Goal: Task Accomplishment & Management: Manage account settings

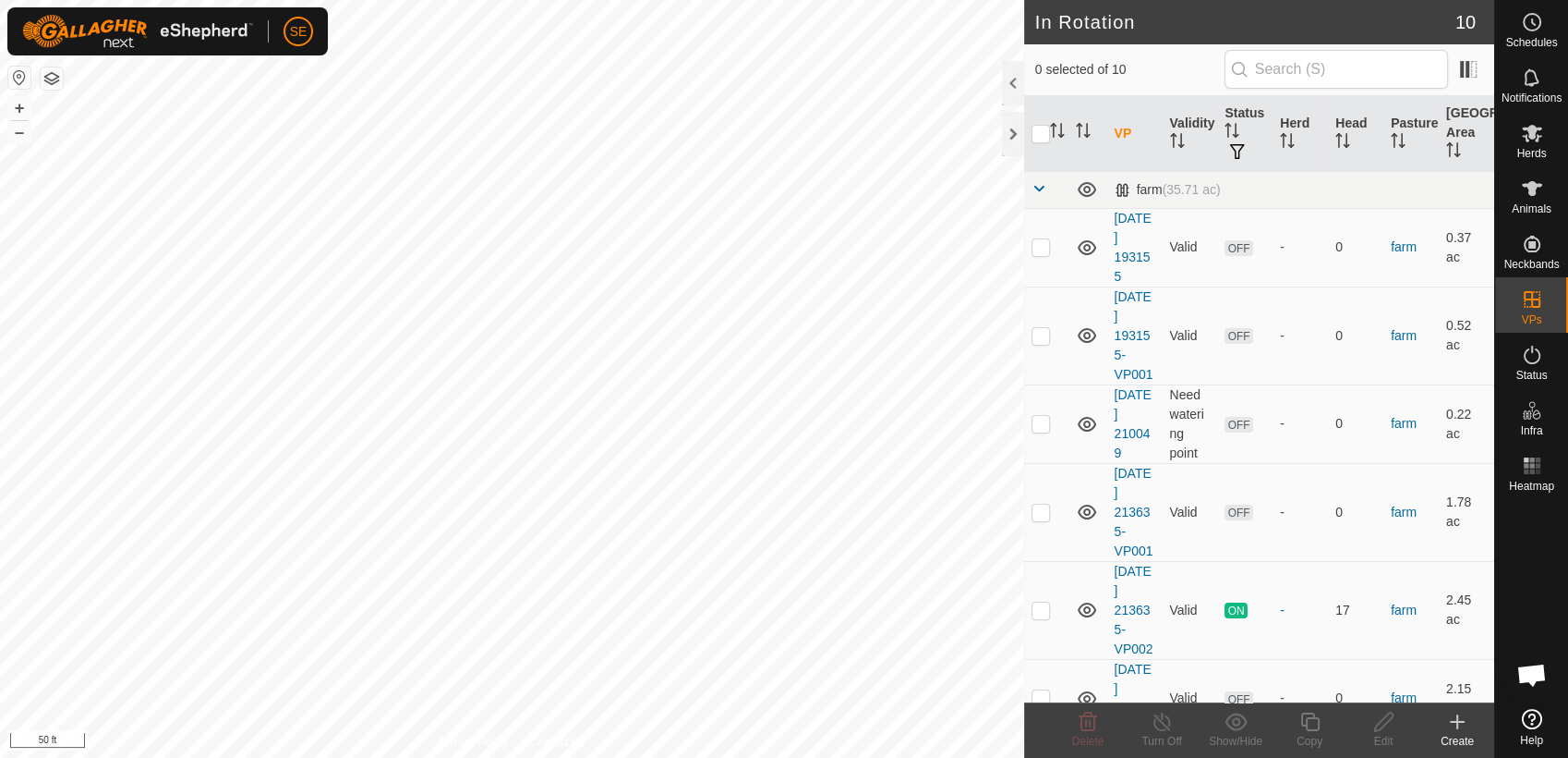
scroll to position [1481, 0]
click at [1535, 141] on icon at bounding box center [1532, 133] width 23 height 23
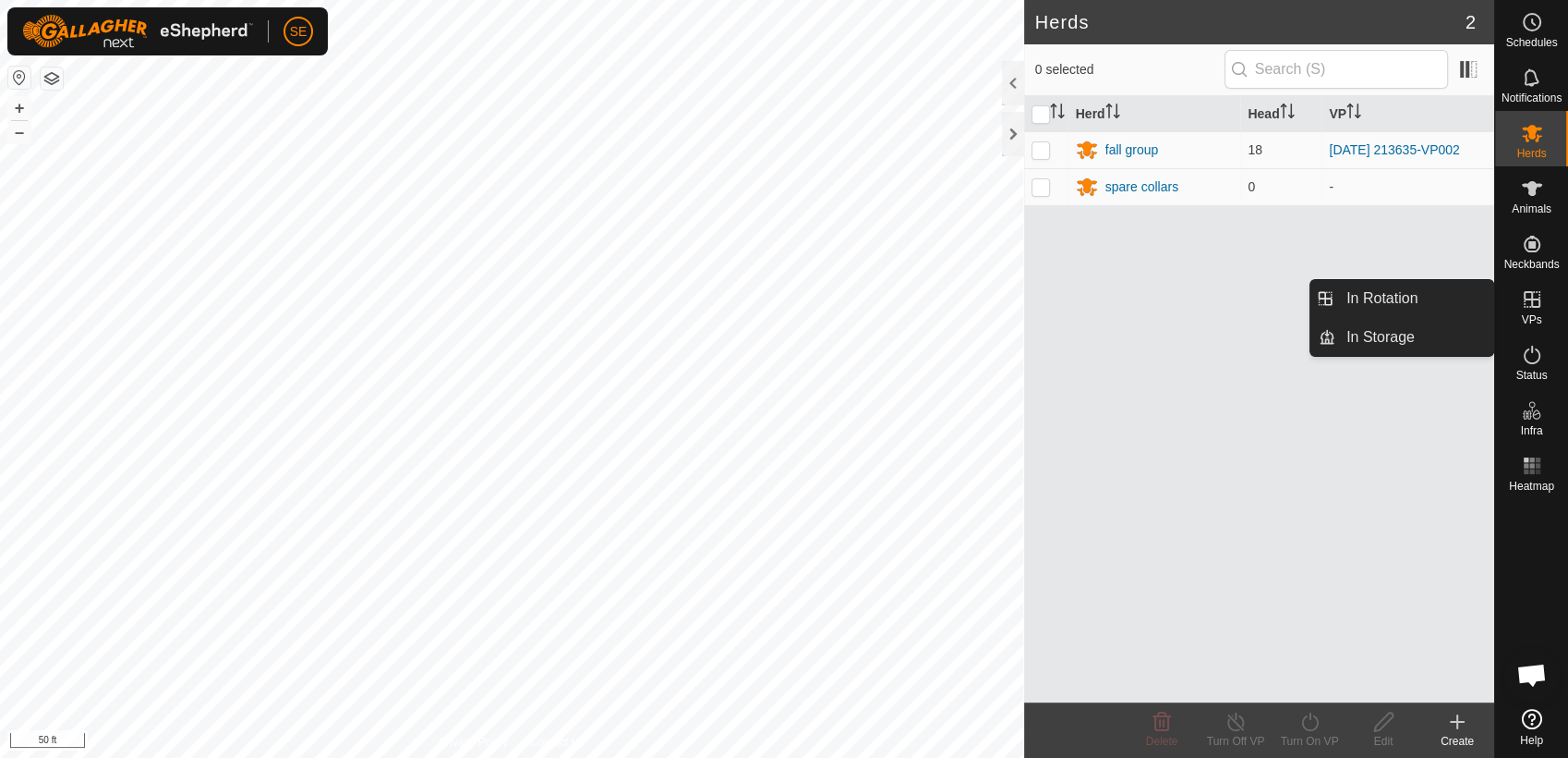
click at [1534, 305] on icon at bounding box center [1532, 299] width 23 height 23
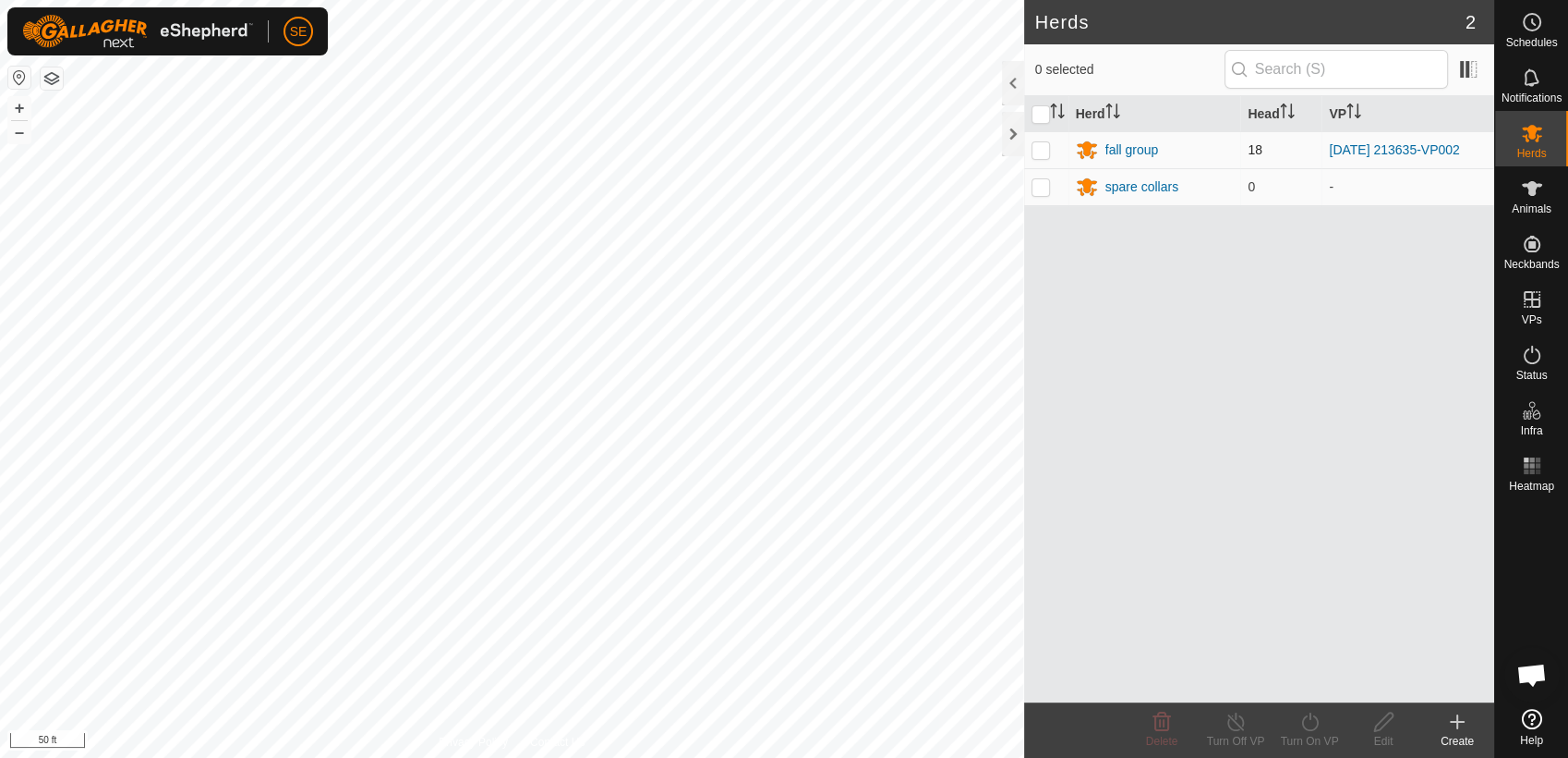
click at [1045, 144] on p-checkbox at bounding box center [1041, 150] width 19 height 15
checkbox input "true"
click at [1389, 725] on icon at bounding box center [1384, 721] width 23 height 23
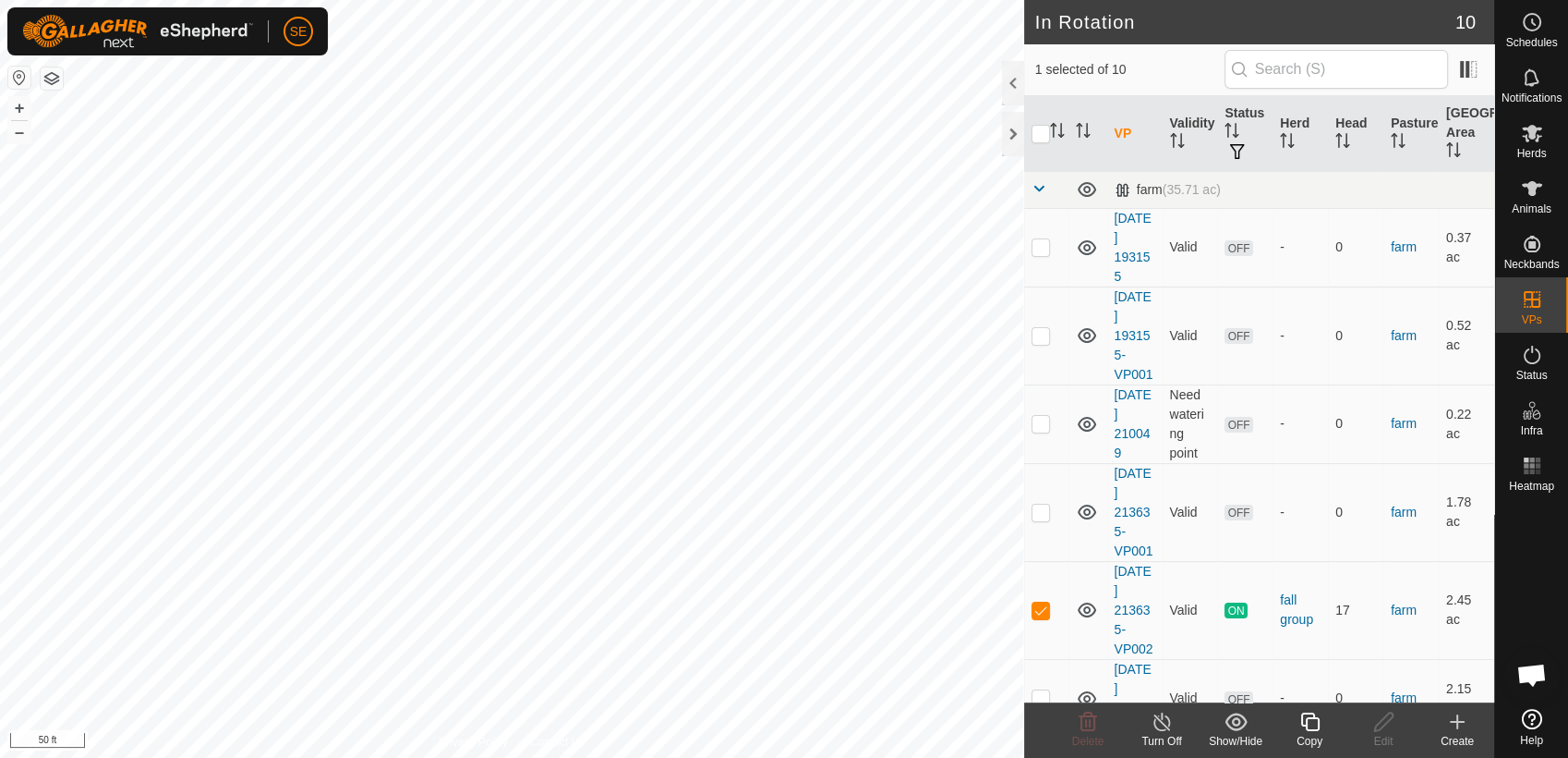
checkbox input "true"
checkbox input "false"
click at [1085, 726] on icon at bounding box center [1088, 721] width 18 height 19
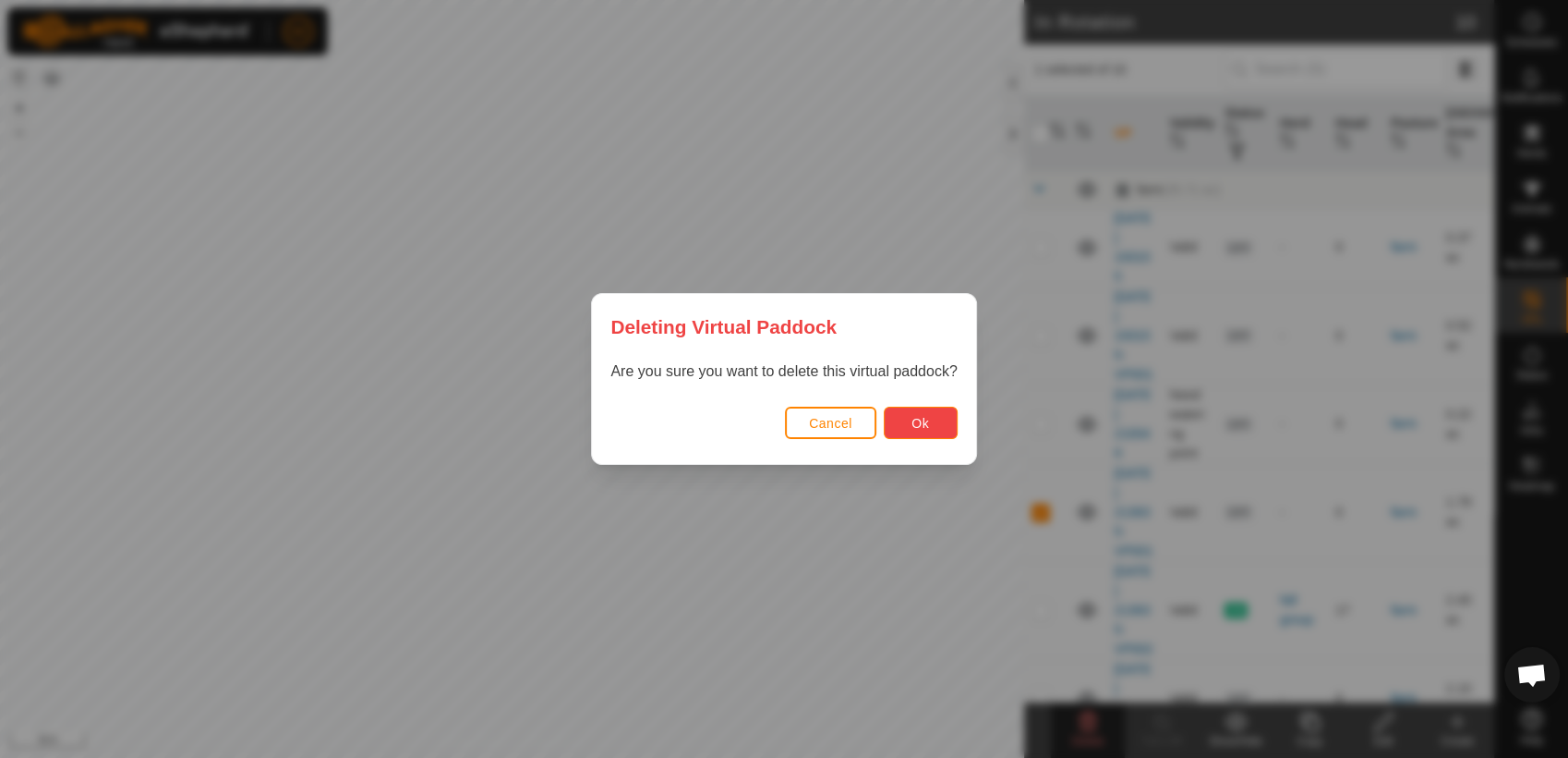
click at [920, 423] on span "Ok" at bounding box center [920, 423] width 18 height 15
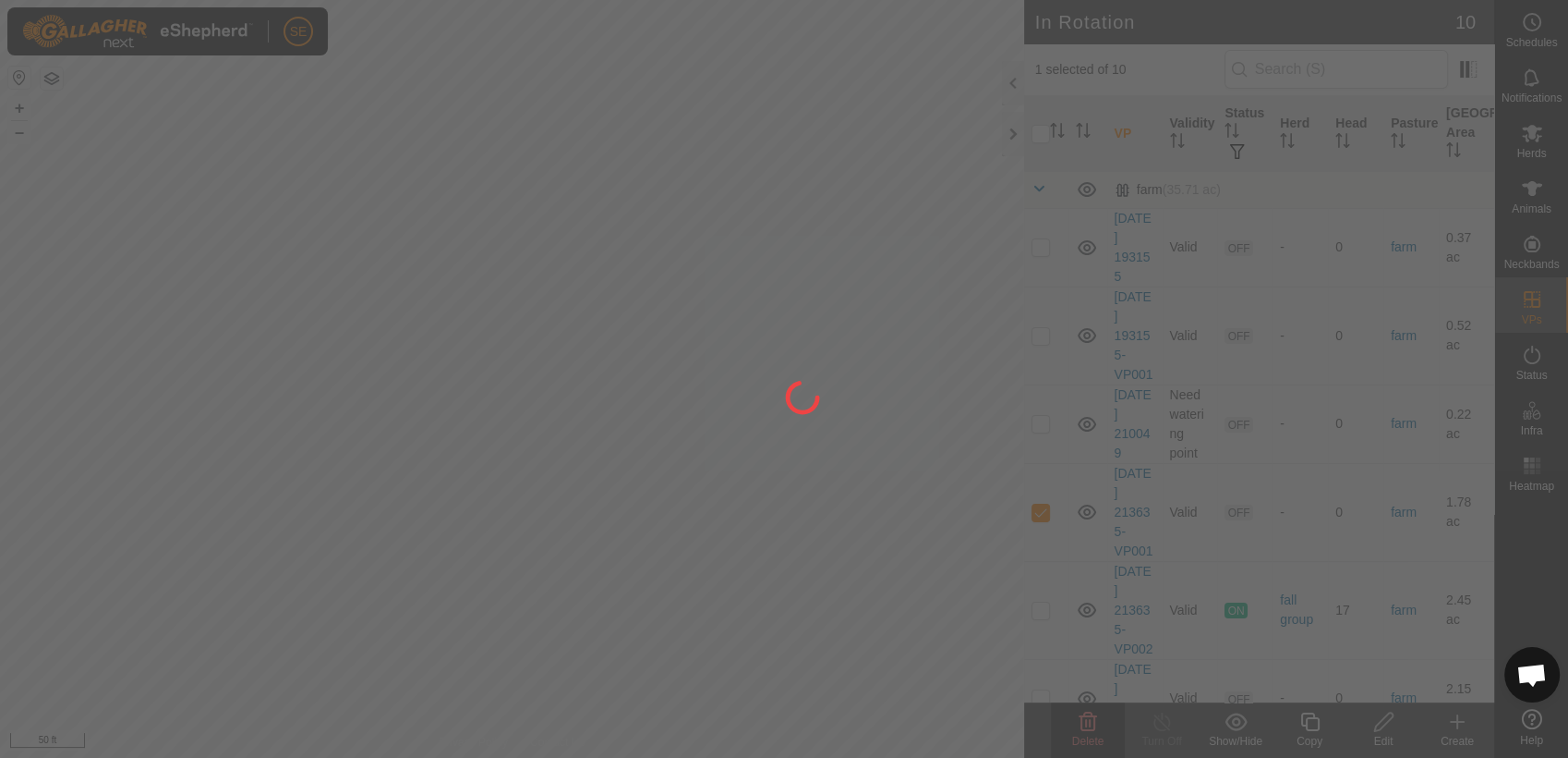
checkbox input "false"
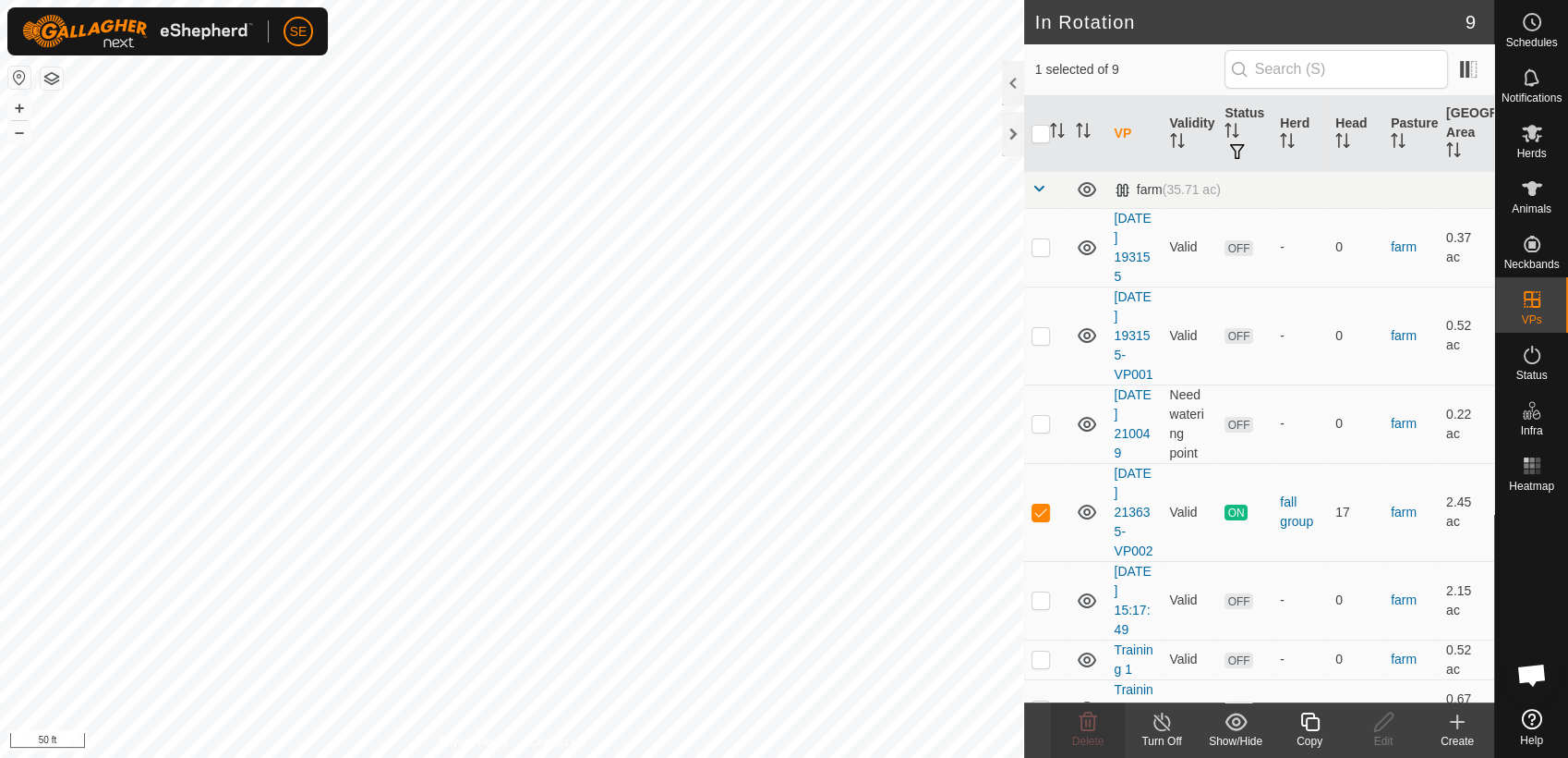
checkbox input "false"
checkbox input "true"
click at [1384, 724] on icon at bounding box center [1384, 721] width 23 height 23
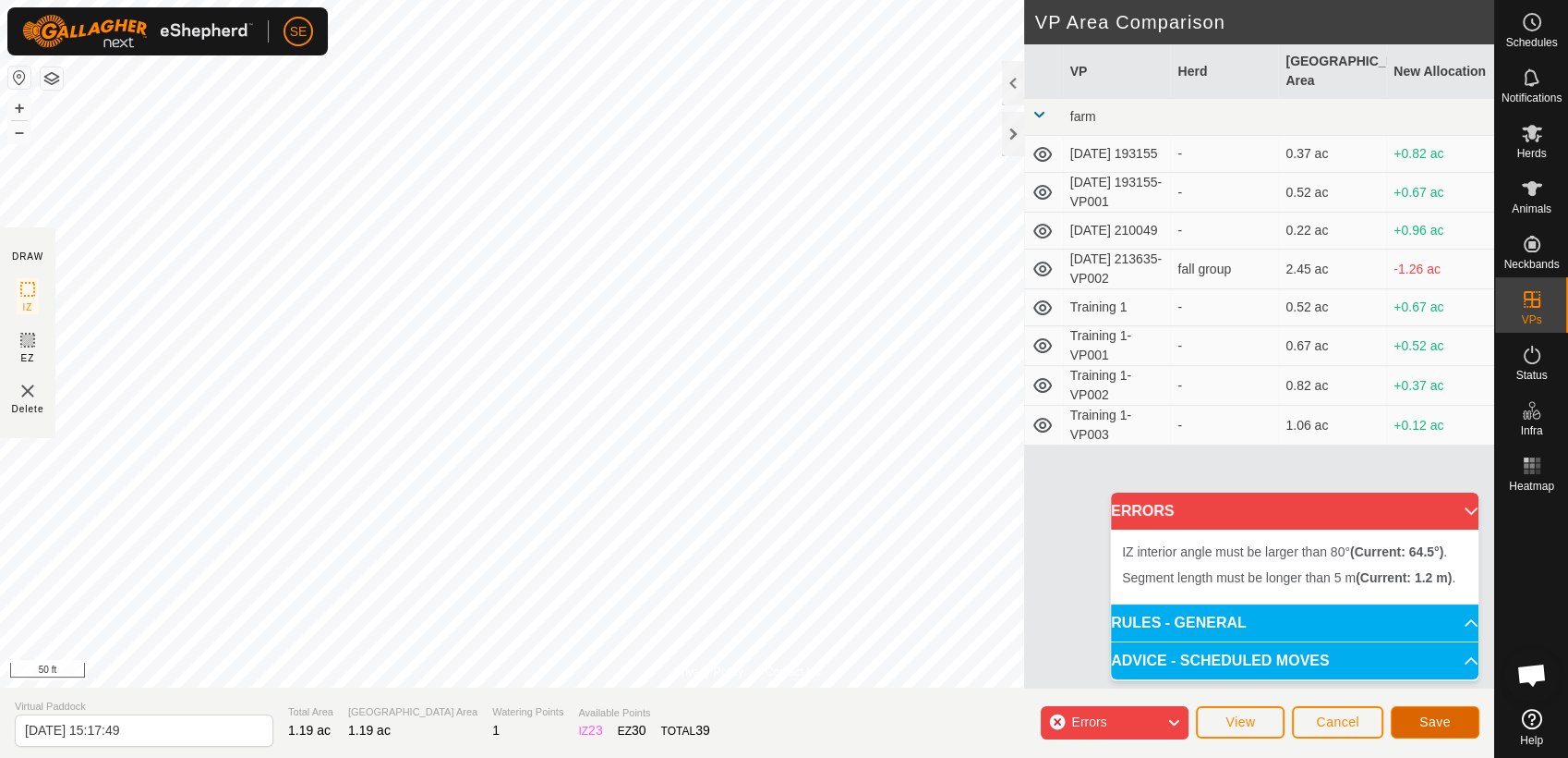
click at [1404, 721] on button "Save" at bounding box center [1435, 721] width 89 height 32
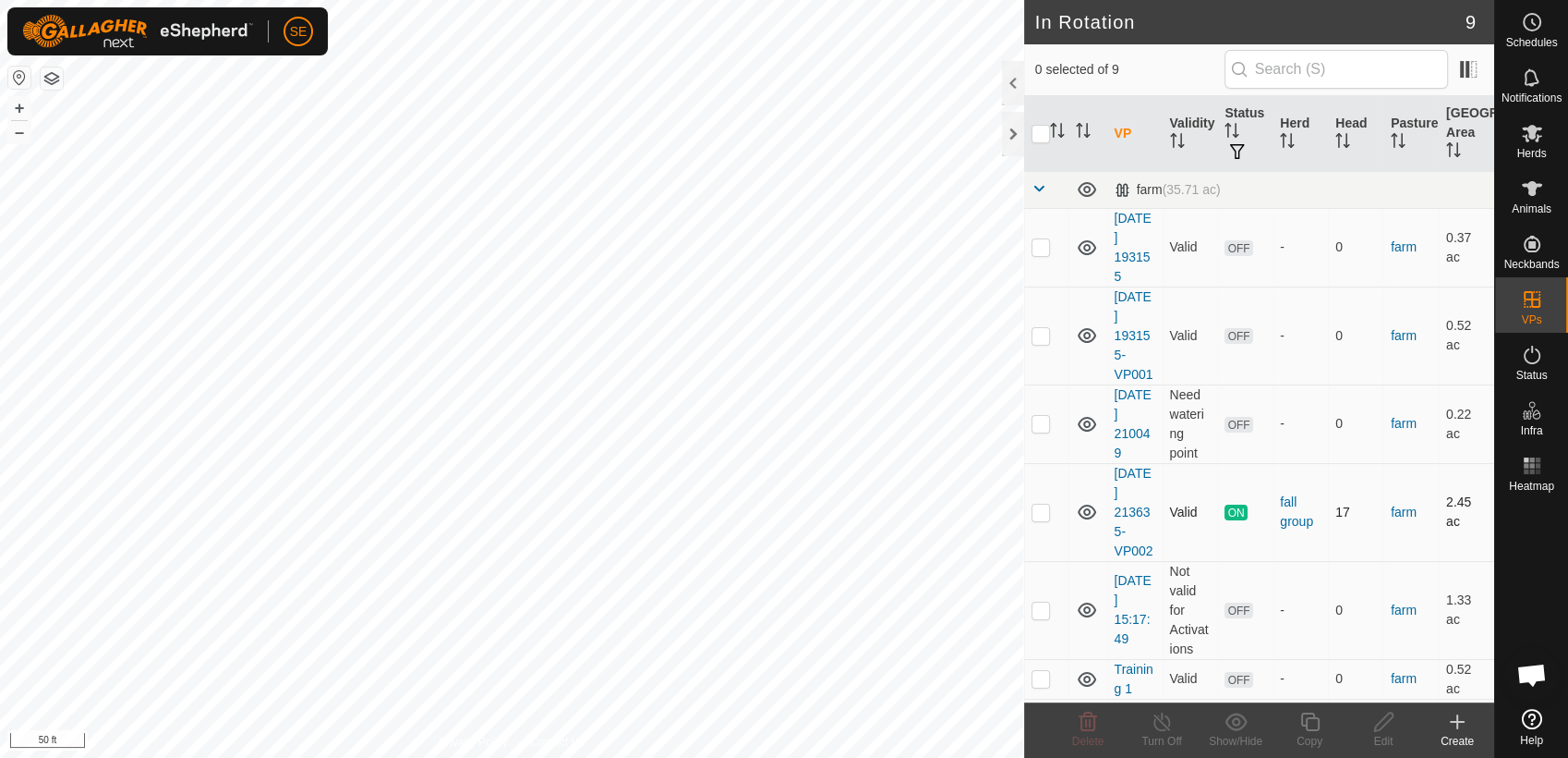
click at [1045, 511] on p-checkbox at bounding box center [1041, 512] width 19 height 15
checkbox input "true"
click at [1038, 607] on p-checkbox at bounding box center [1041, 610] width 19 height 15
checkbox input "true"
click at [1038, 514] on p-checkbox at bounding box center [1041, 512] width 19 height 15
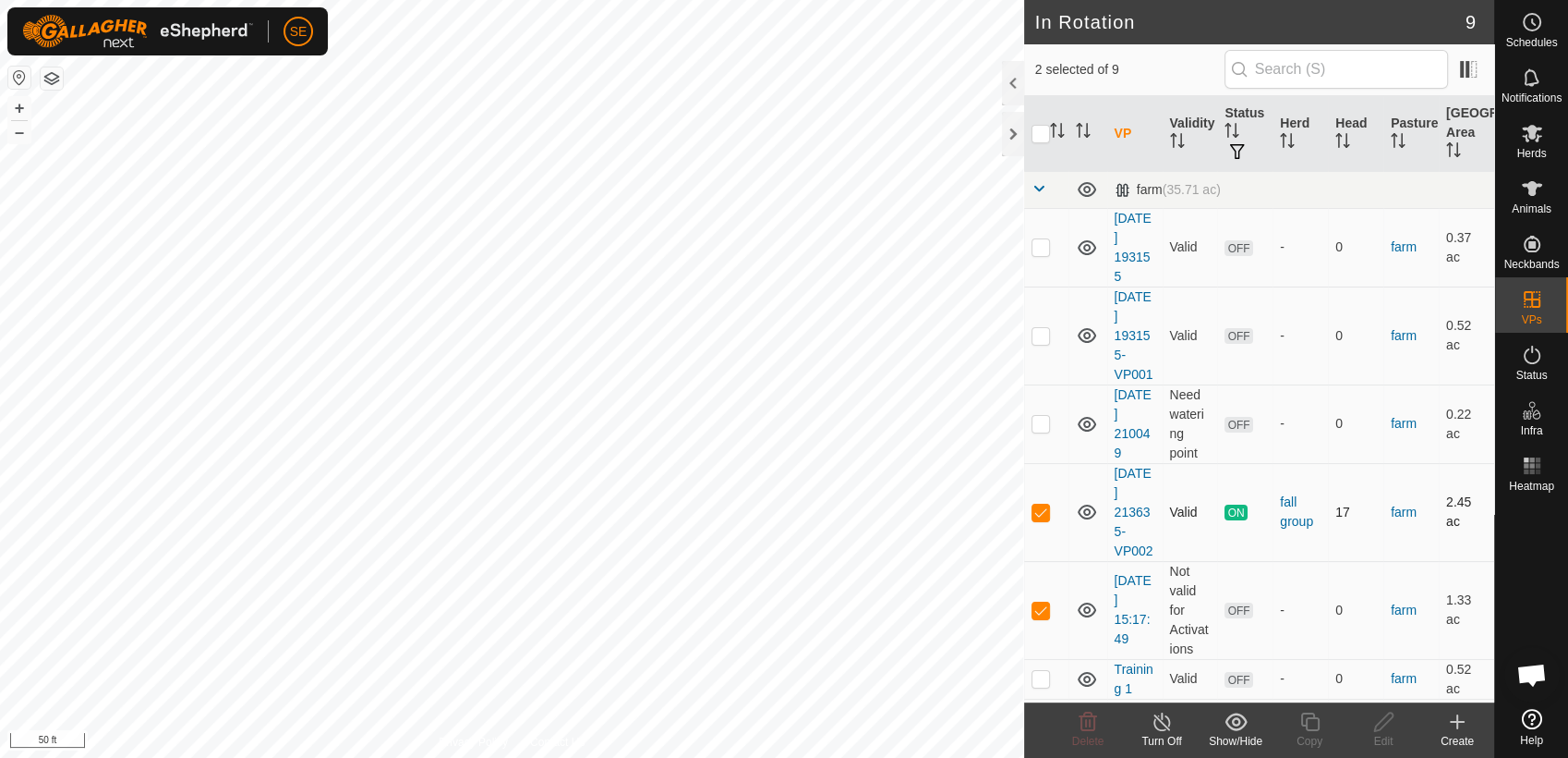
checkbox input "false"
click at [1041, 606] on p-checkbox at bounding box center [1041, 610] width 19 height 15
checkbox input "false"
click at [1042, 341] on p-checkbox at bounding box center [1041, 336] width 19 height 15
drag, startPoint x: 1043, startPoint y: 329, endPoint x: 1043, endPoint y: 366, distance: 37.0
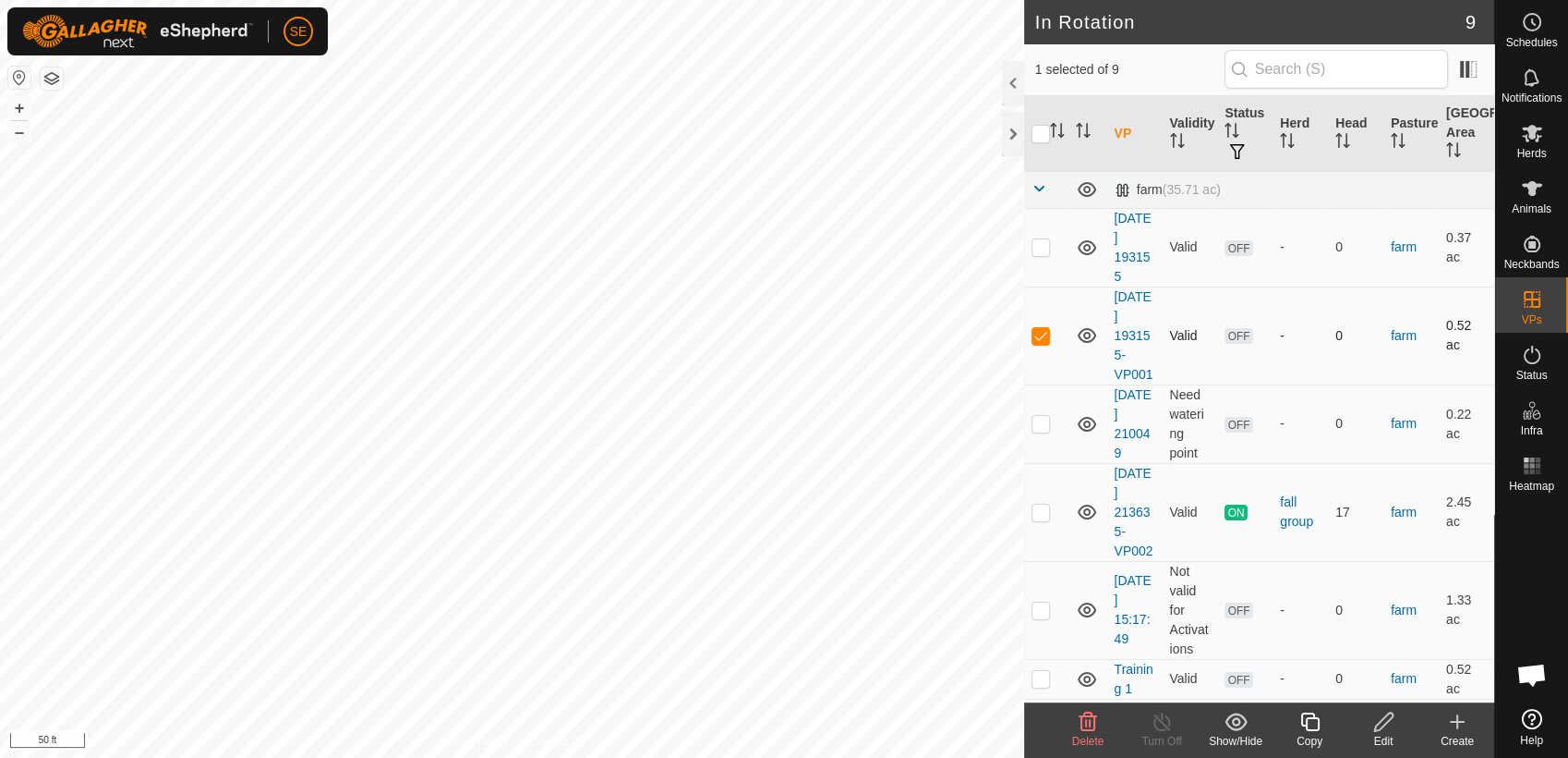
click at [1043, 329] on p-checkbox at bounding box center [1041, 336] width 19 height 15
checkbox input "false"
click at [1045, 426] on p-checkbox at bounding box center [1041, 423] width 19 height 15
drag, startPoint x: 1045, startPoint y: 419, endPoint x: 1043, endPoint y: 433, distance: 14.1
click at [1047, 419] on p-checkbox at bounding box center [1041, 423] width 19 height 15
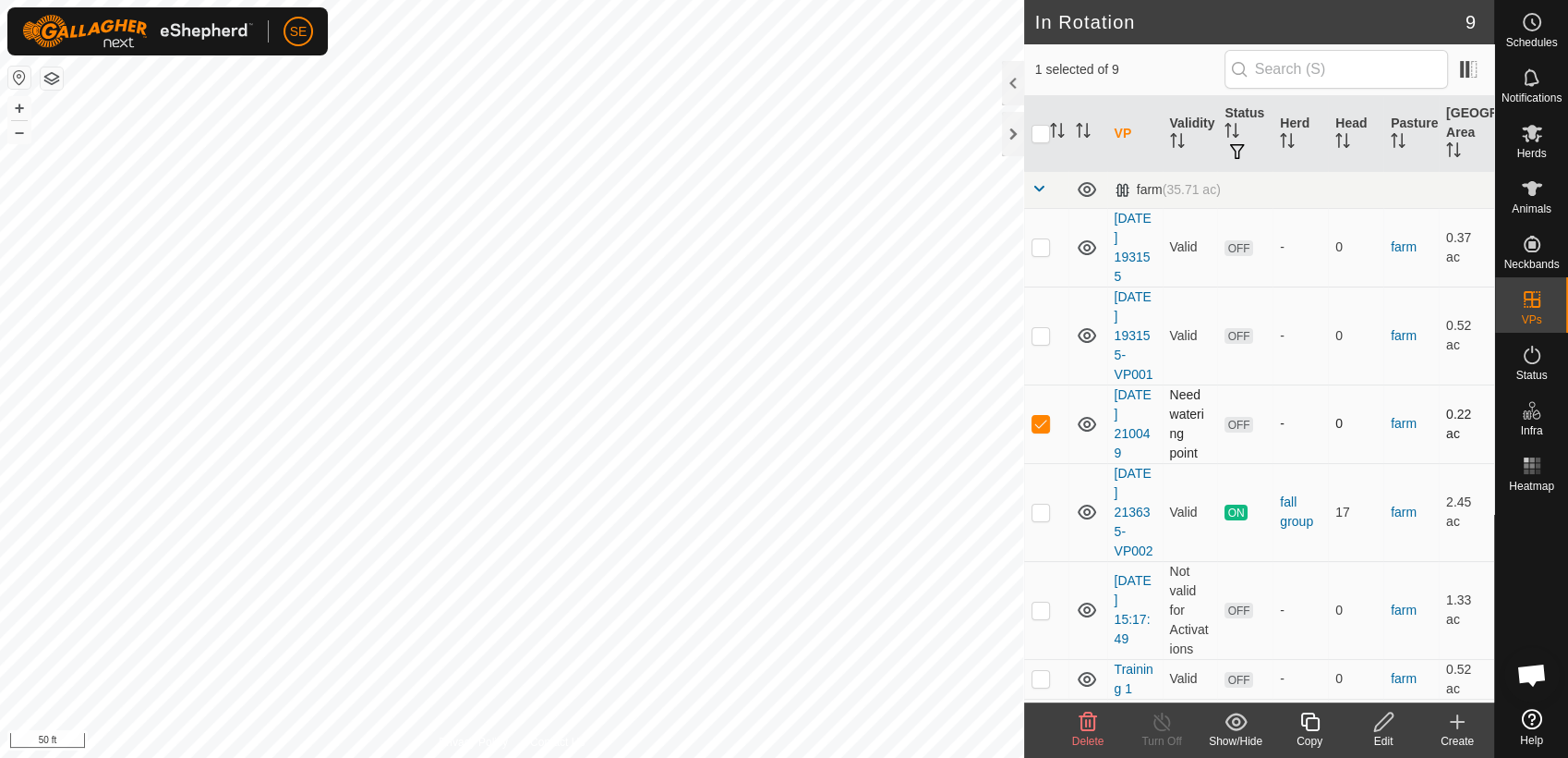
checkbox input "false"
click at [1040, 509] on p-checkbox at bounding box center [1041, 512] width 19 height 15
checkbox input "true"
click at [1160, 725] on icon at bounding box center [1162, 721] width 23 height 23
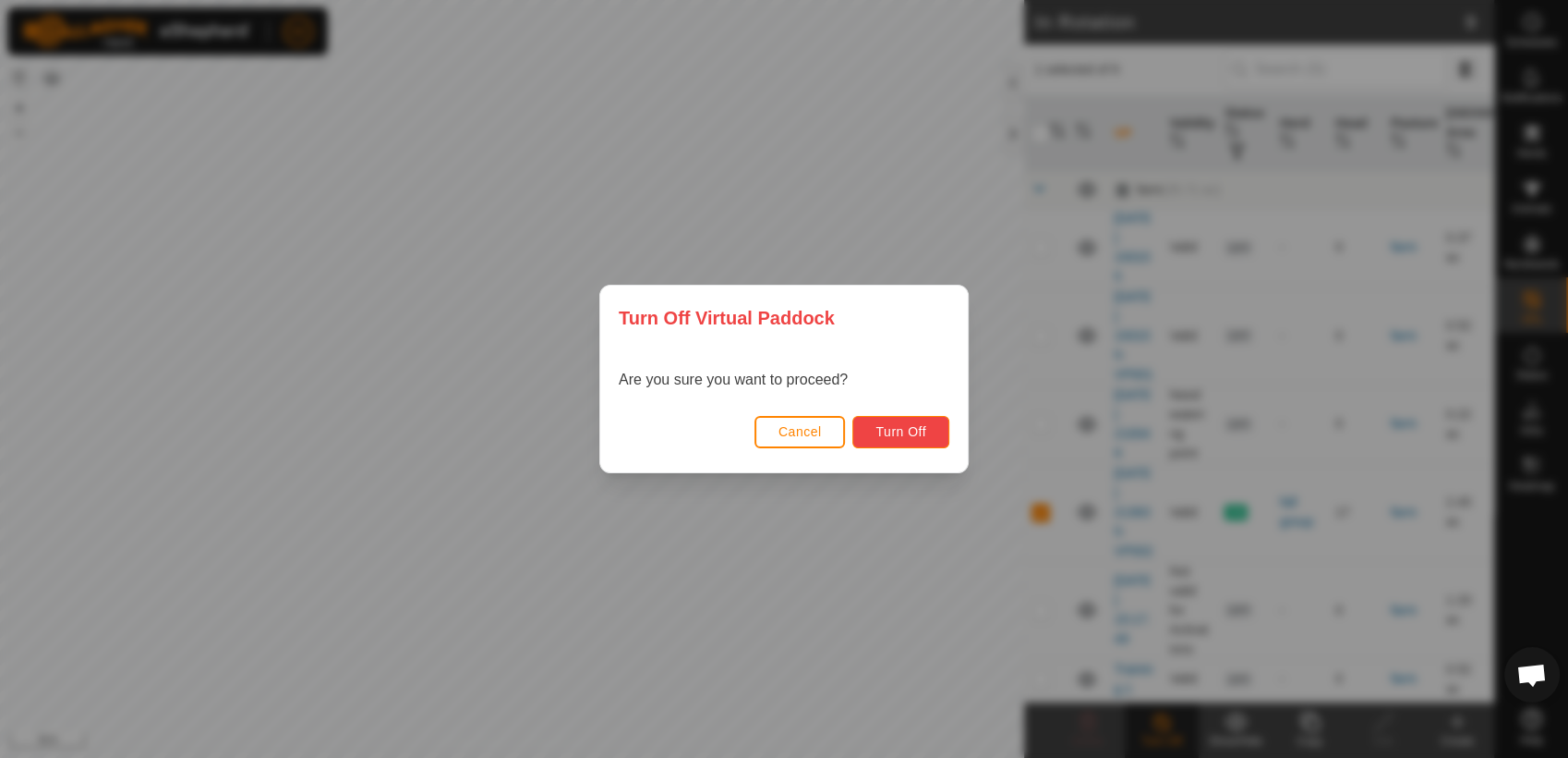
click at [916, 430] on span "Turn Off" at bounding box center [901, 432] width 51 height 15
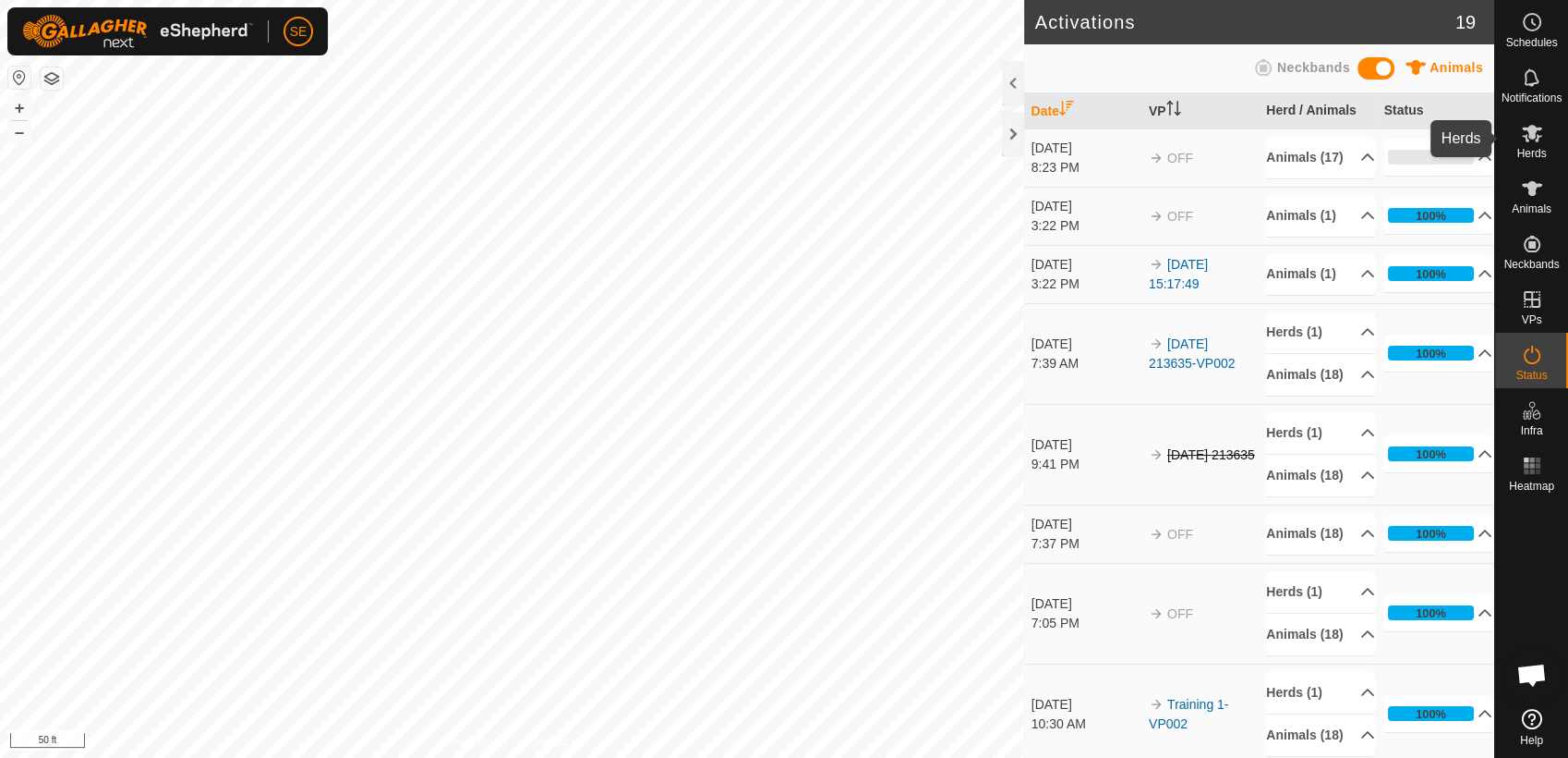
click at [1533, 132] on icon at bounding box center [1532, 133] width 21 height 18
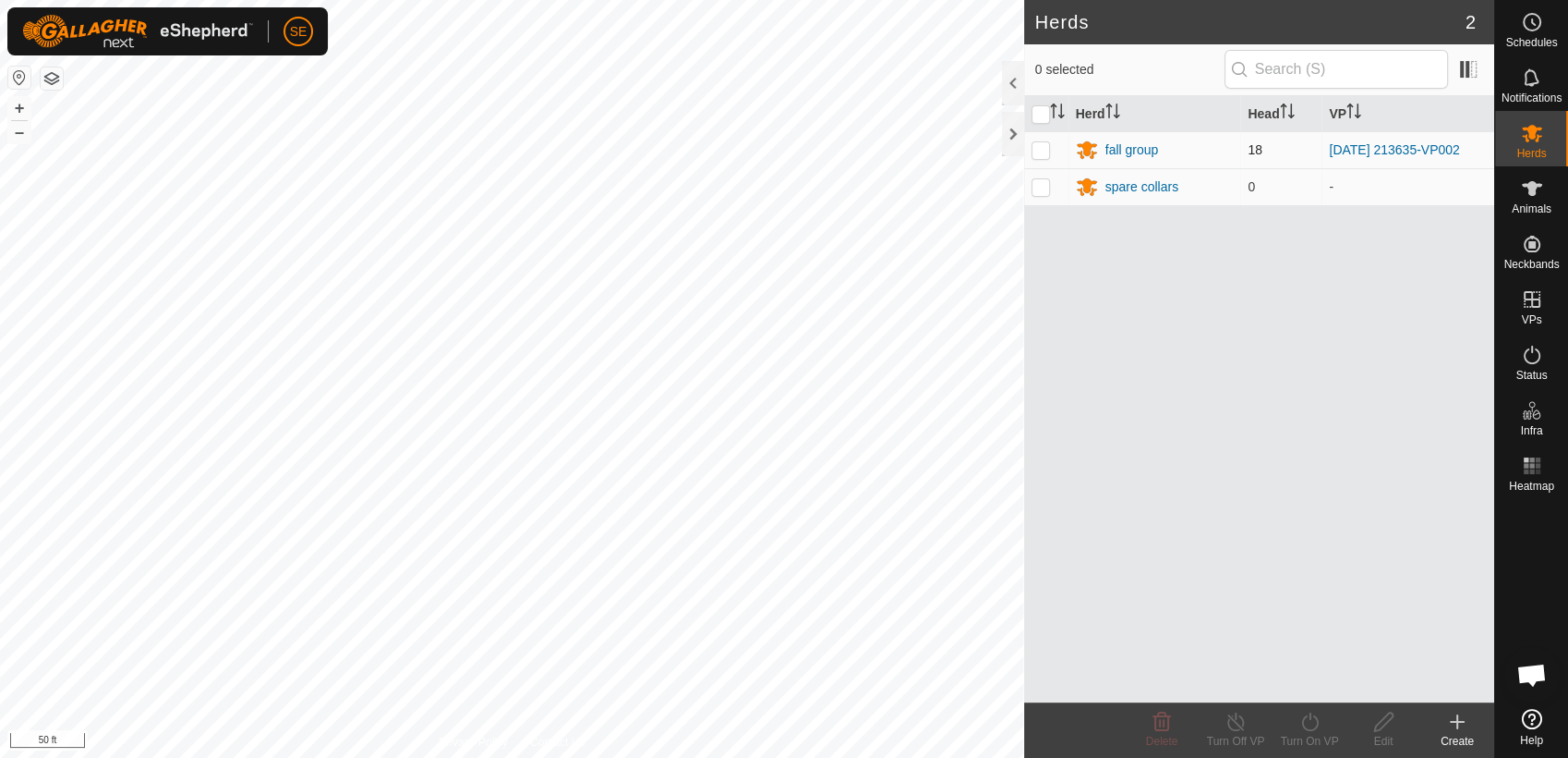
click at [1044, 146] on p-checkbox at bounding box center [1041, 150] width 19 height 15
checkbox input "true"
click at [1311, 717] on icon at bounding box center [1310, 721] width 23 height 23
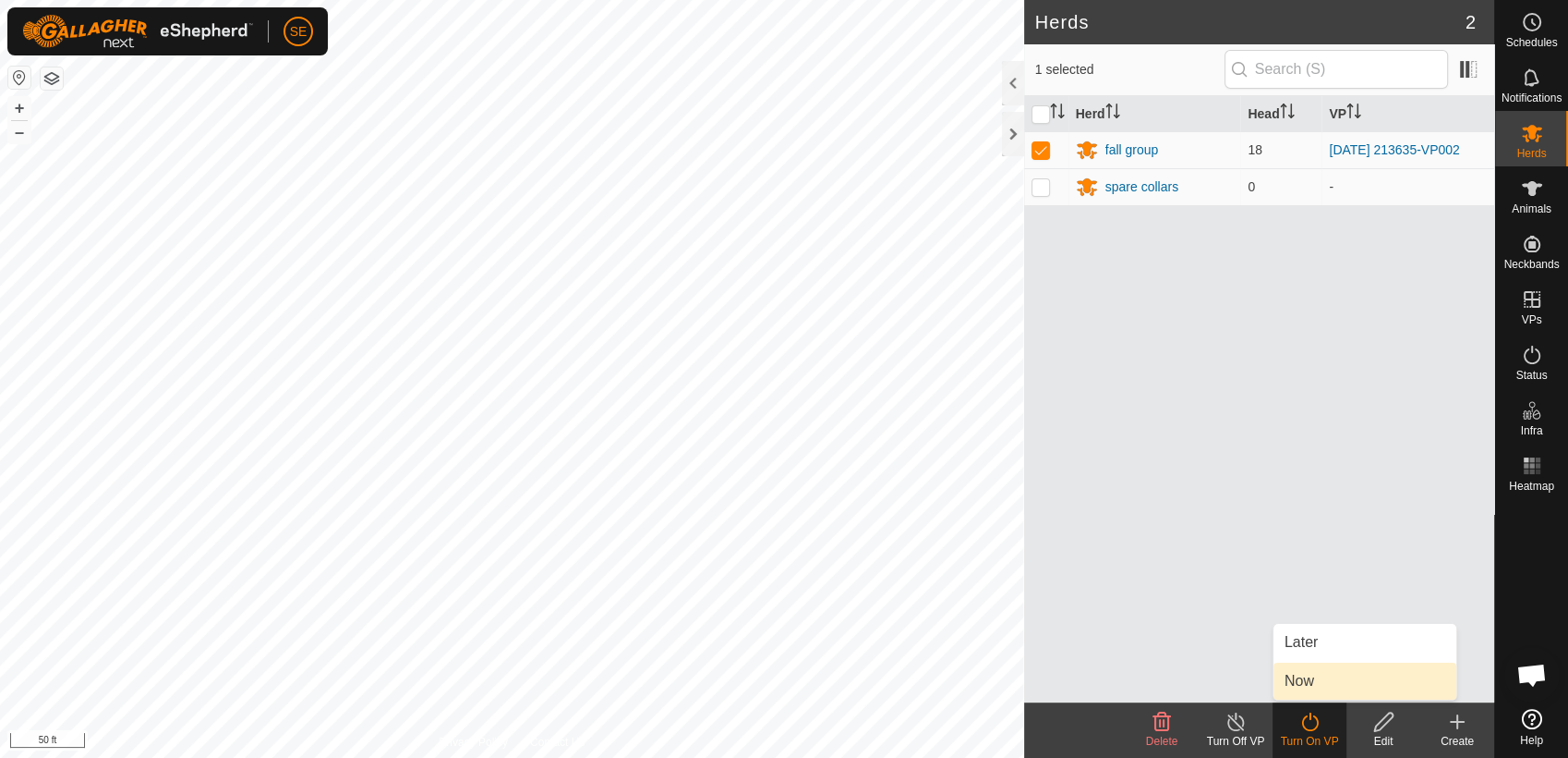
click at [1304, 675] on link "Now" at bounding box center [1364, 680] width 183 height 37
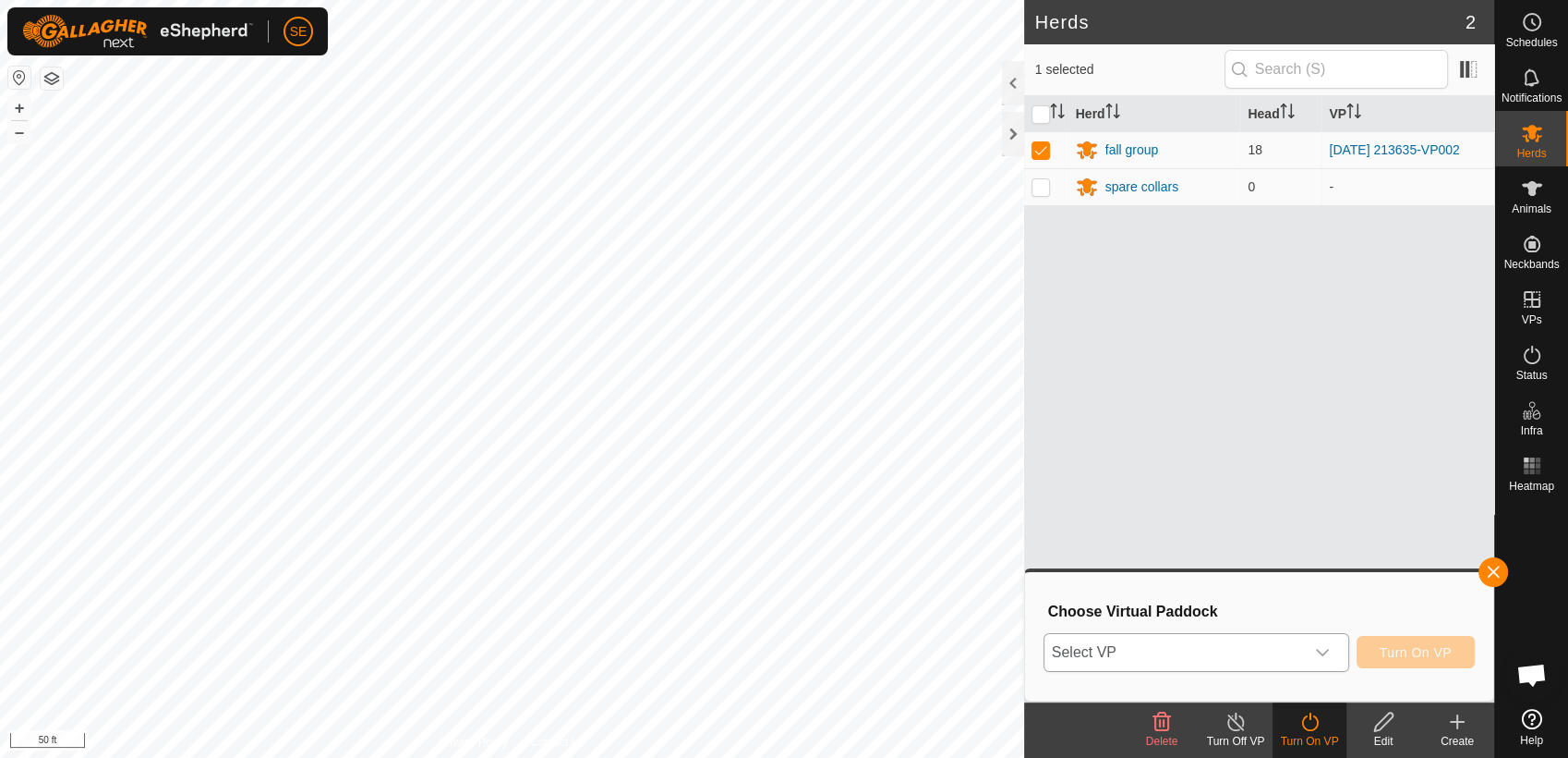
click at [1197, 647] on span "Select VP" at bounding box center [1174, 652] width 260 height 37
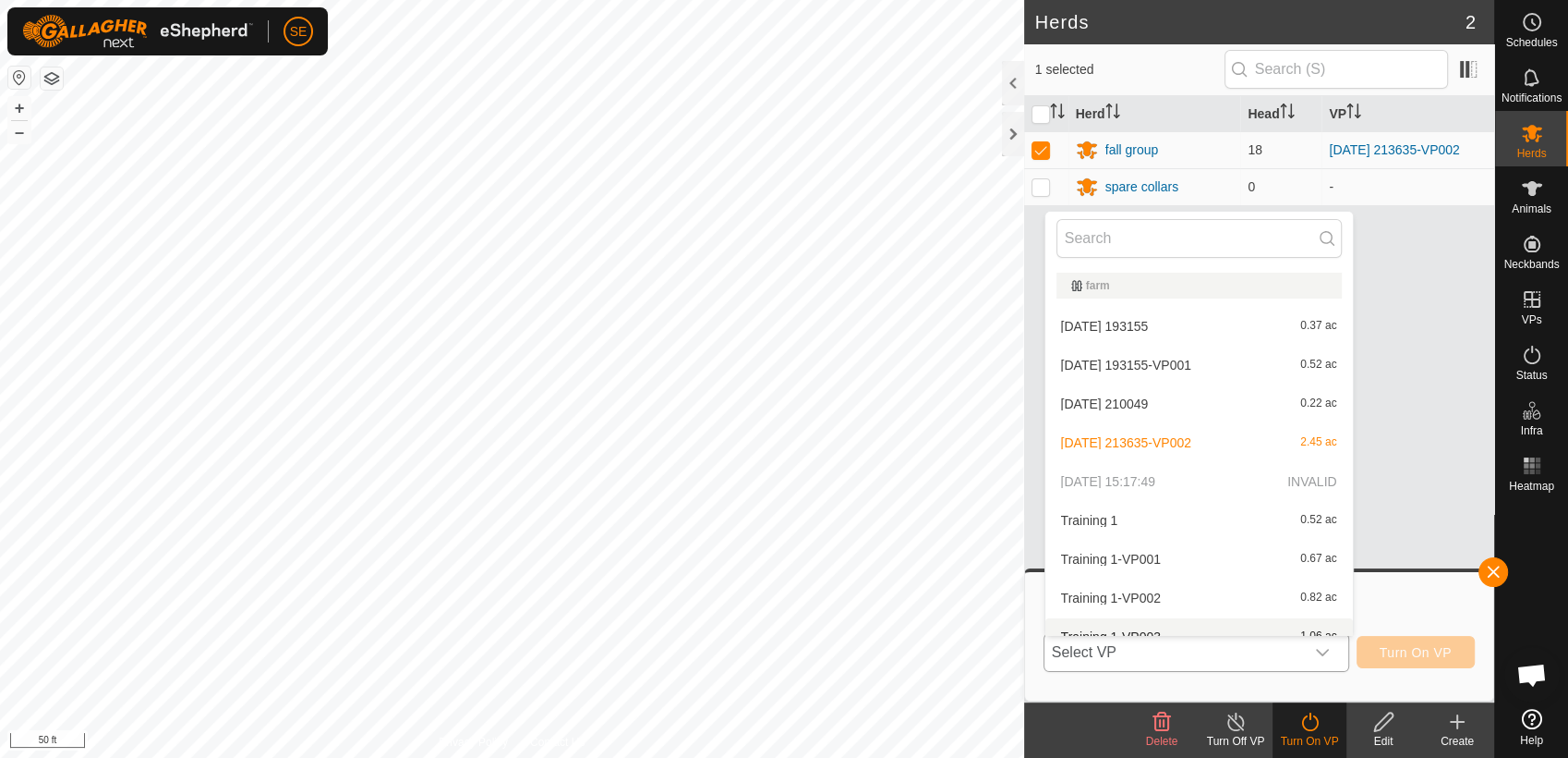
scroll to position [21, 0]
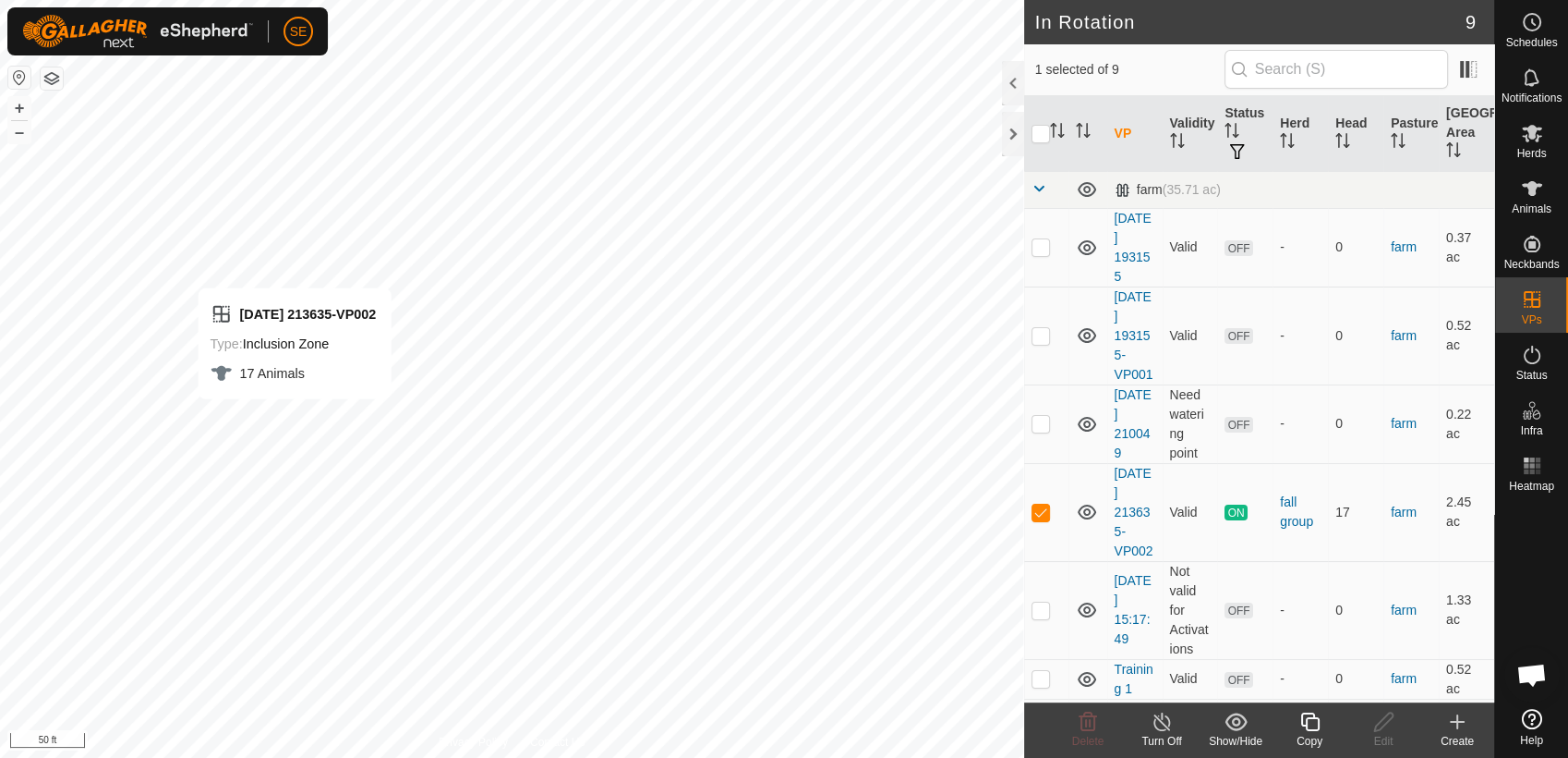
checkbox input "false"
click at [1040, 611] on p-checkbox at bounding box center [1041, 610] width 19 height 15
checkbox input "false"
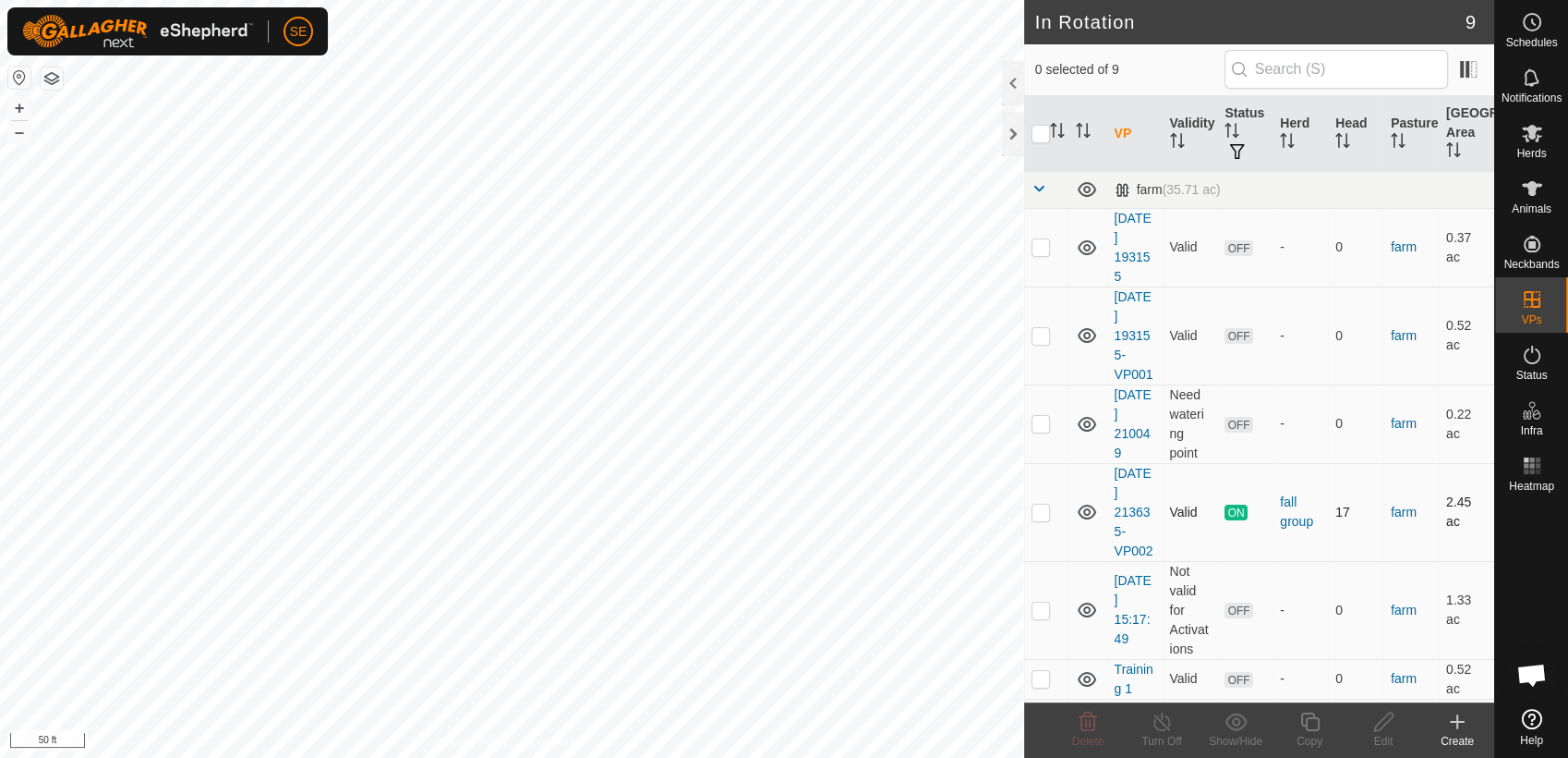
click at [1041, 514] on p-checkbox at bounding box center [1041, 512] width 19 height 15
checkbox input "true"
click at [1166, 728] on icon at bounding box center [1162, 721] width 23 height 23
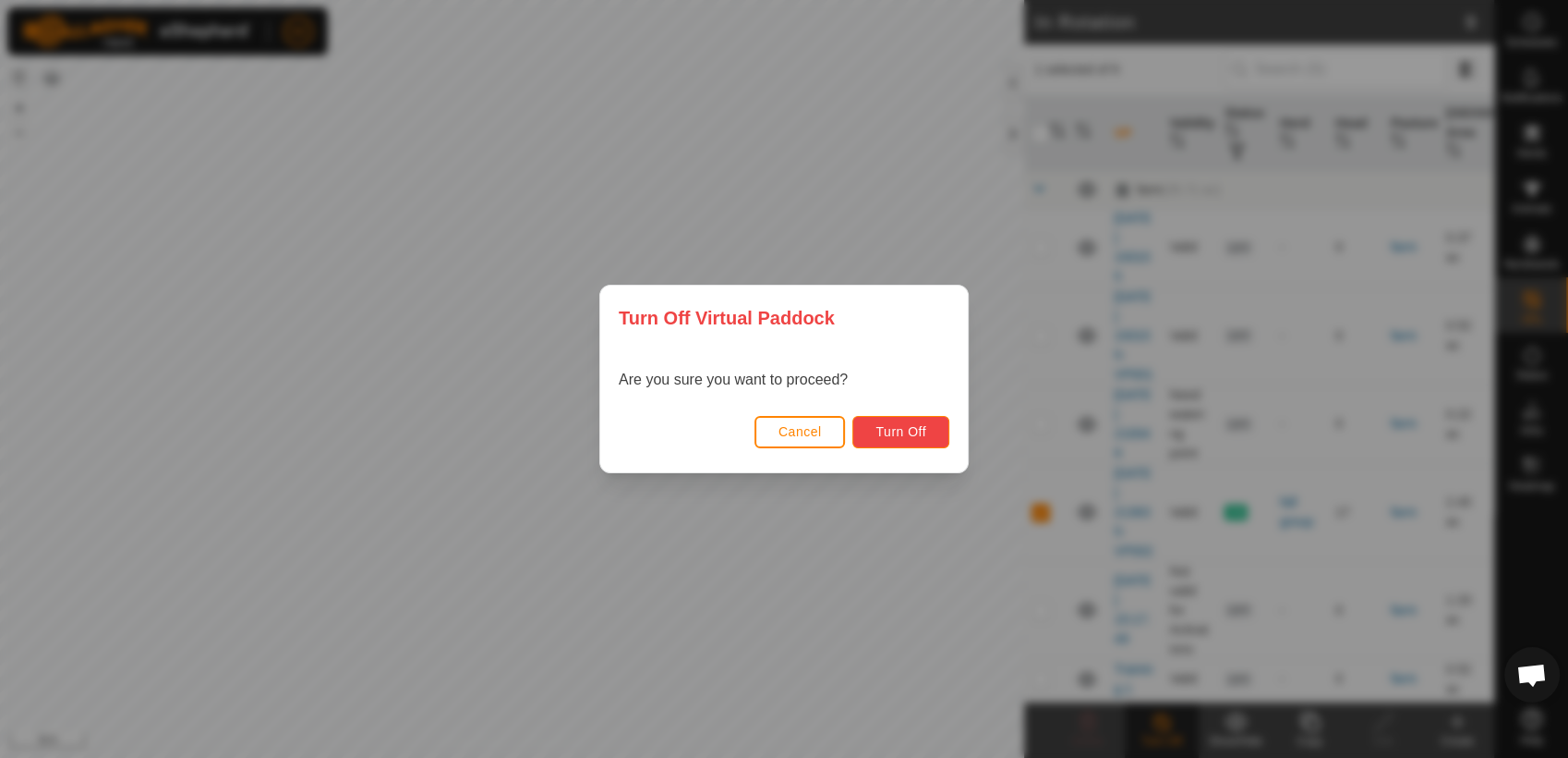
click at [897, 434] on span "Turn Off" at bounding box center [901, 432] width 51 height 15
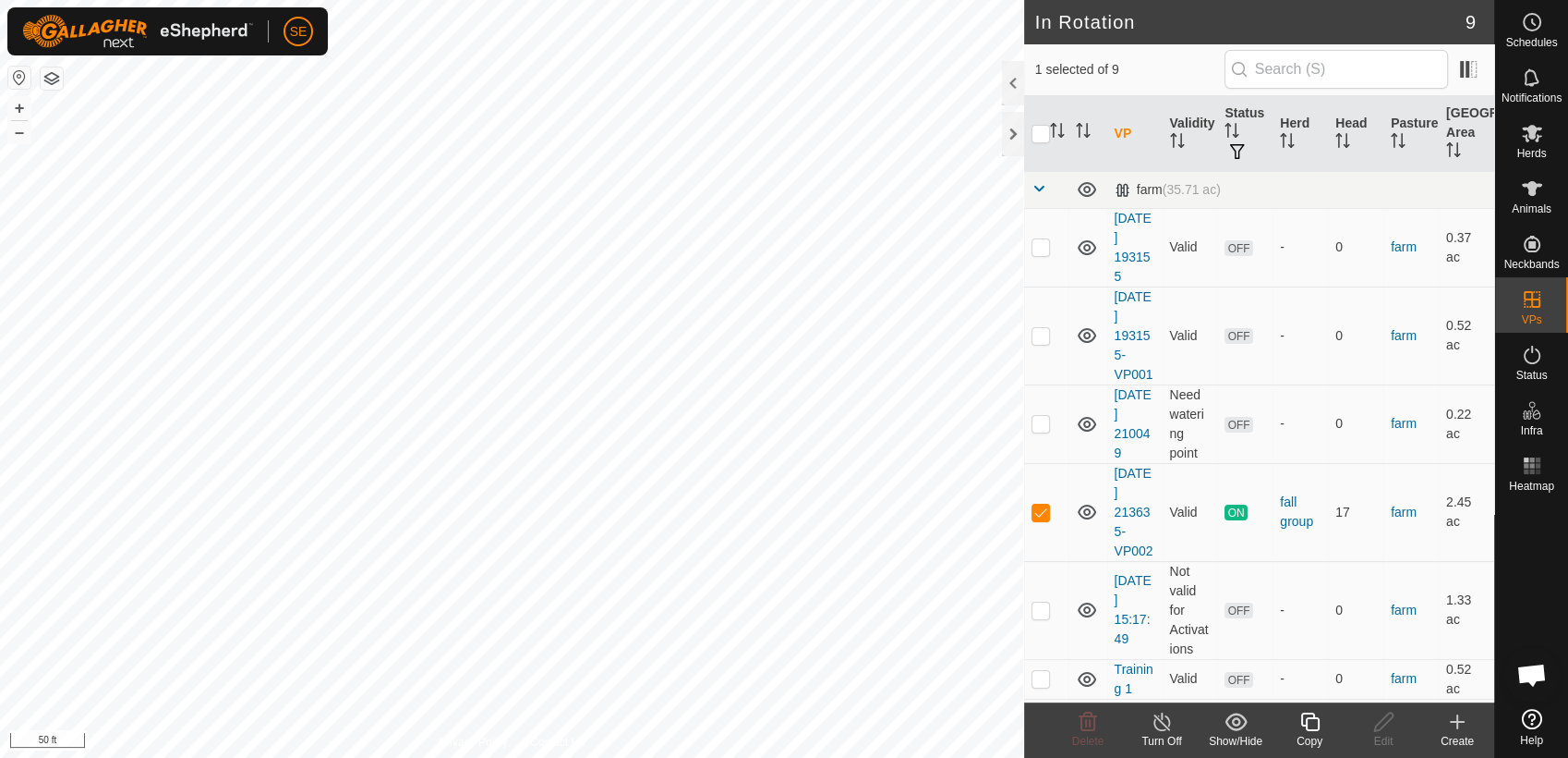
checkbox input "false"
checkbox input "true"
click at [1378, 720] on icon at bounding box center [1384, 721] width 23 height 23
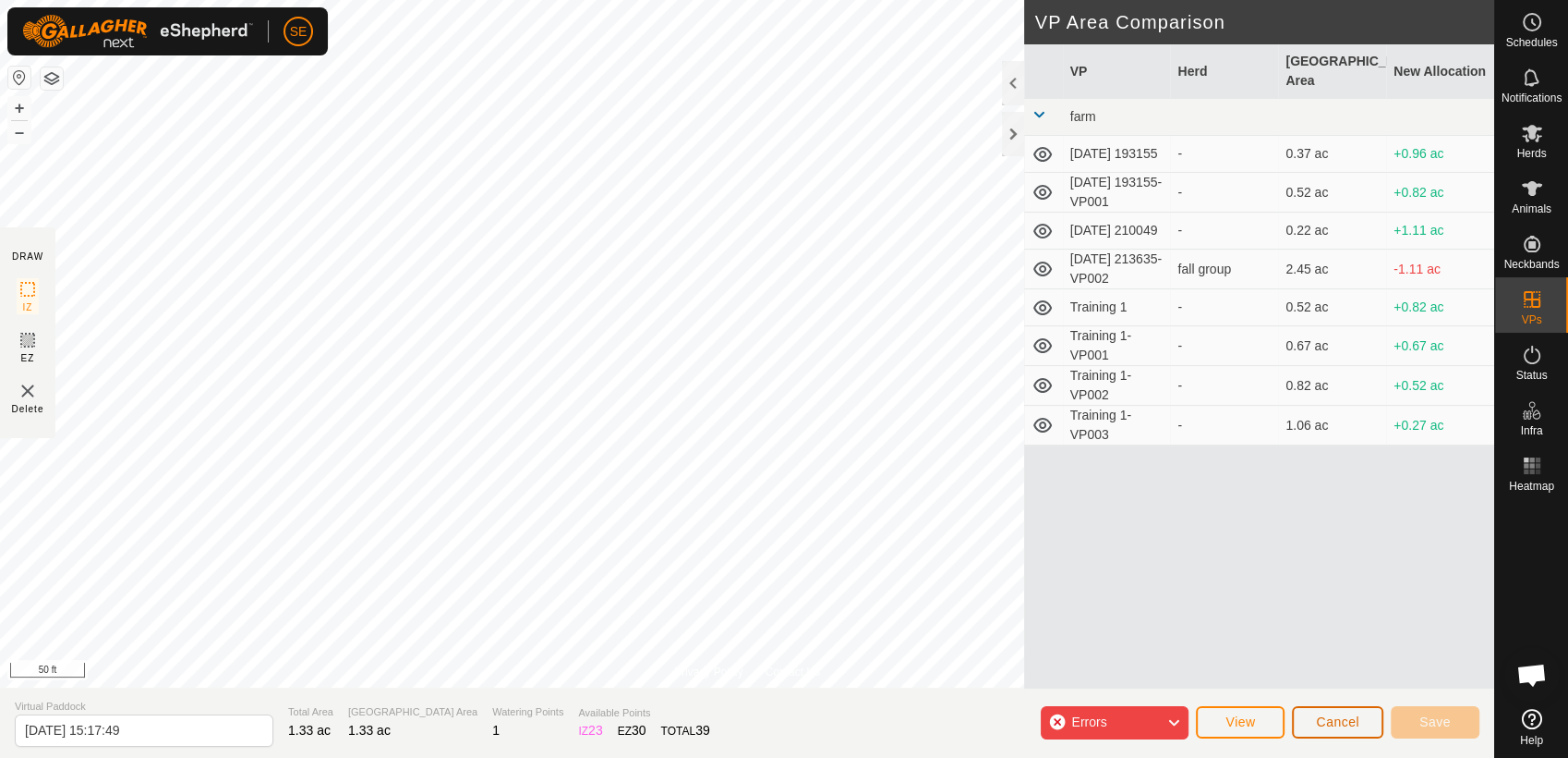
click at [1344, 724] on span "Cancel" at bounding box center [1338, 721] width 43 height 15
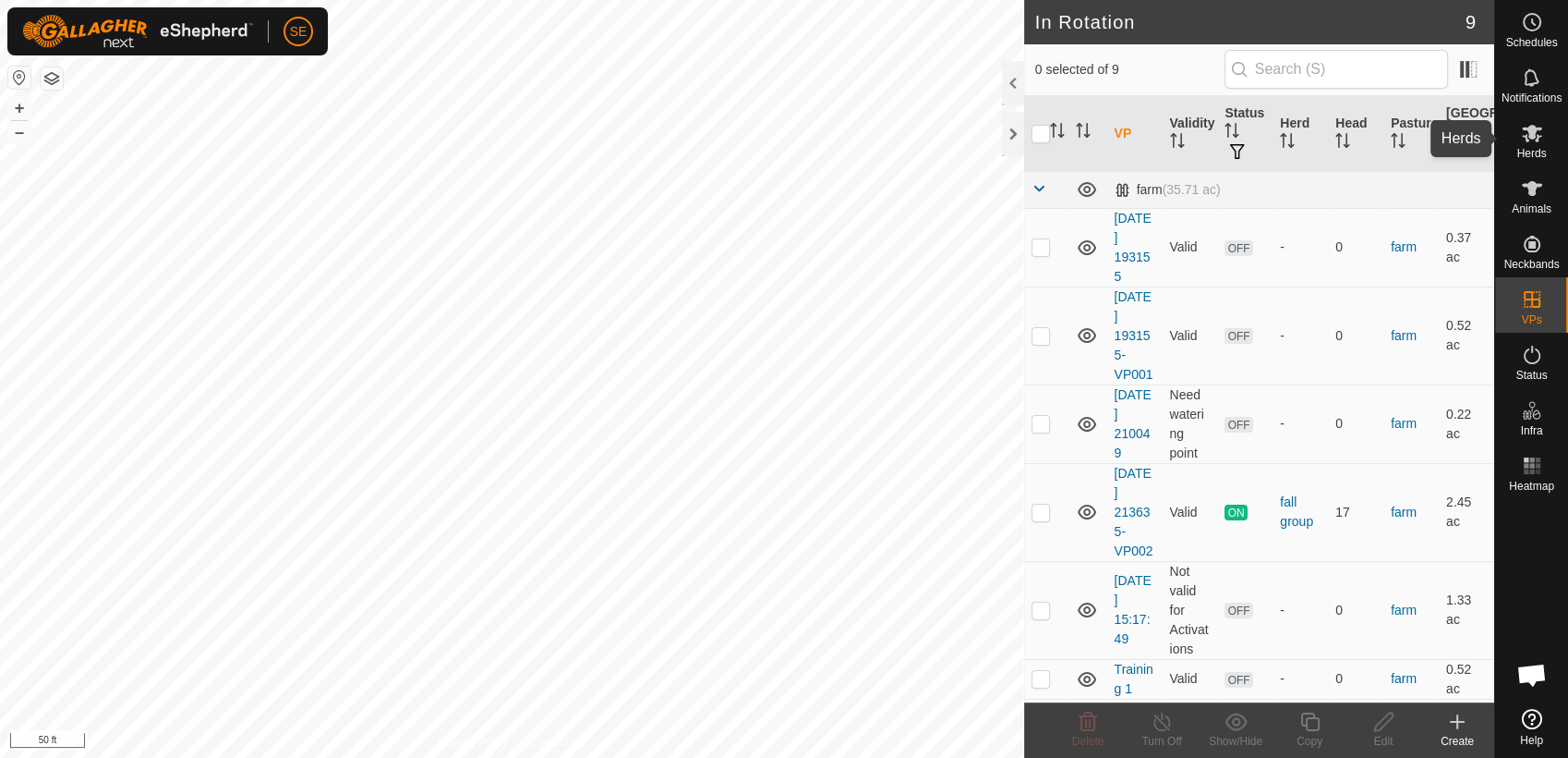
click at [1540, 149] on span "Herds" at bounding box center [1531, 154] width 30 height 11
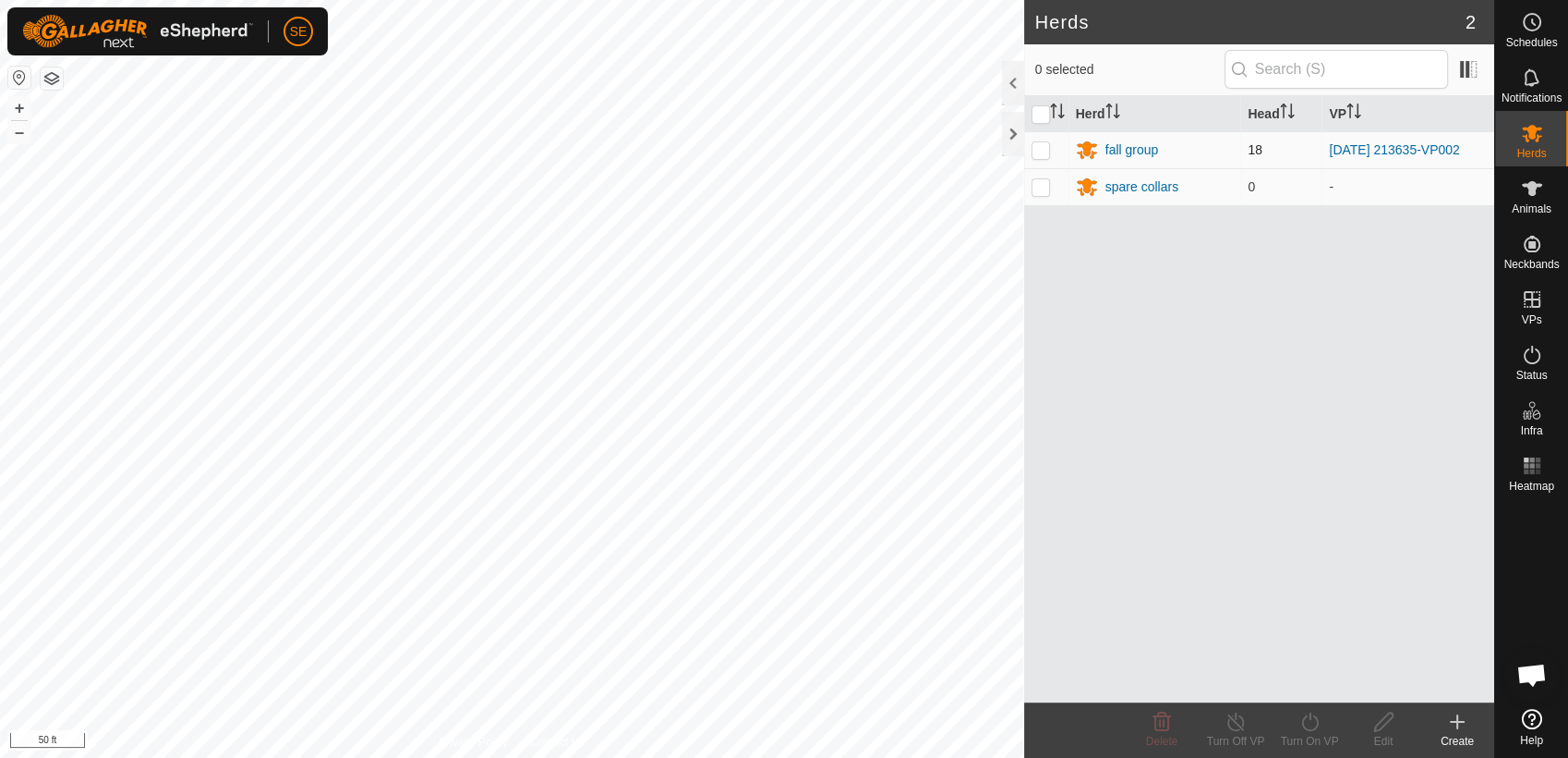
click at [1041, 149] on p-checkbox at bounding box center [1041, 150] width 19 height 15
checkbox input "true"
click at [1380, 721] on icon at bounding box center [1384, 721] width 19 height 19
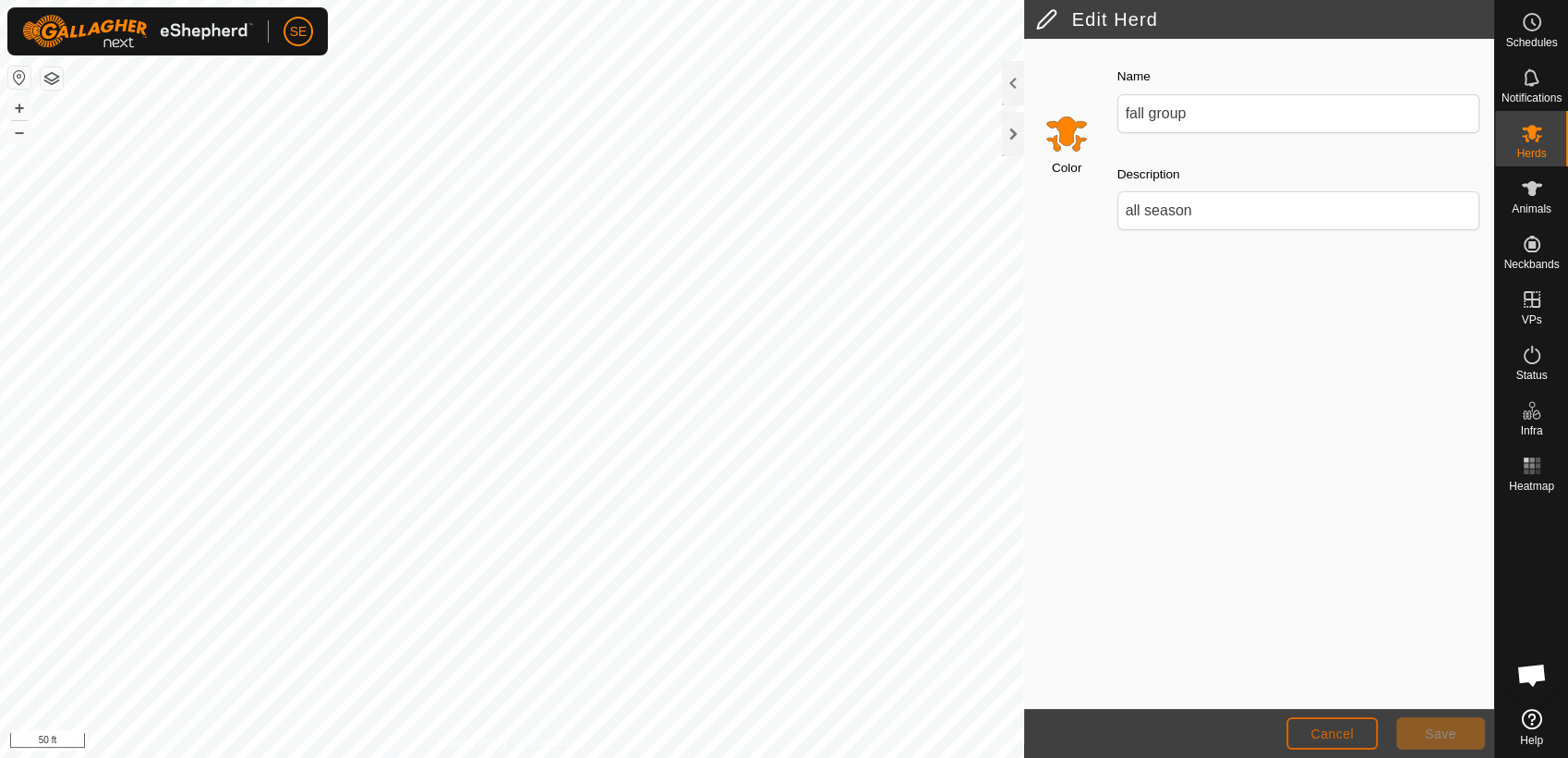
click at [1354, 729] on button "Cancel" at bounding box center [1333, 733] width 92 height 32
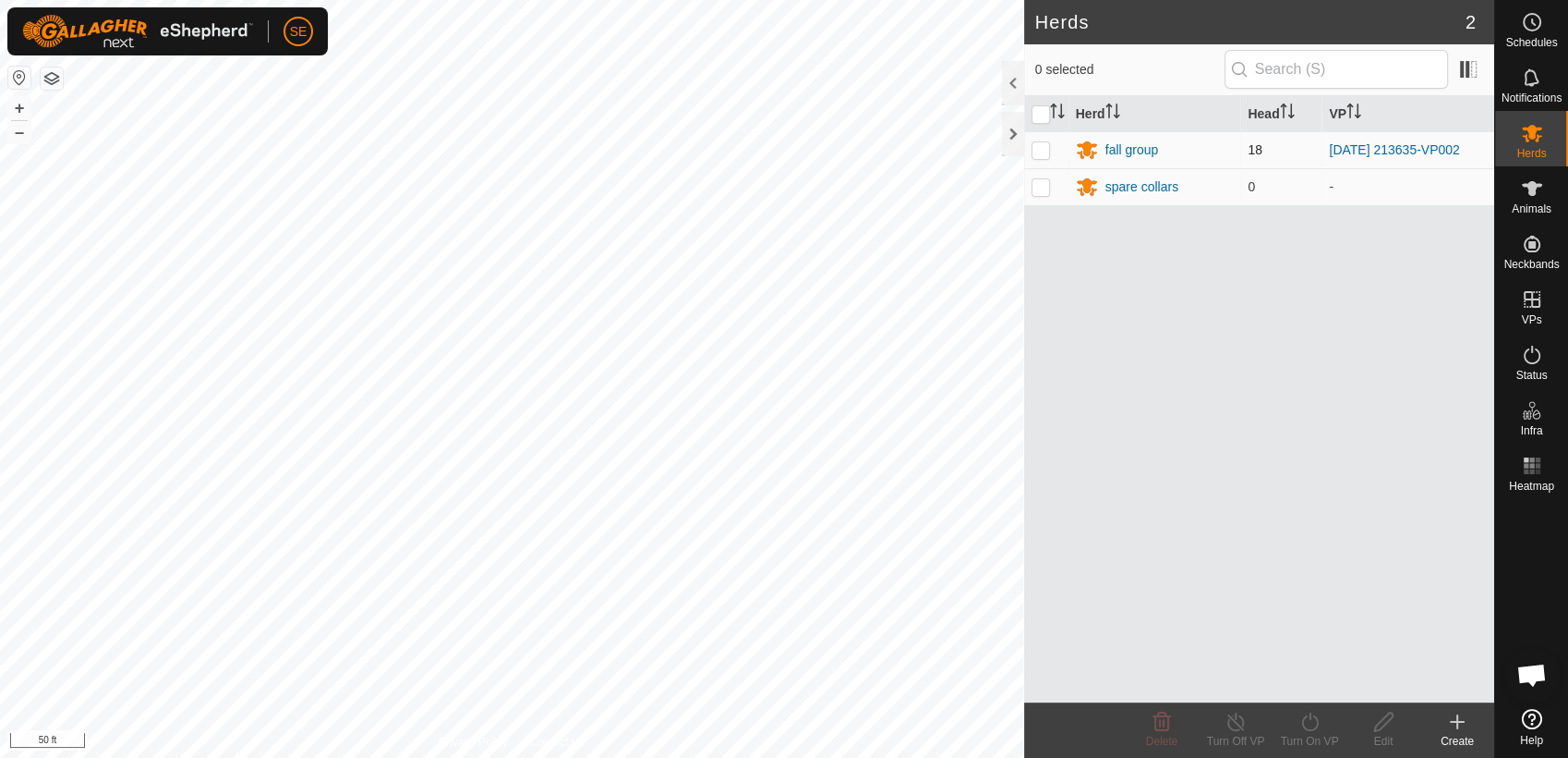
click at [1043, 152] on p-checkbox at bounding box center [1041, 150] width 19 height 15
checkbox input "true"
click at [1307, 727] on icon at bounding box center [1310, 721] width 23 height 23
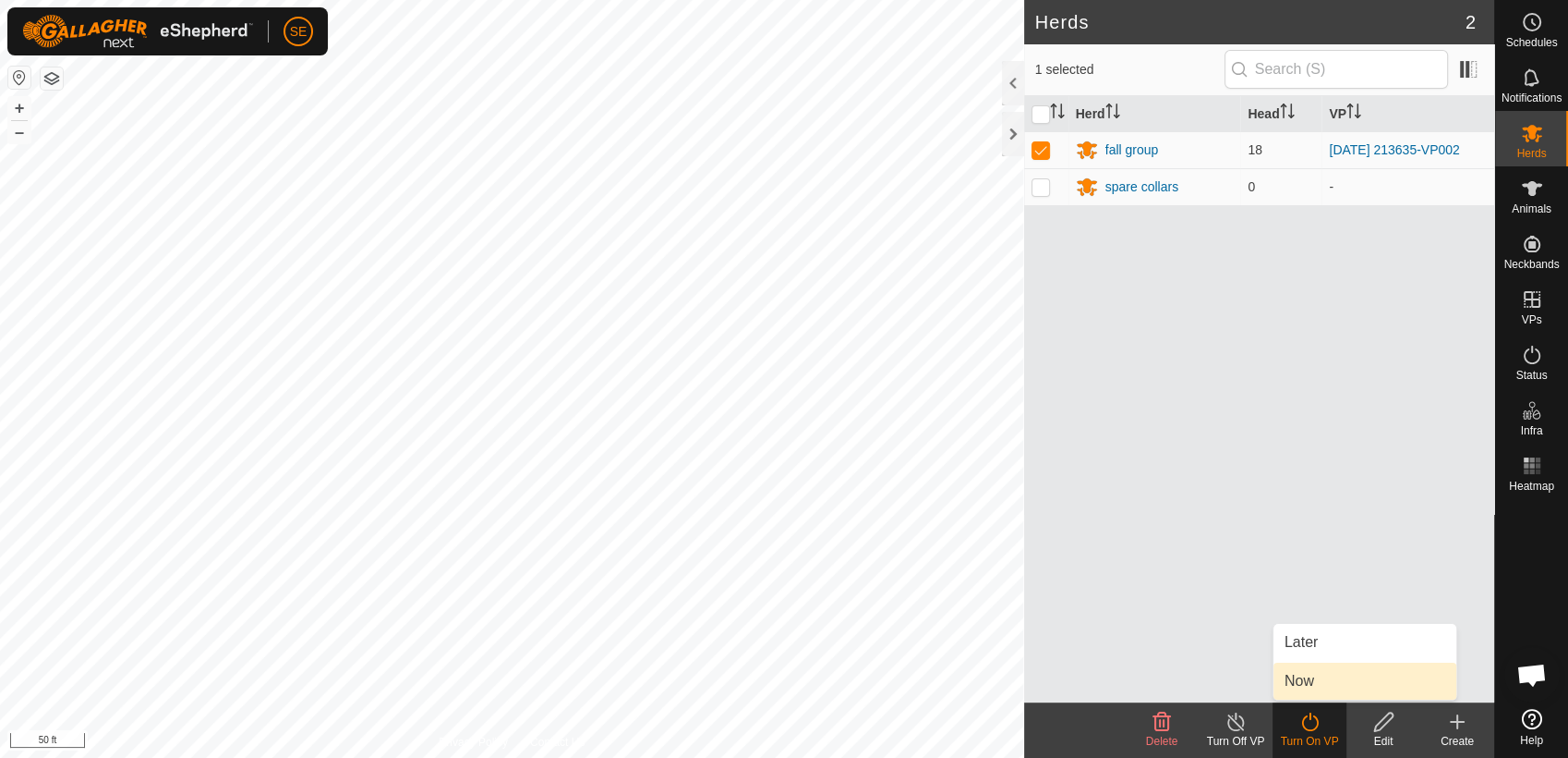
click at [1314, 678] on link "Now" at bounding box center [1364, 680] width 183 height 37
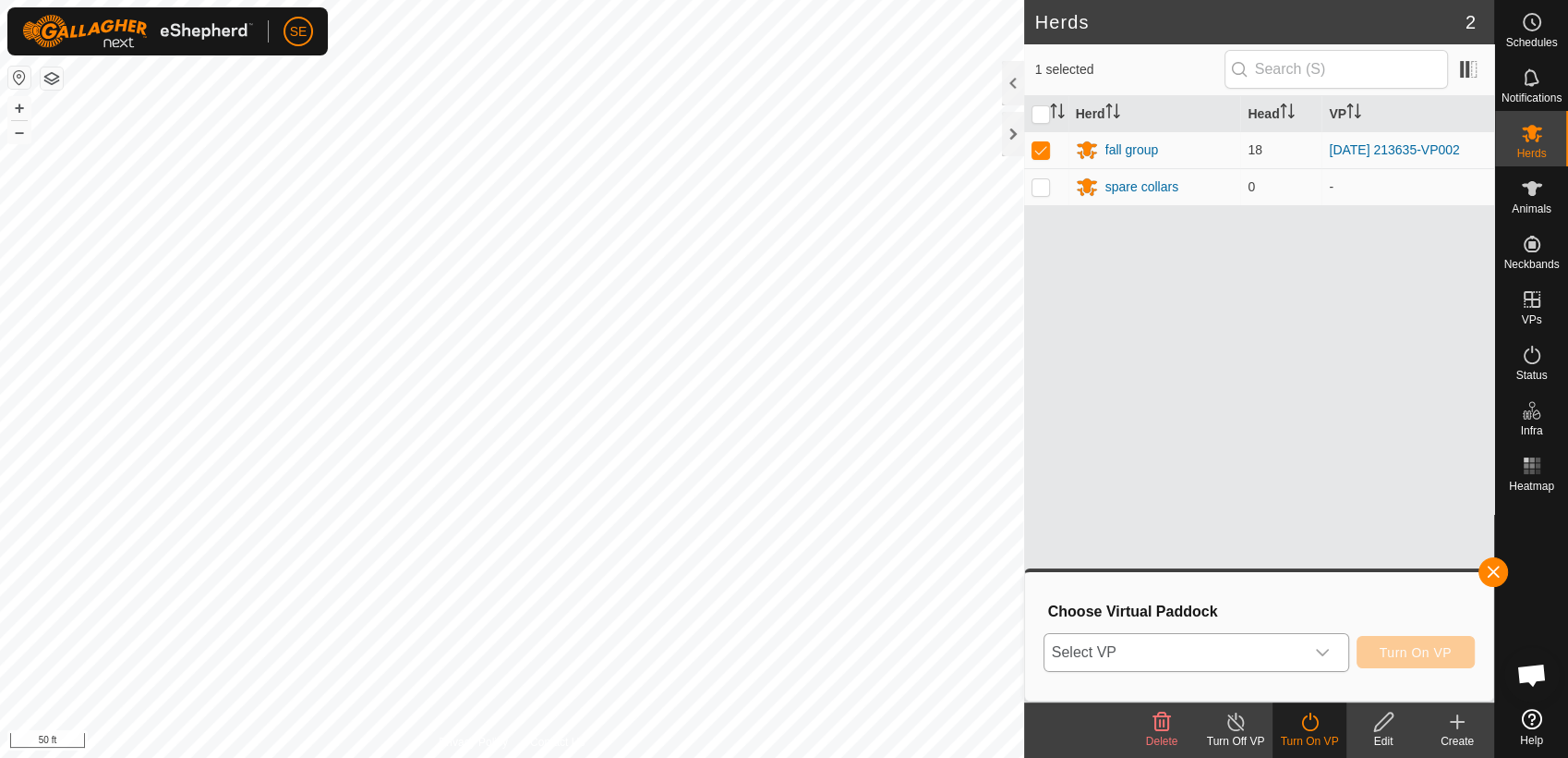
click at [1291, 648] on span "Select VP" at bounding box center [1174, 652] width 260 height 37
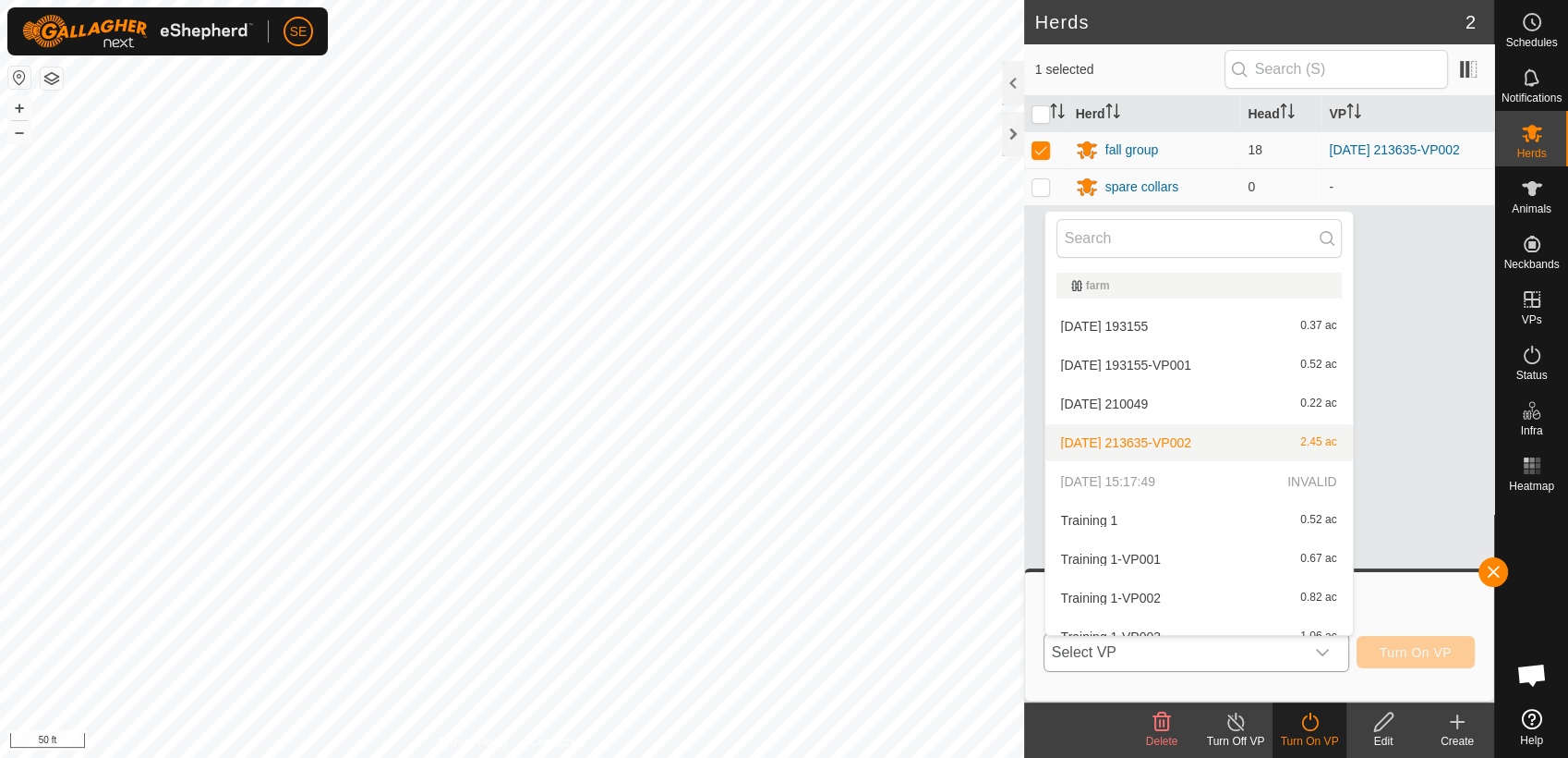
scroll to position [20, 0]
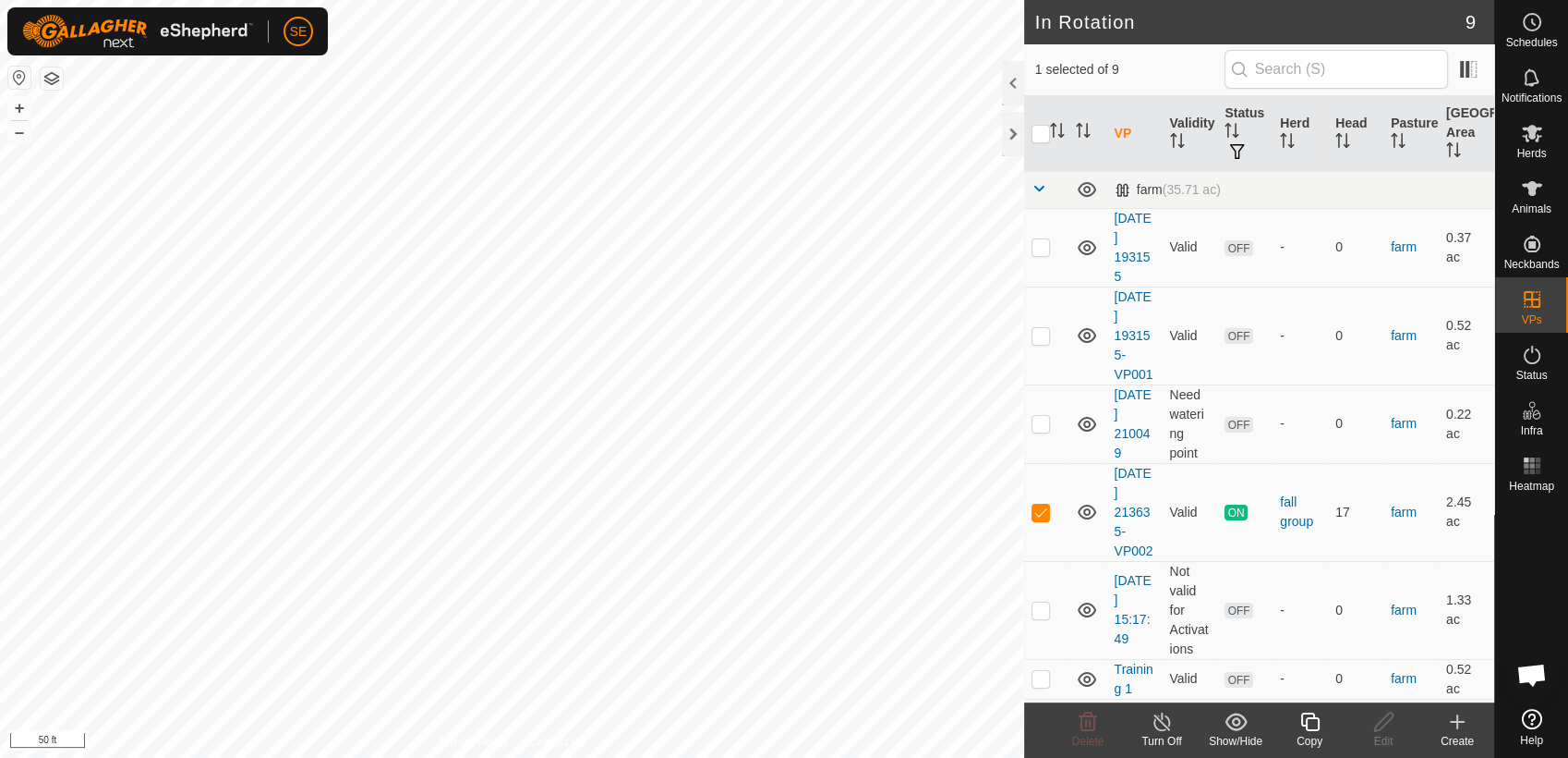
click at [1306, 719] on icon at bounding box center [1310, 721] width 19 height 19
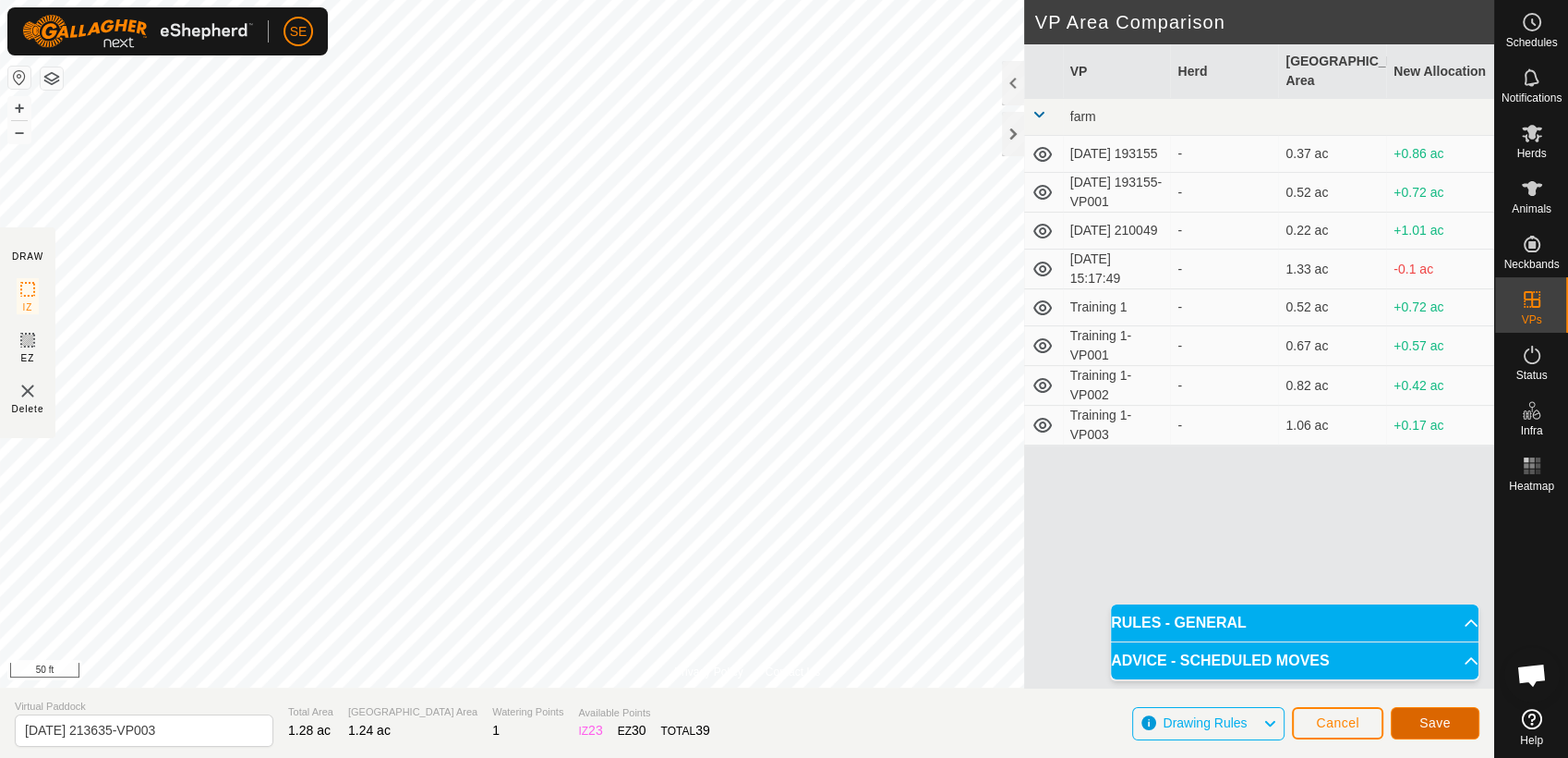
click at [1425, 720] on span "Save" at bounding box center [1435, 722] width 31 height 15
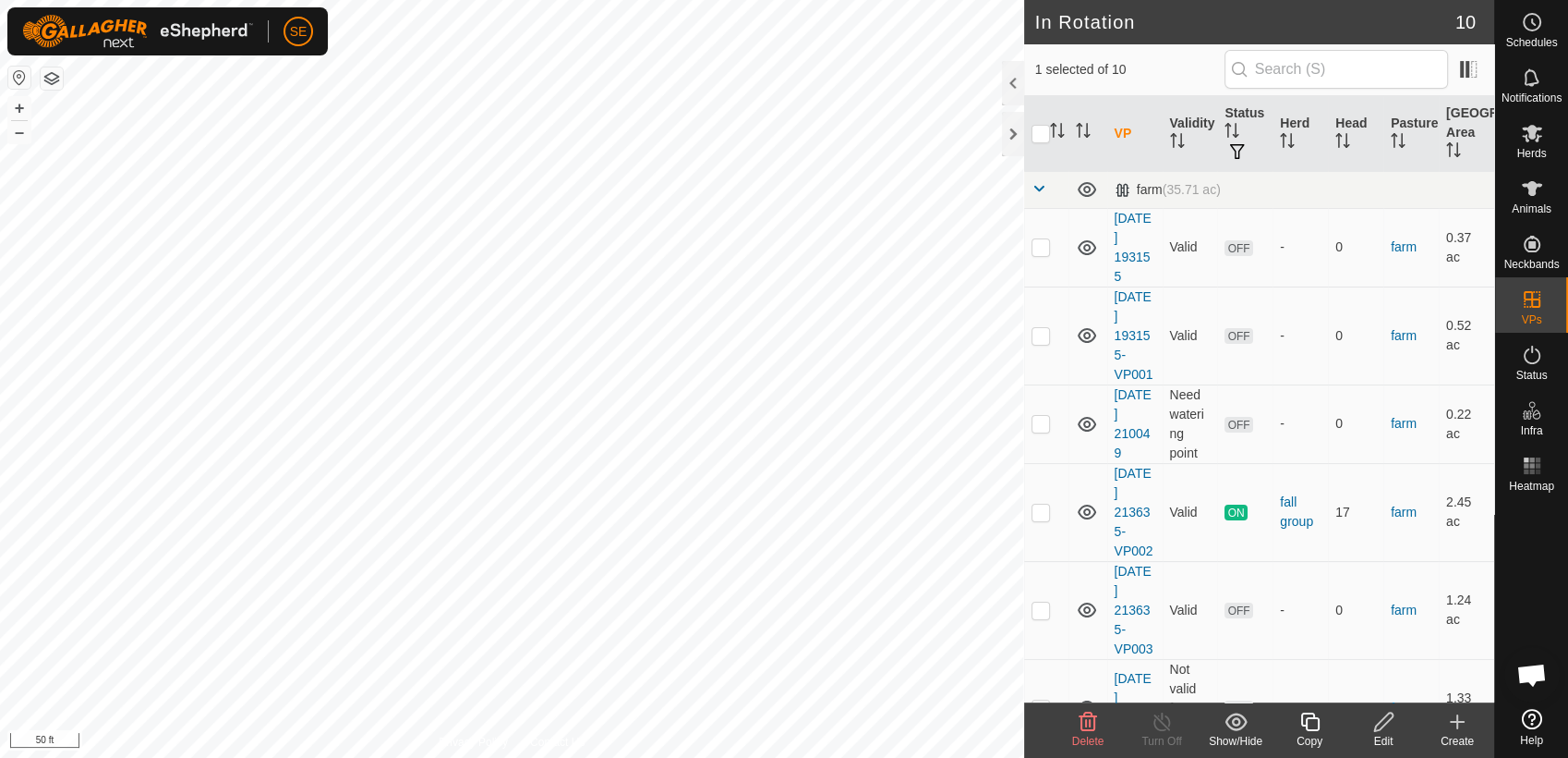
checkbox input "false"
checkbox input "true"
checkbox input "false"
checkbox input "true"
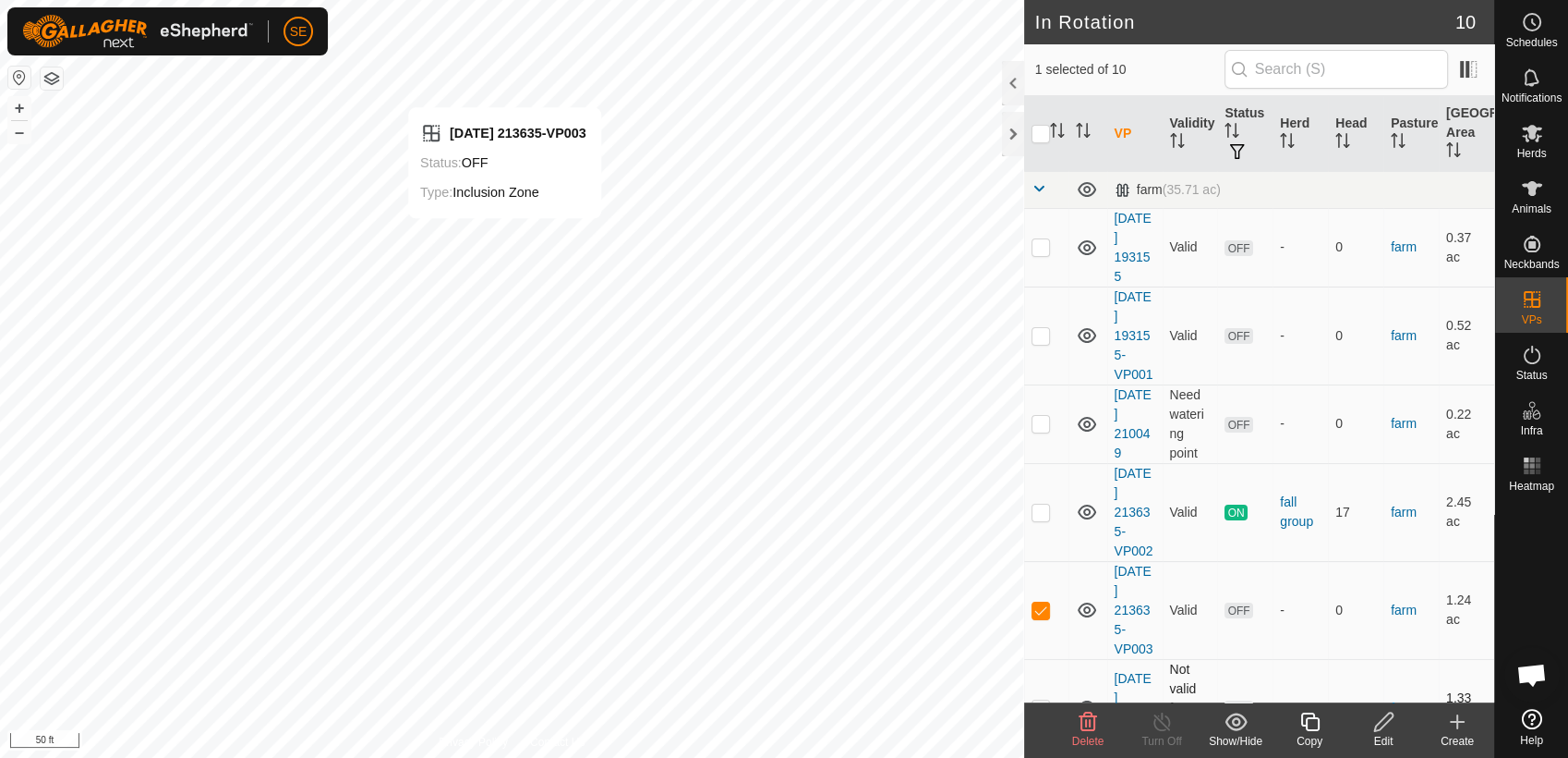
checkbox input "false"
checkbox input "true"
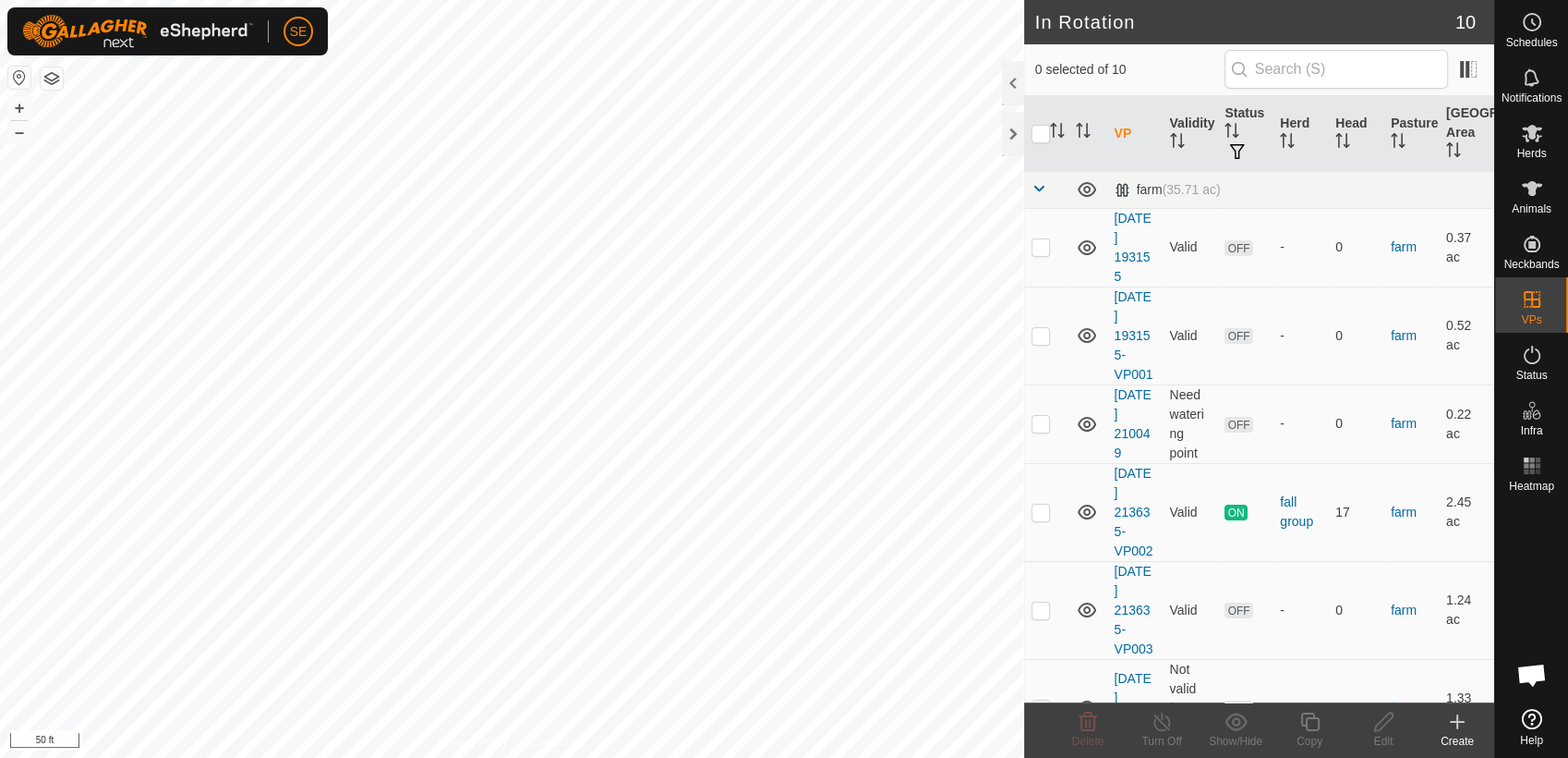
scroll to position [1481, 0]
click at [1459, 726] on icon at bounding box center [1457, 721] width 23 height 23
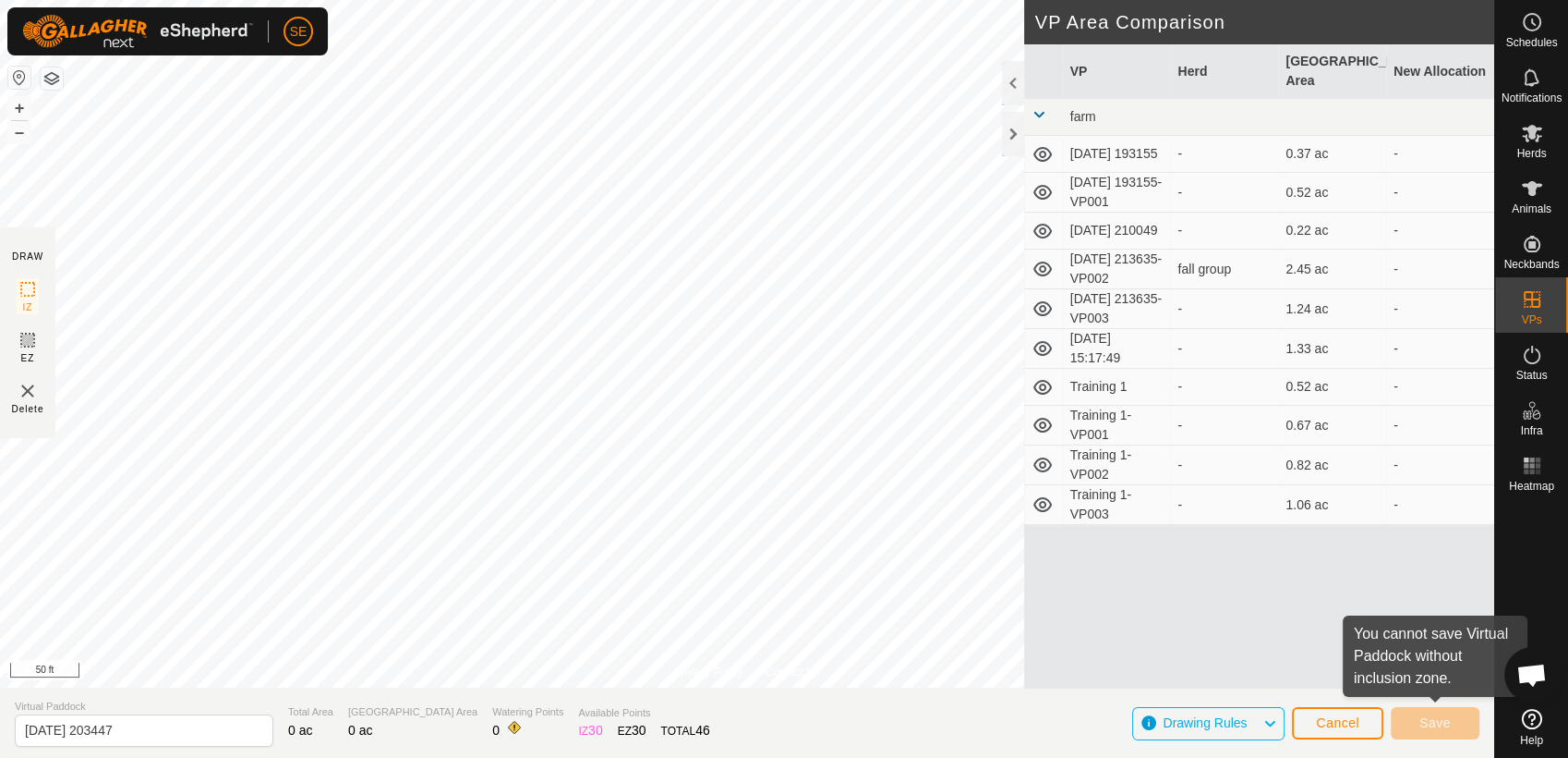
click at [761, 562] on div "Privacy Policy Contact Us Corner t post strait across swamp + – ⇧ i 50 ft DRAW …" at bounding box center [747, 379] width 1495 height 758
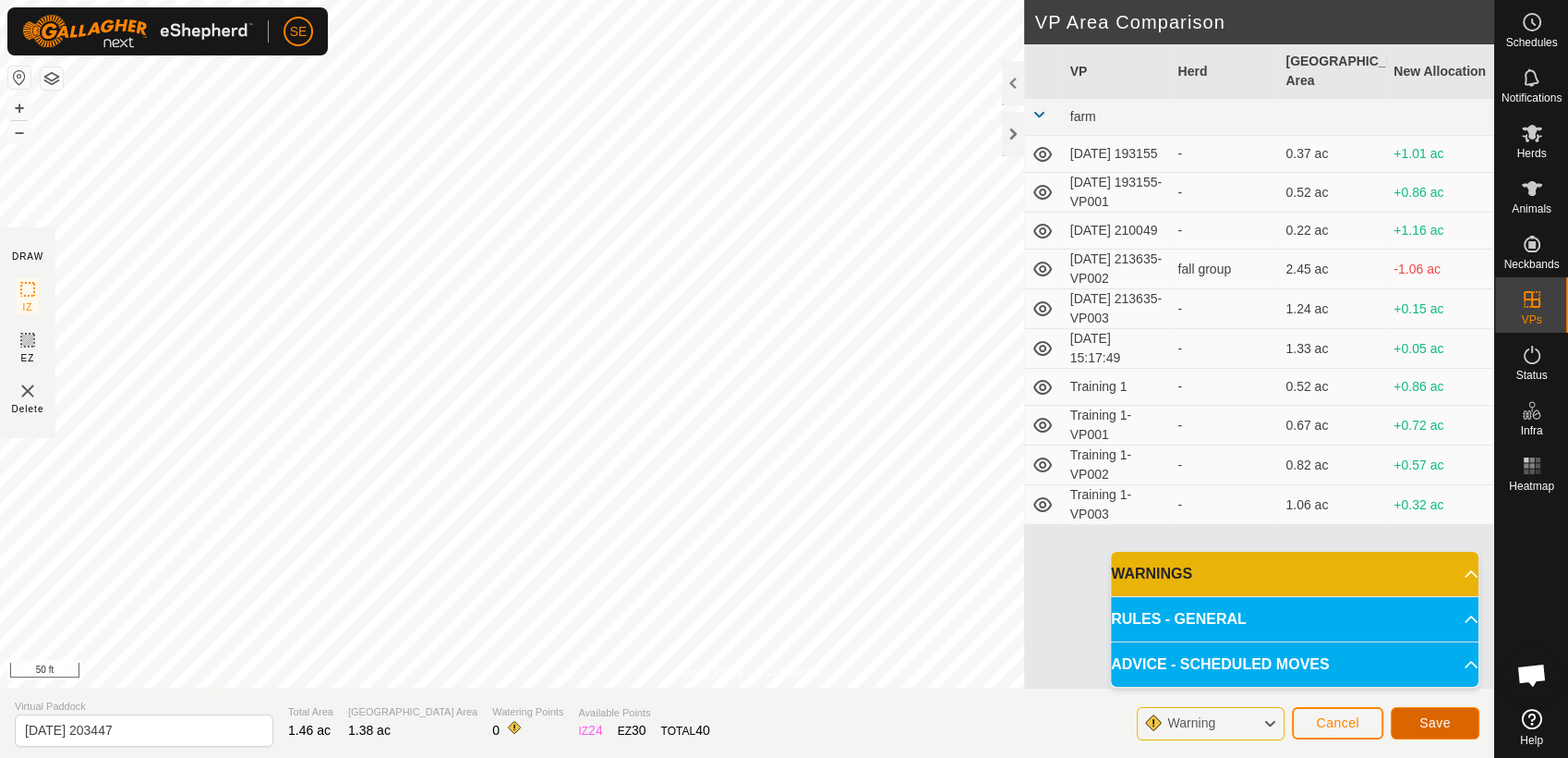
click at [1421, 719] on span "Save" at bounding box center [1435, 722] width 31 height 15
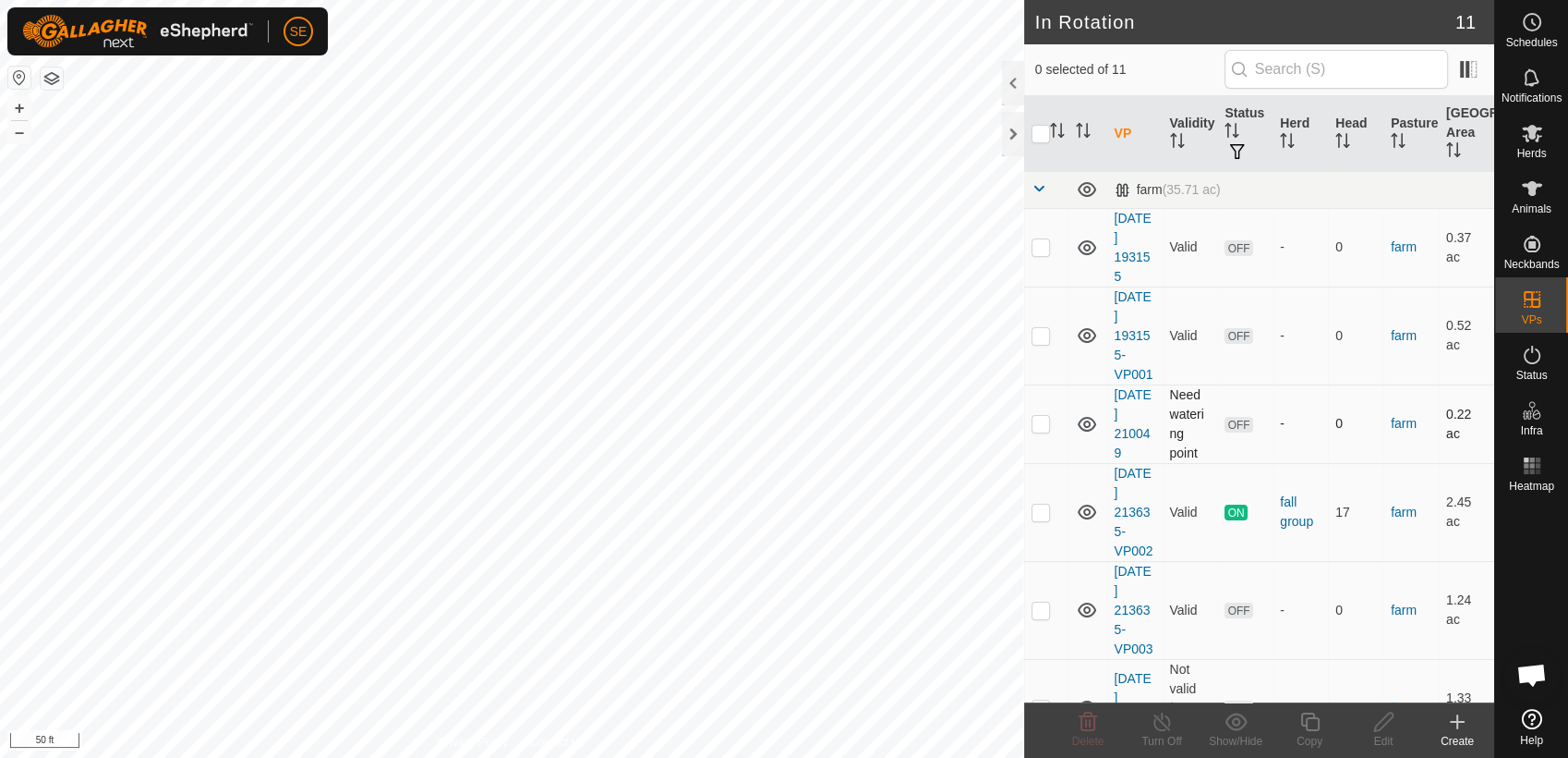
click at [1049, 423] on td at bounding box center [1046, 424] width 44 height 79
checkbox input "true"
click at [1043, 340] on p-checkbox at bounding box center [1041, 336] width 19 height 15
checkbox input "false"
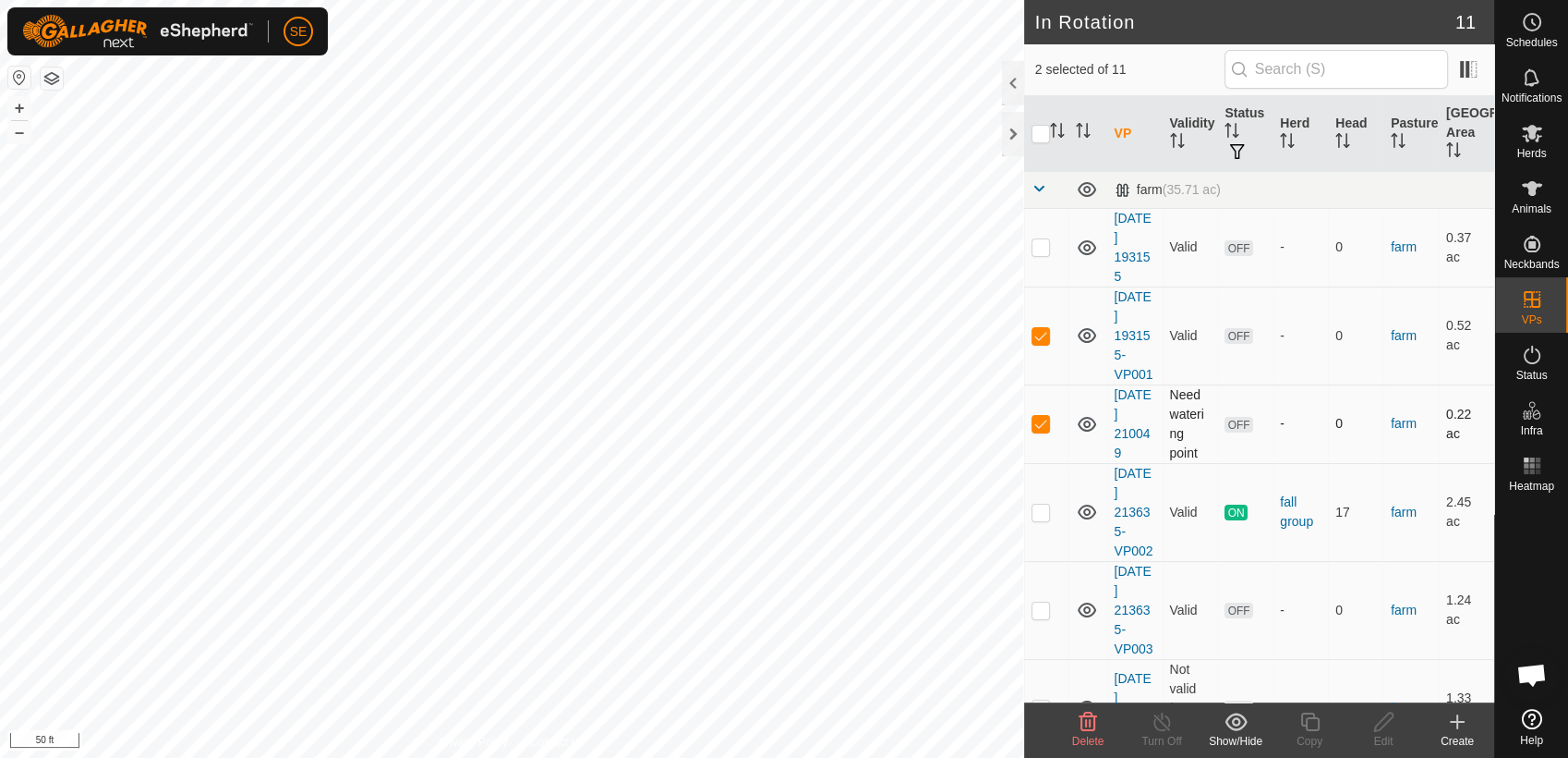
checkbox input "true"
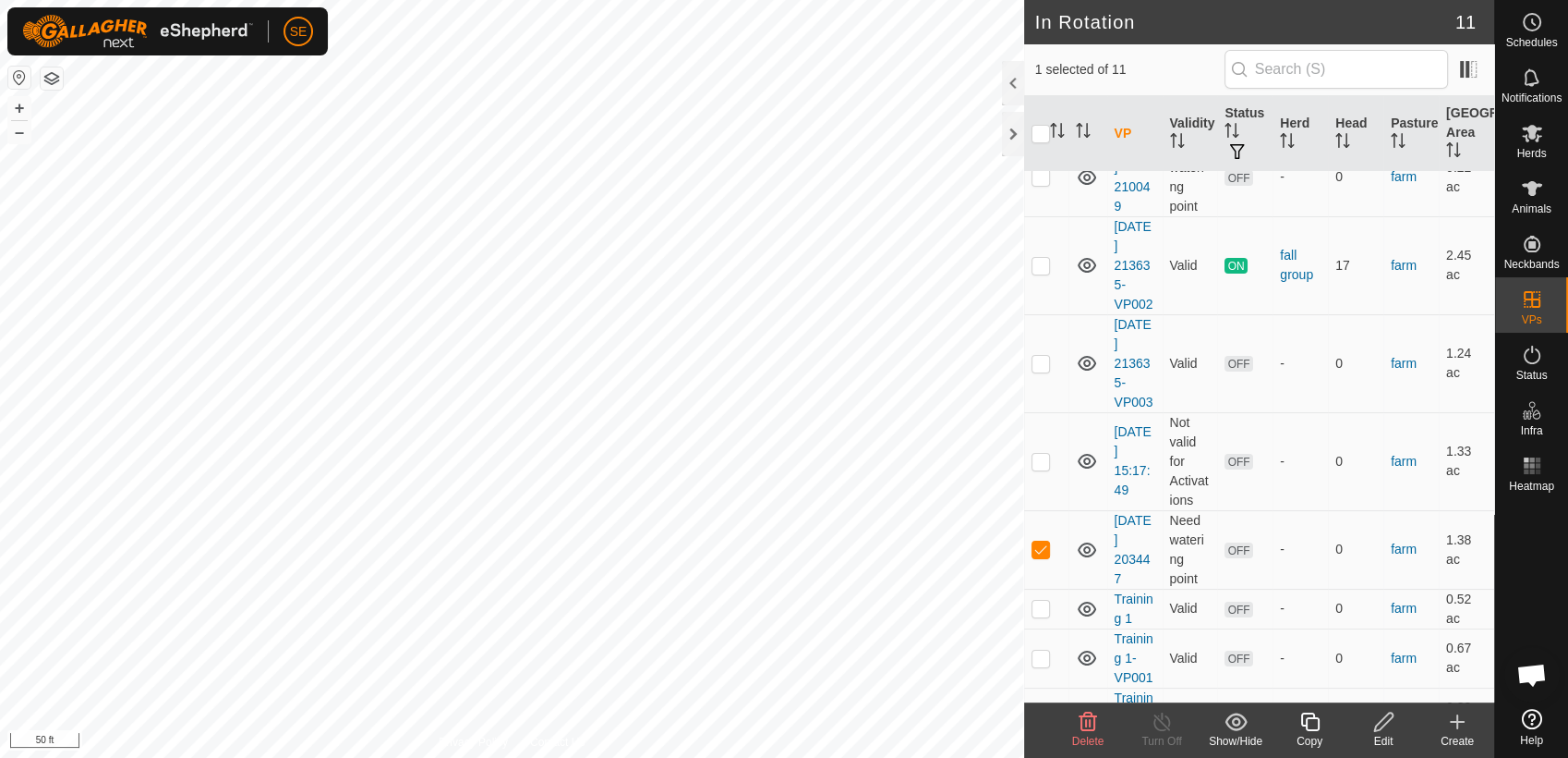
scroll to position [258, 0]
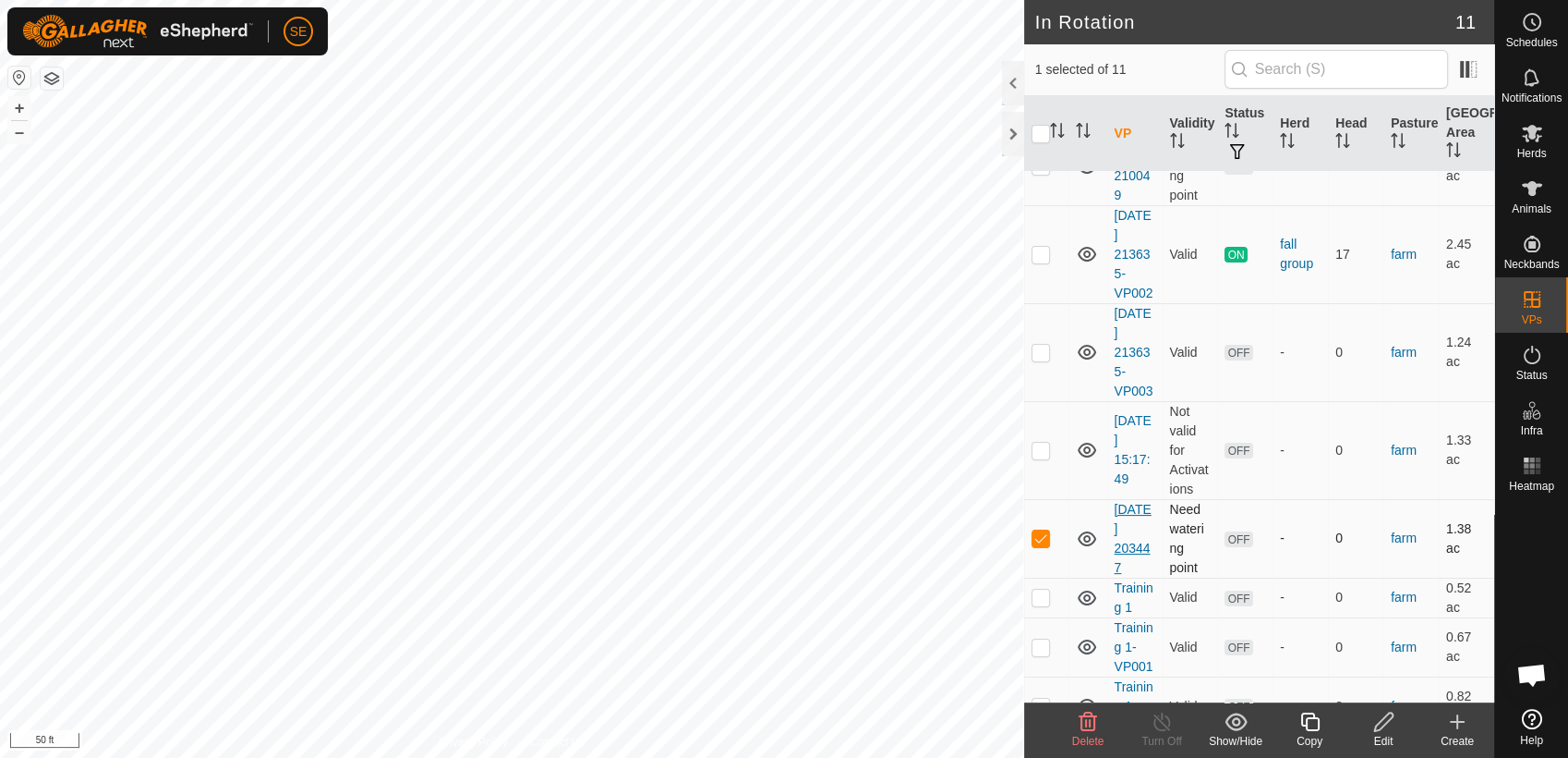
click at [1131, 533] on link "2025-10-03 203447" at bounding box center [1133, 538] width 37 height 73
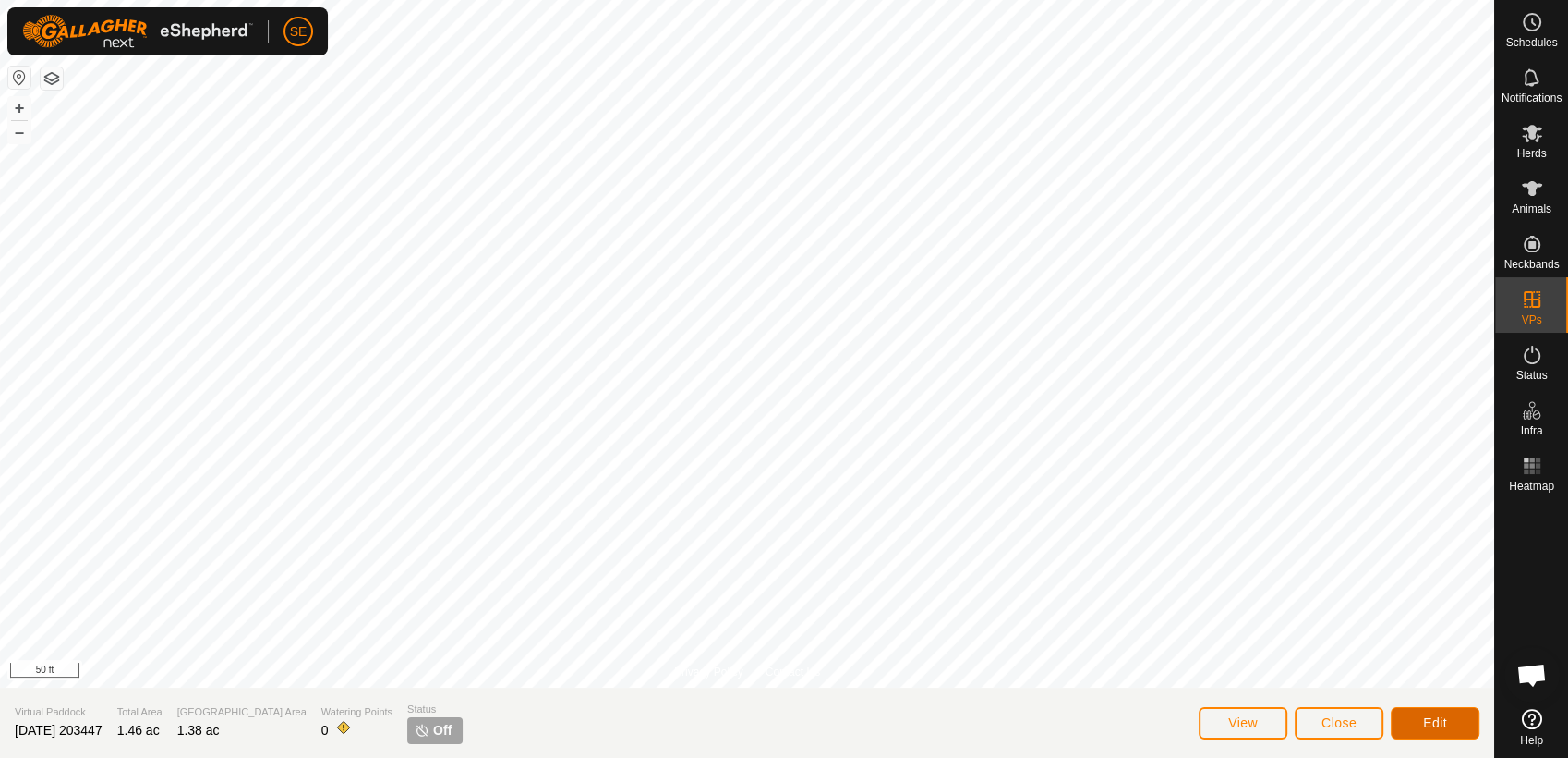
click at [1432, 718] on span "Edit" at bounding box center [1436, 722] width 24 height 15
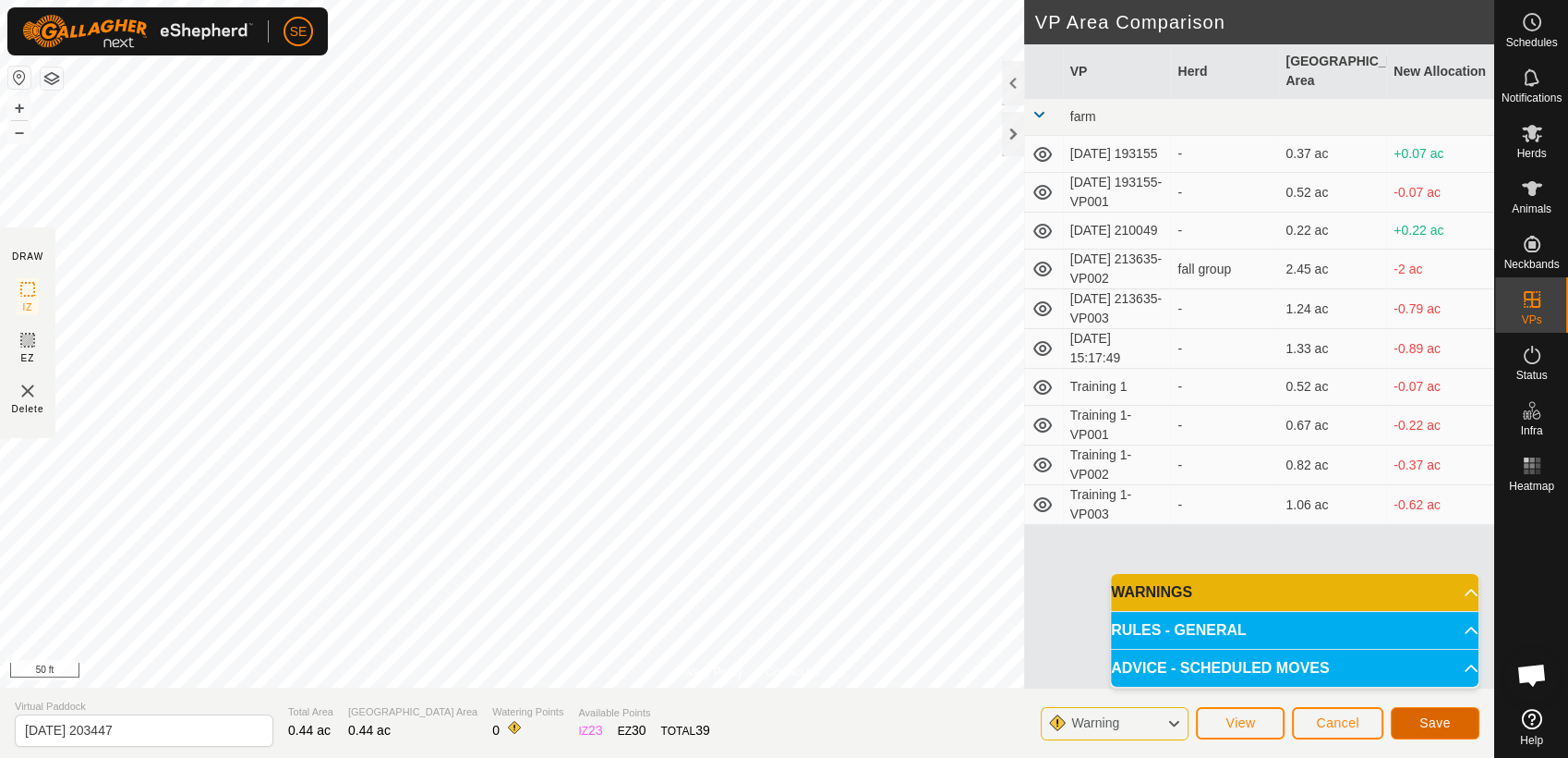
click at [1428, 721] on span "Save" at bounding box center [1435, 722] width 31 height 15
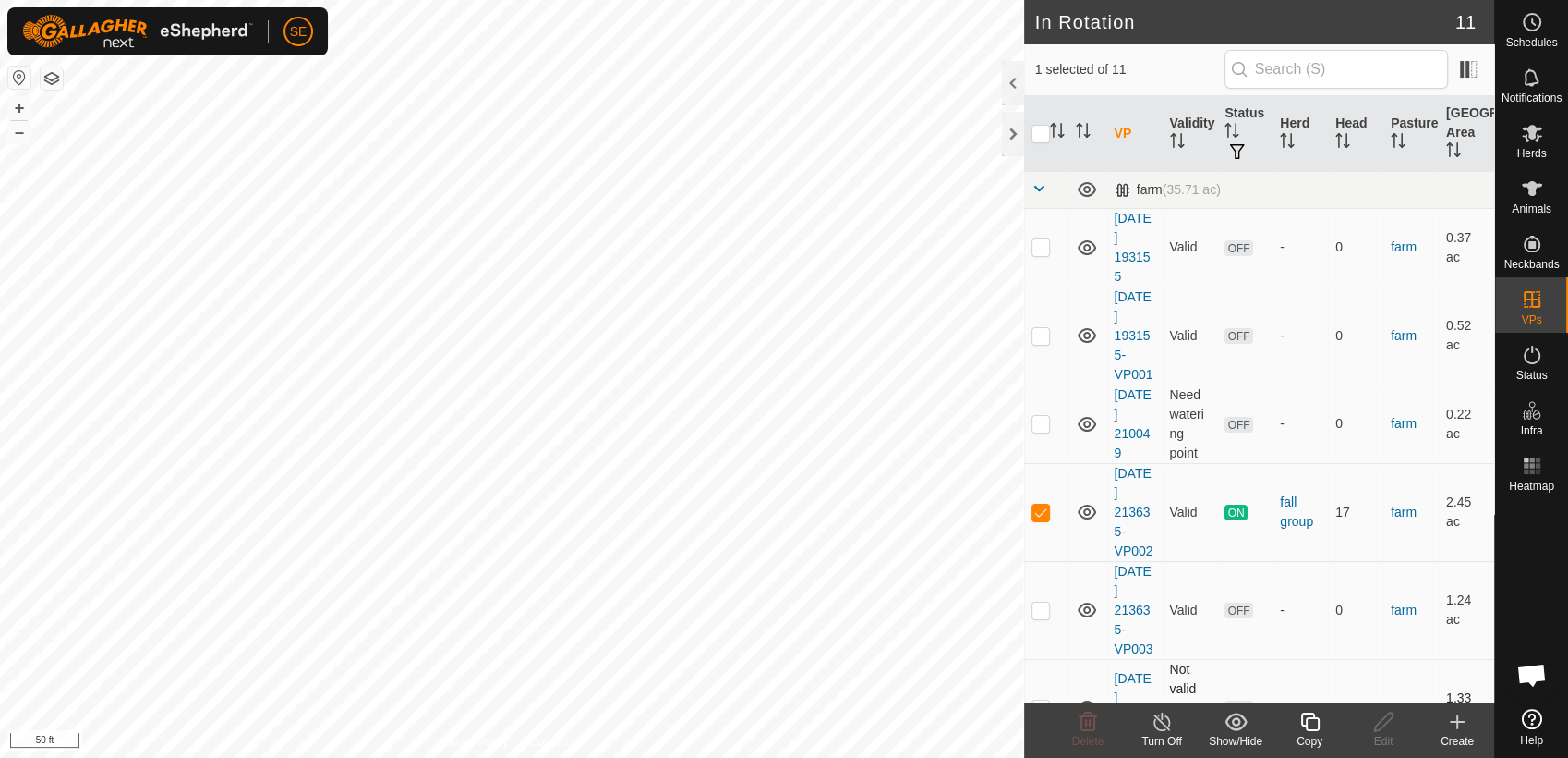
checkbox input "false"
checkbox input "true"
checkbox input "false"
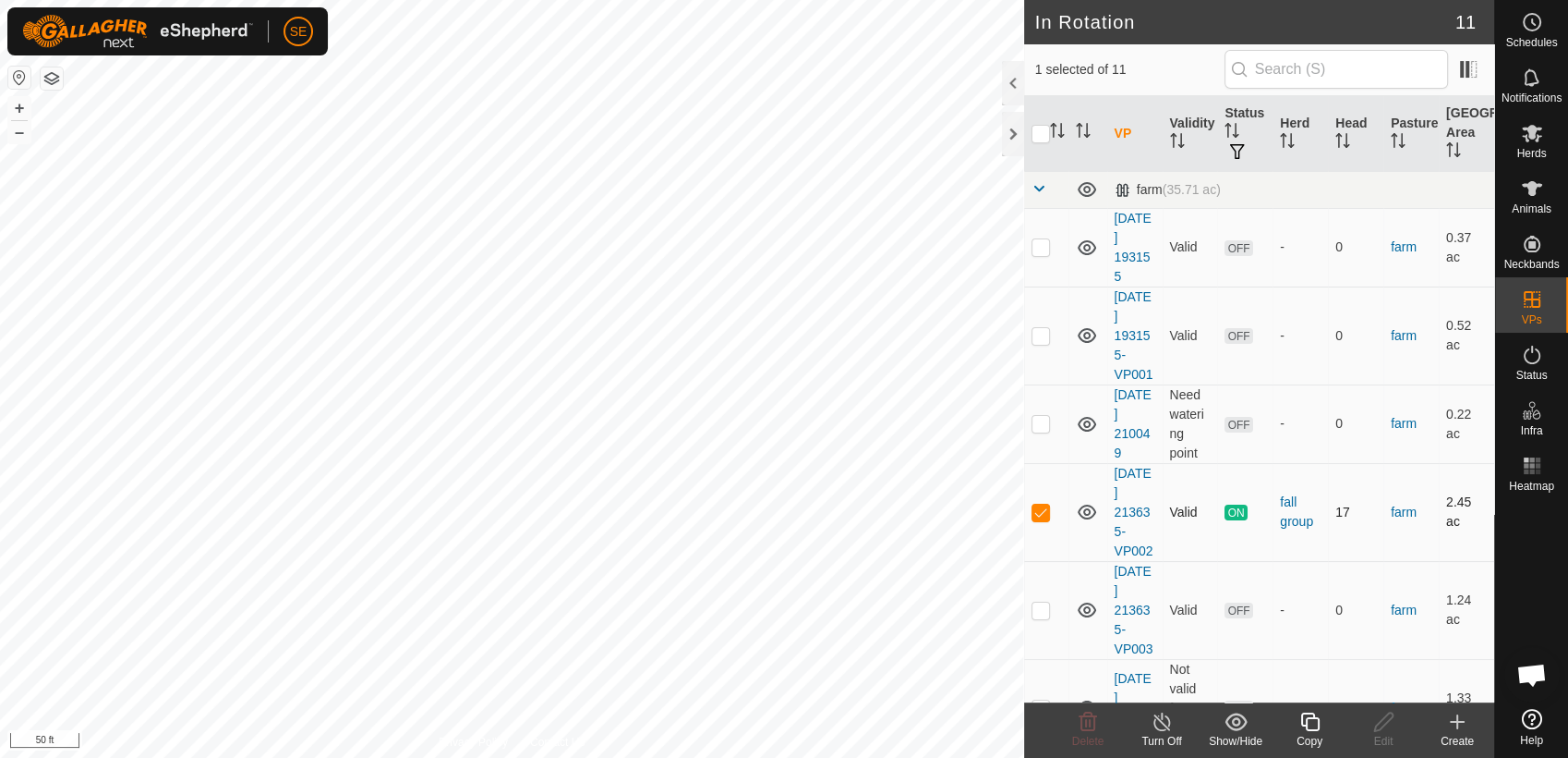
checkbox input "true"
click at [1386, 726] on icon at bounding box center [1384, 721] width 23 height 23
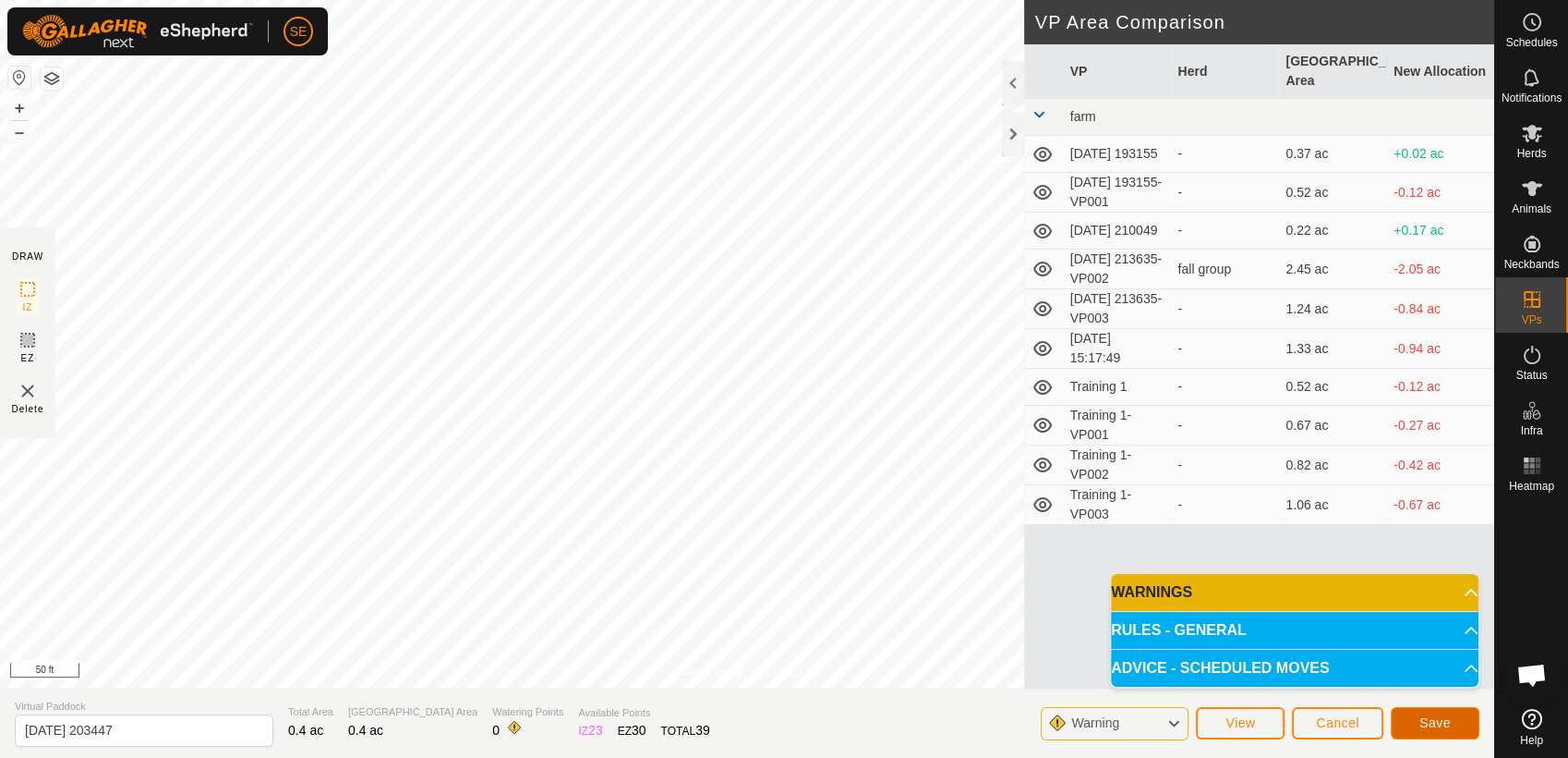
click at [1433, 729] on span "Save" at bounding box center [1435, 722] width 31 height 15
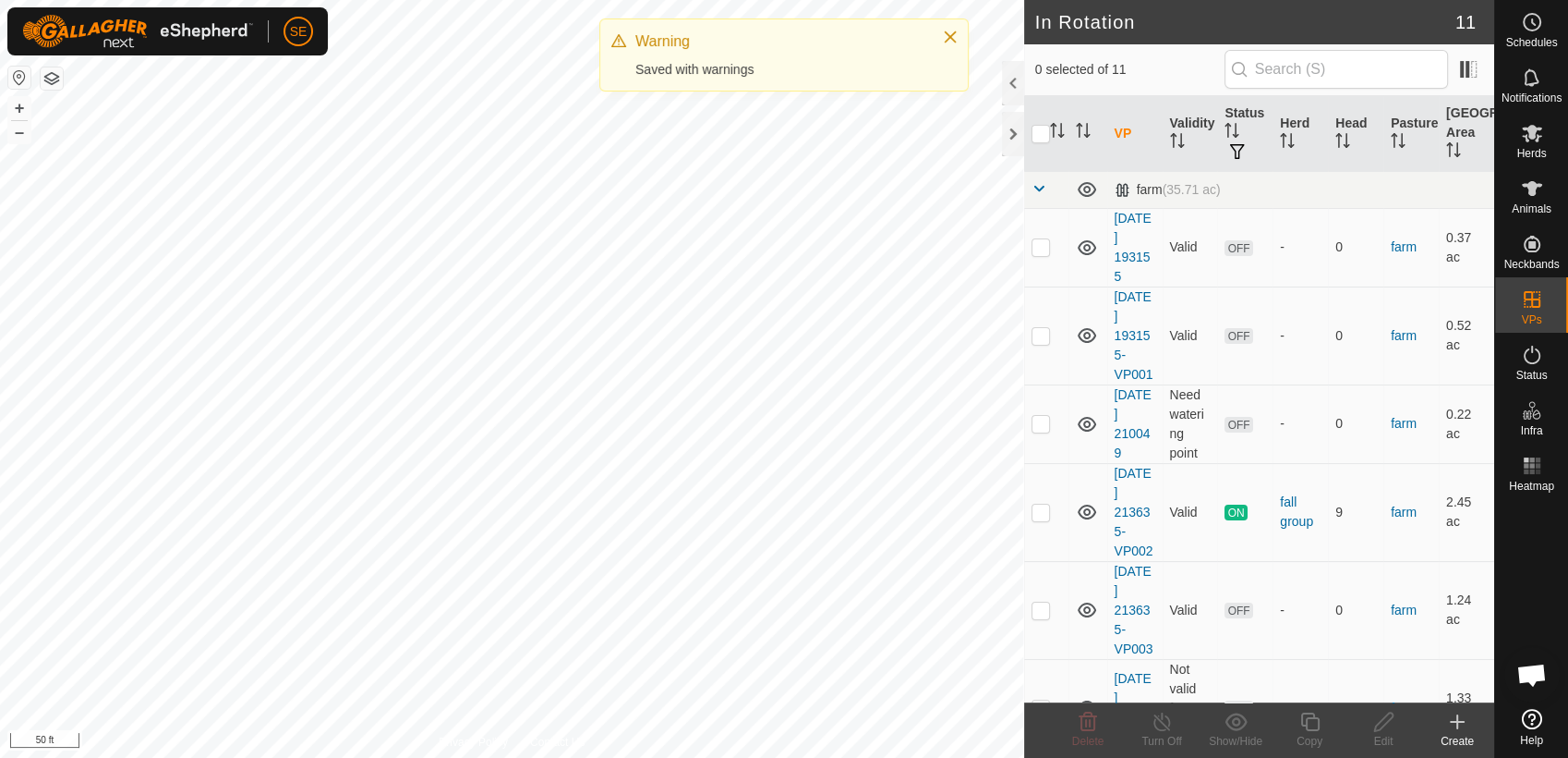
checkbox input "true"
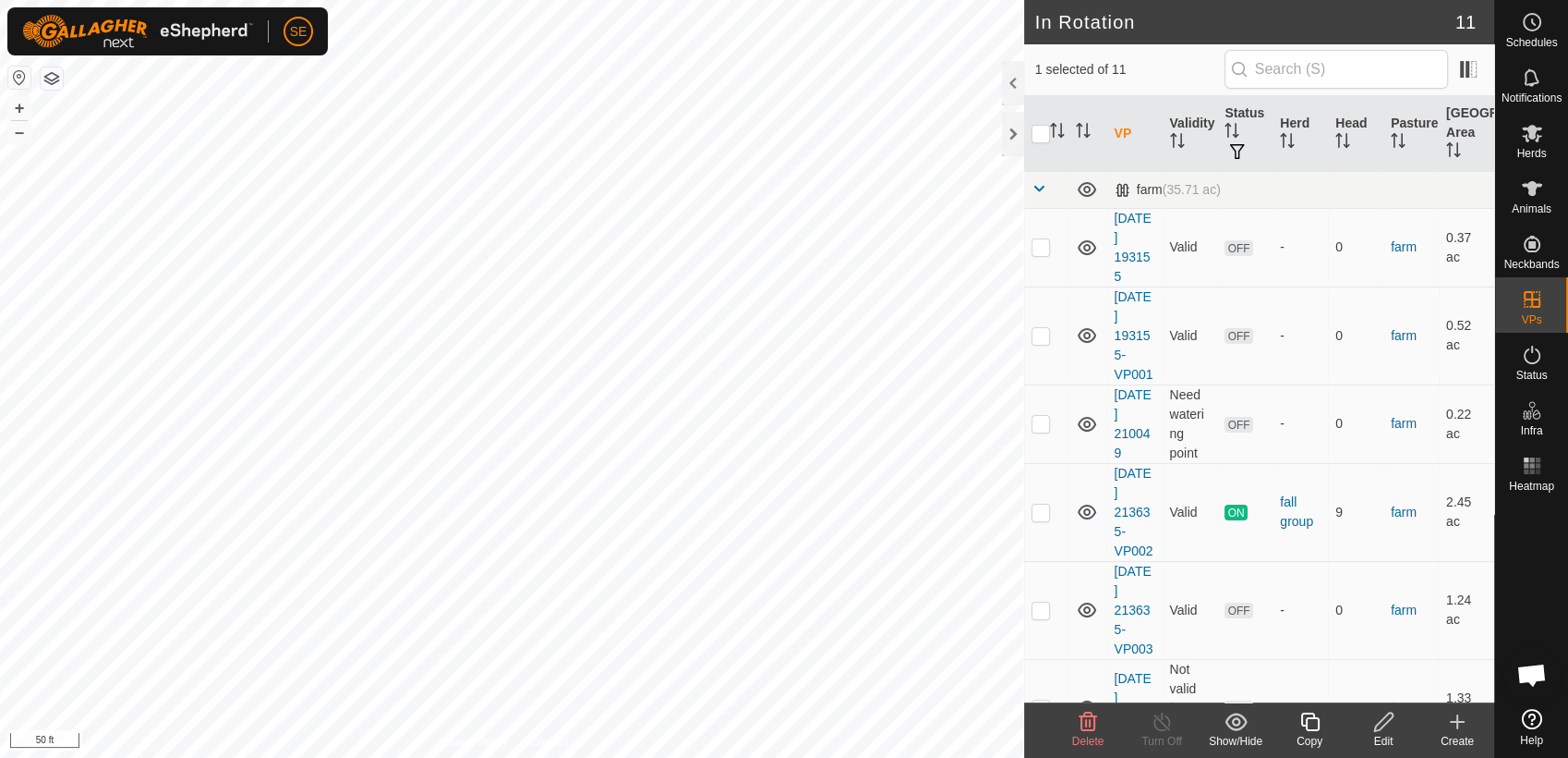
click at [1301, 726] on icon at bounding box center [1310, 721] width 23 height 23
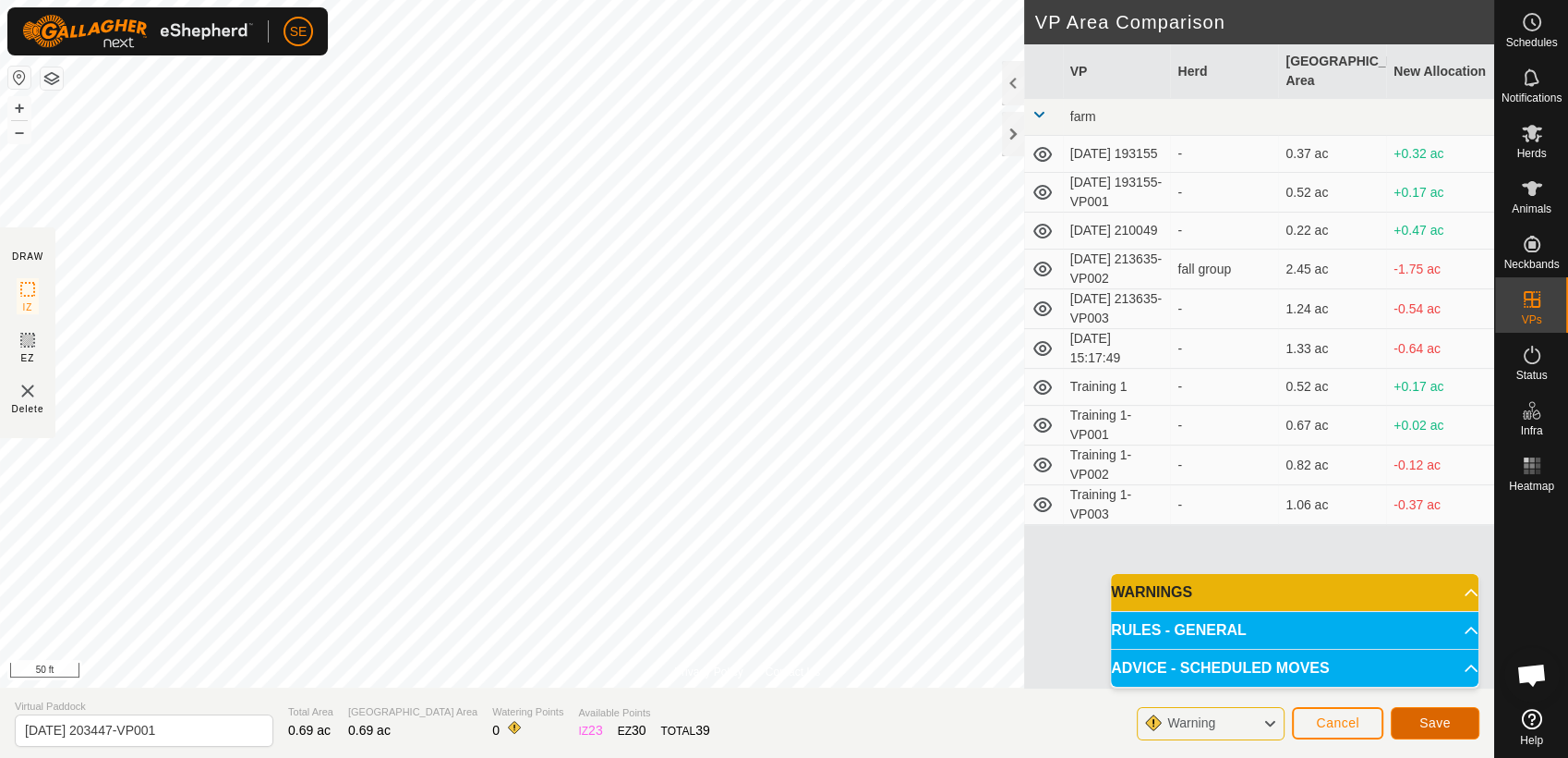
click at [1415, 726] on button "Save" at bounding box center [1435, 722] width 89 height 32
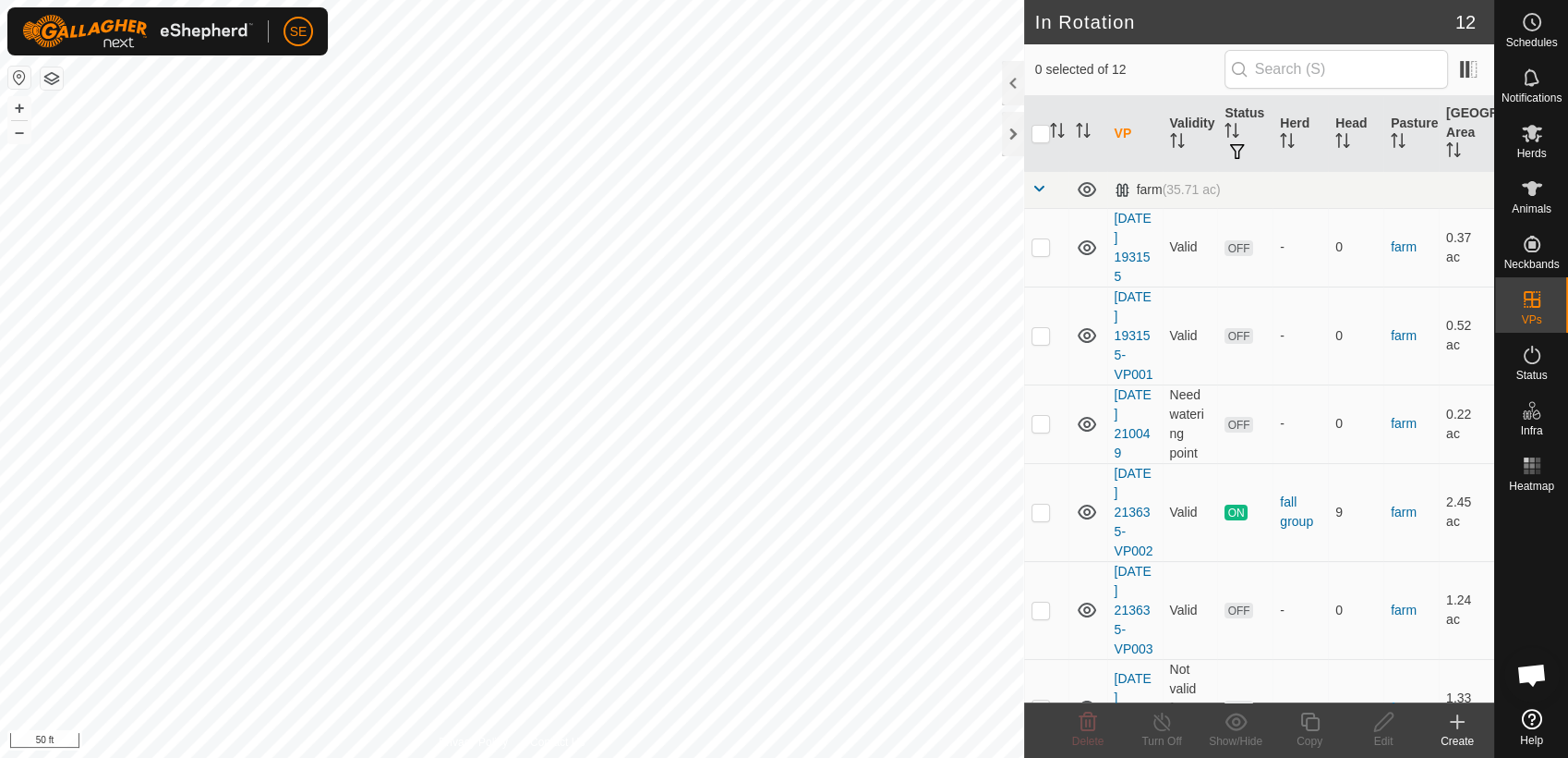
checkbox input "true"
click at [1312, 725] on icon at bounding box center [1310, 721] width 23 height 23
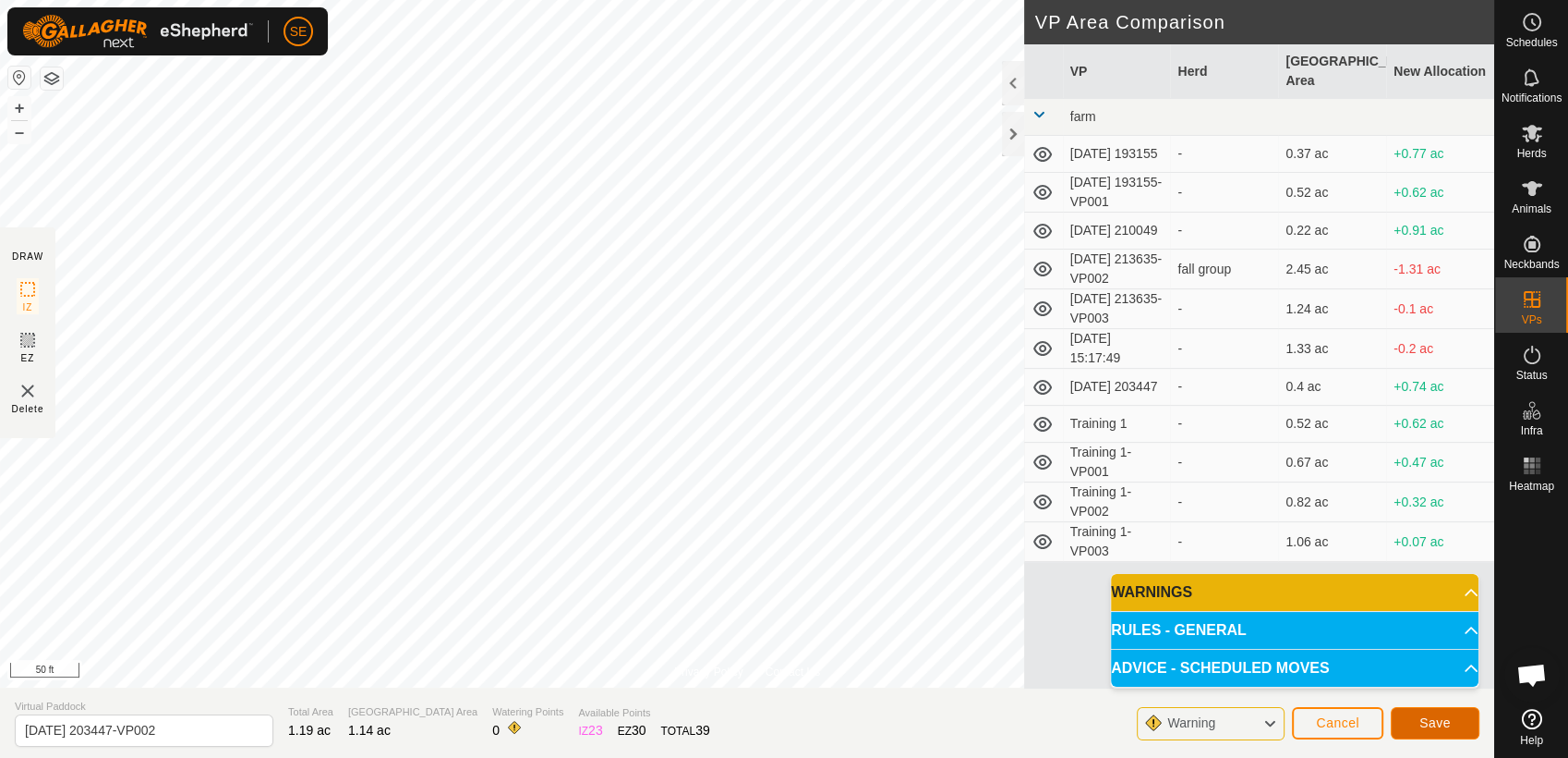
click at [1447, 717] on span "Save" at bounding box center [1435, 722] width 31 height 15
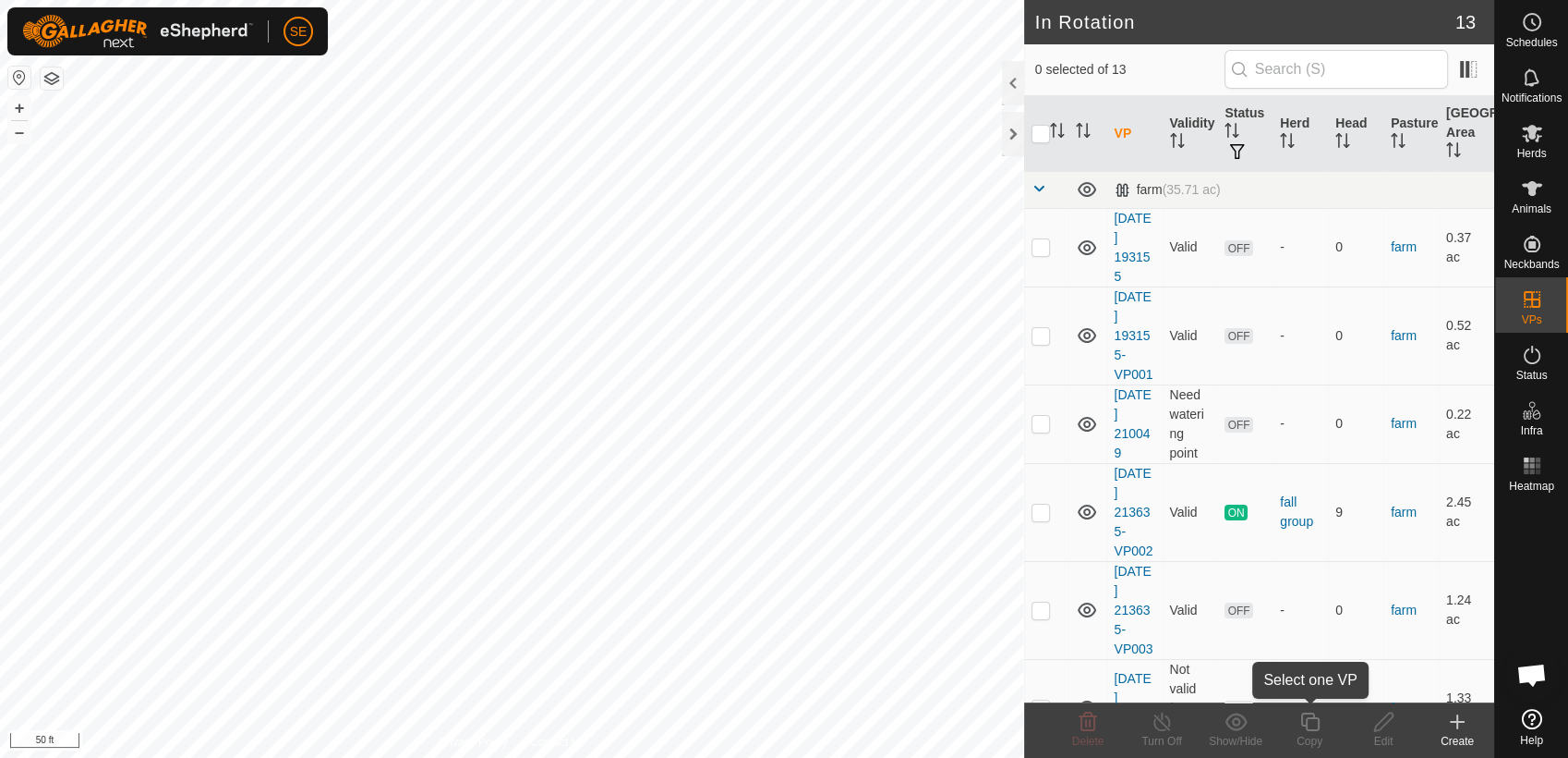
click at [1314, 730] on icon at bounding box center [1310, 721] width 19 height 19
checkbox input "true"
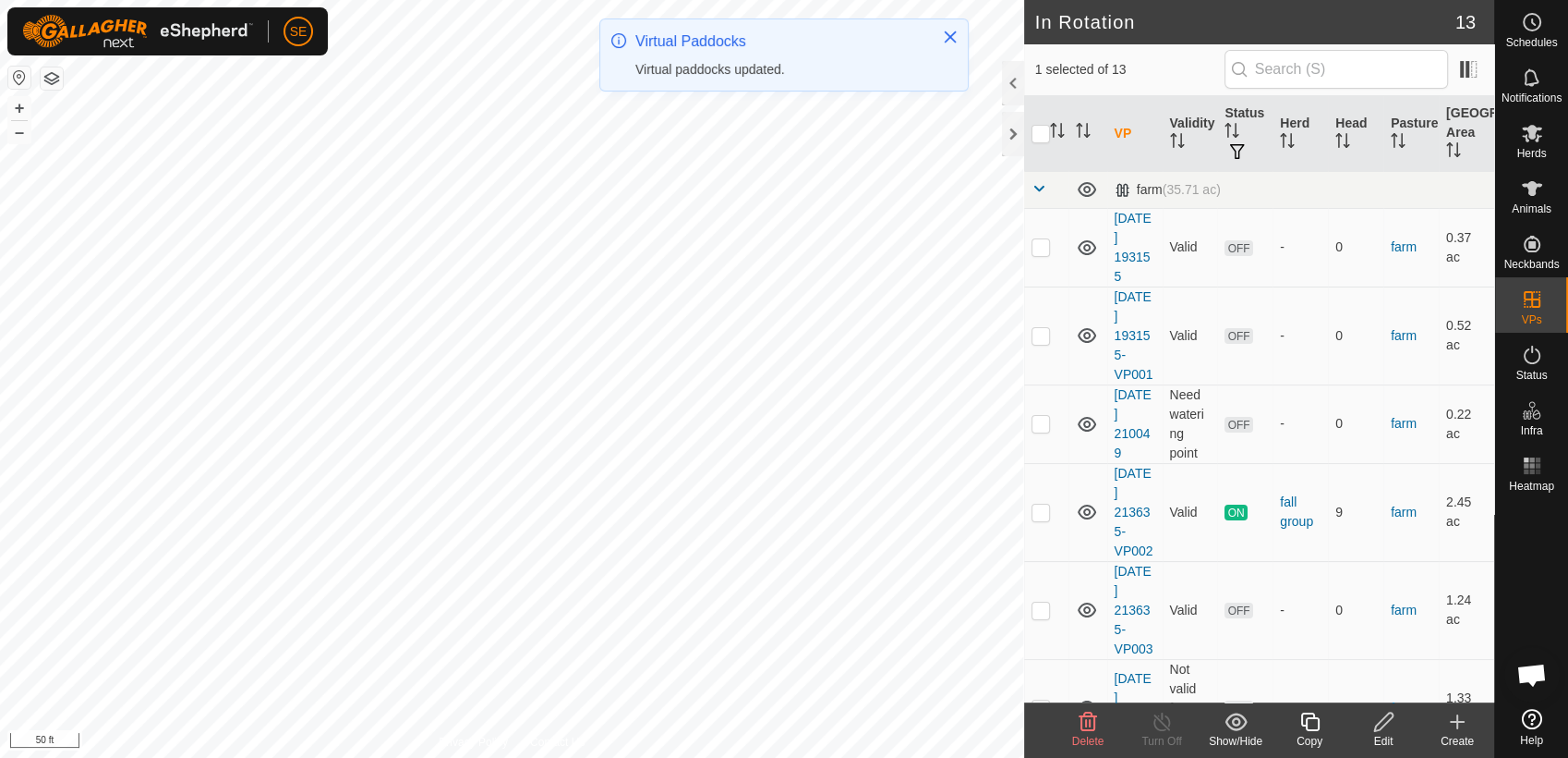
click at [1308, 728] on icon at bounding box center [1310, 721] width 23 height 23
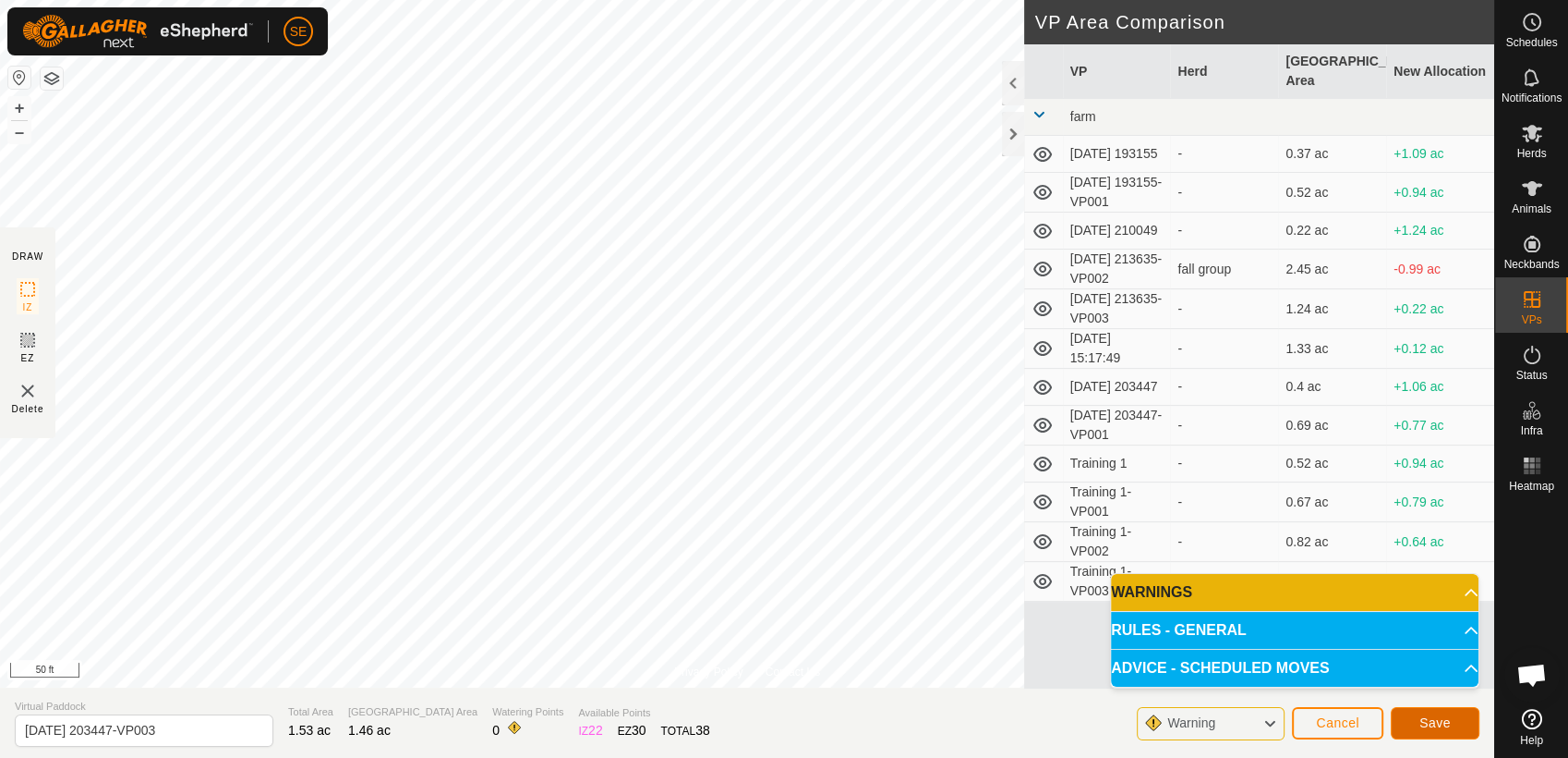
click at [1425, 716] on span "Save" at bounding box center [1435, 722] width 31 height 15
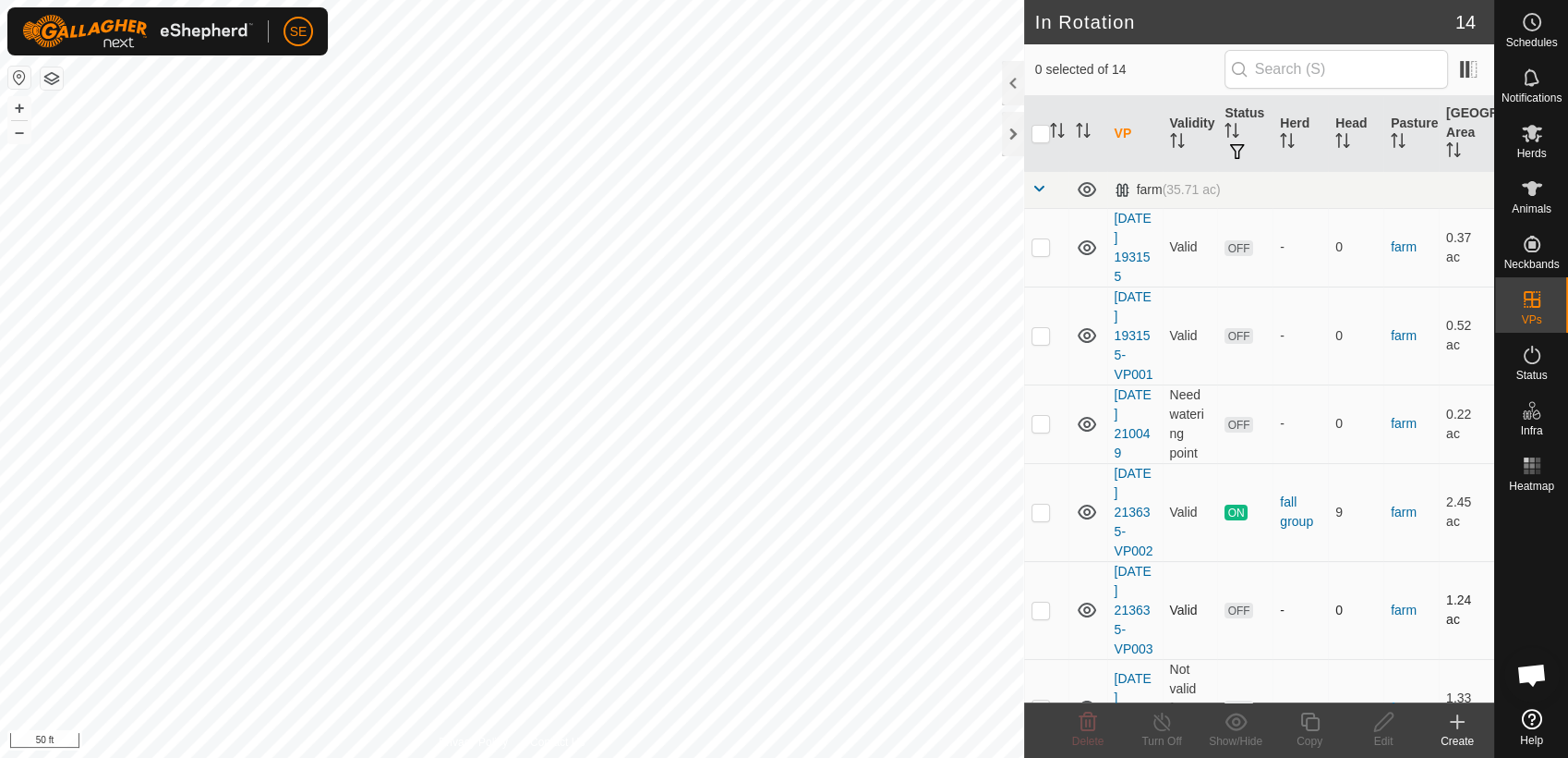
checkbox input "true"
click at [1314, 722] on icon at bounding box center [1310, 721] width 23 height 23
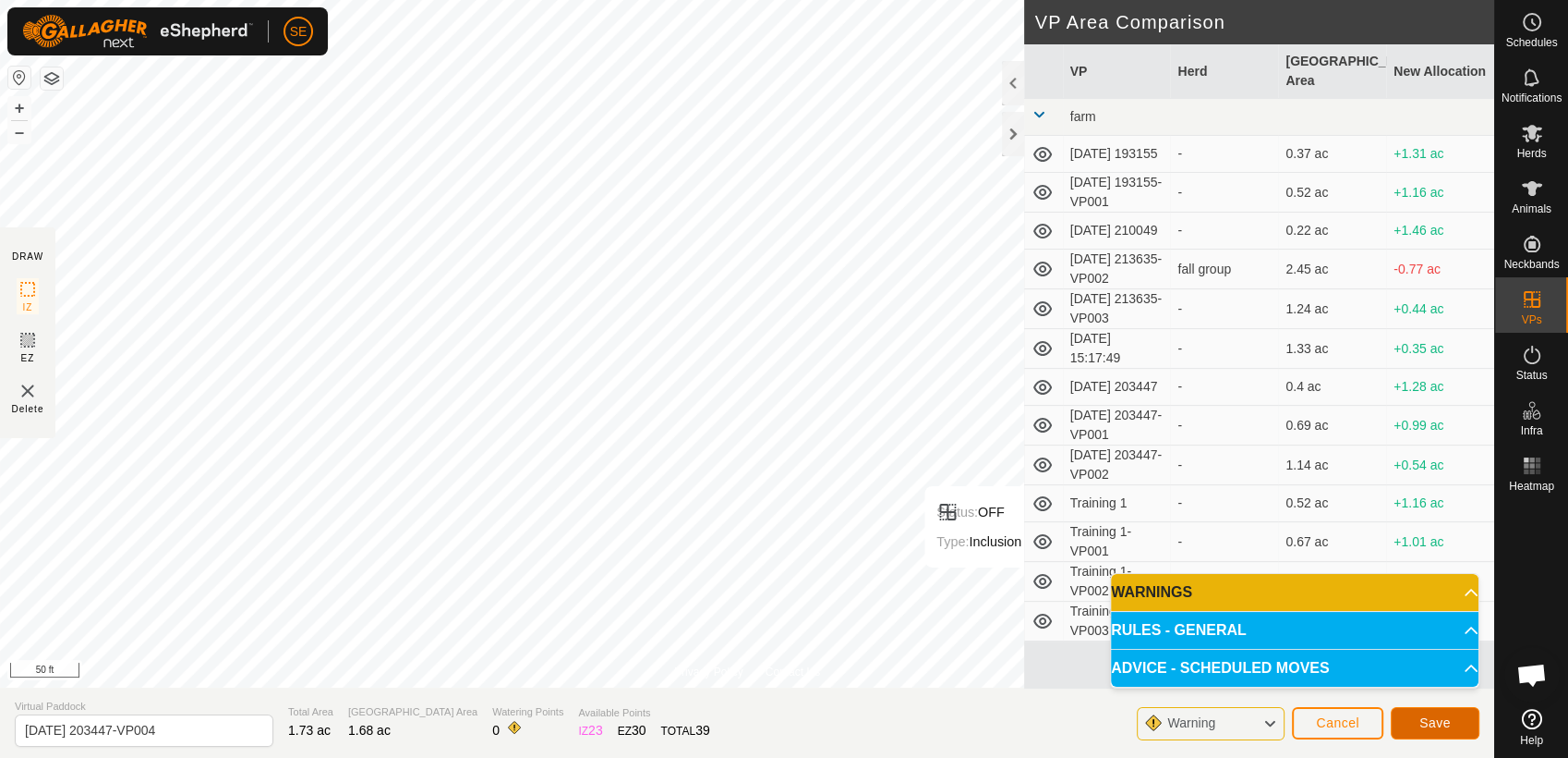
click at [1448, 723] on span "Save" at bounding box center [1435, 722] width 31 height 15
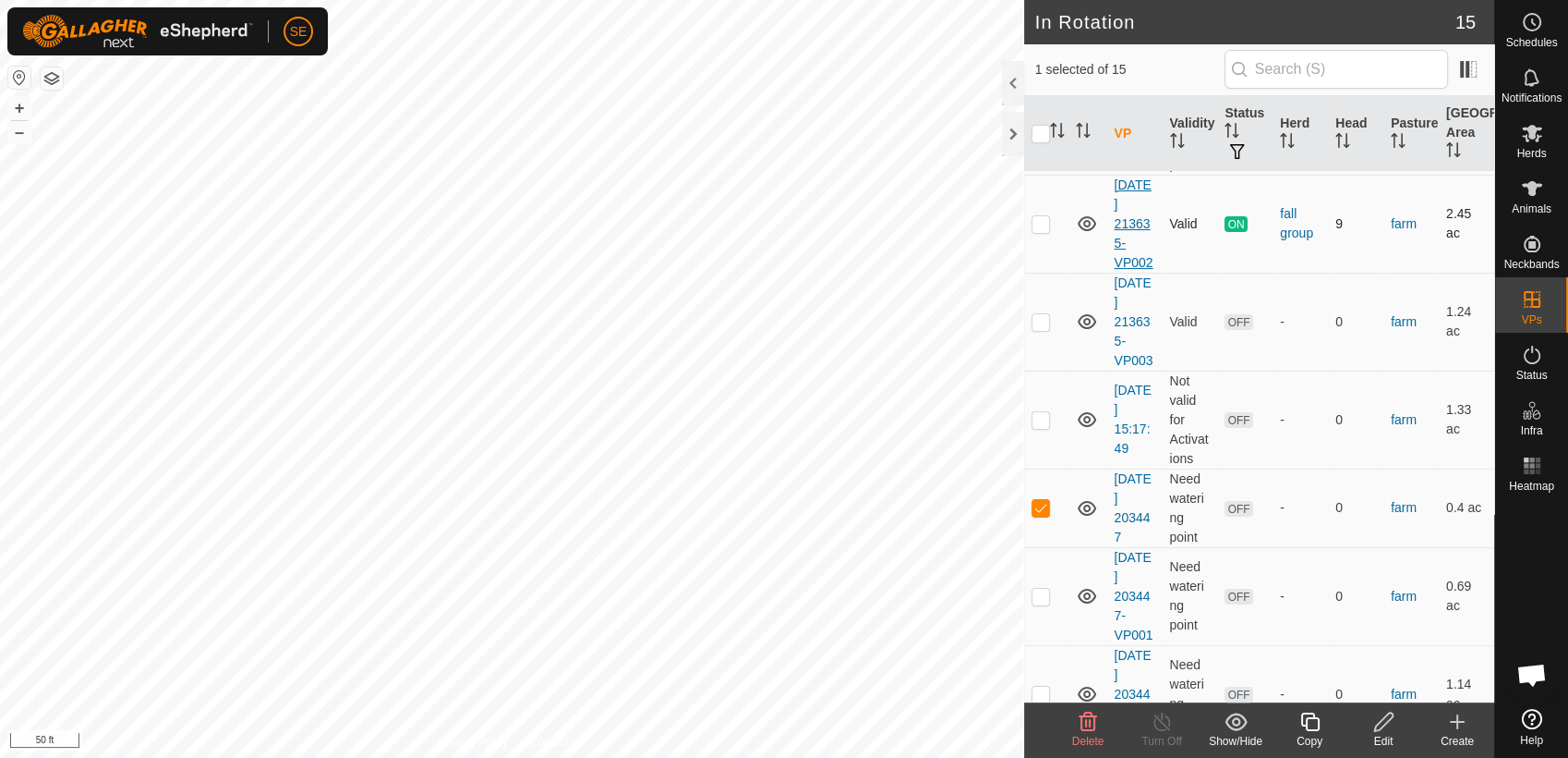
scroll to position [308, 0]
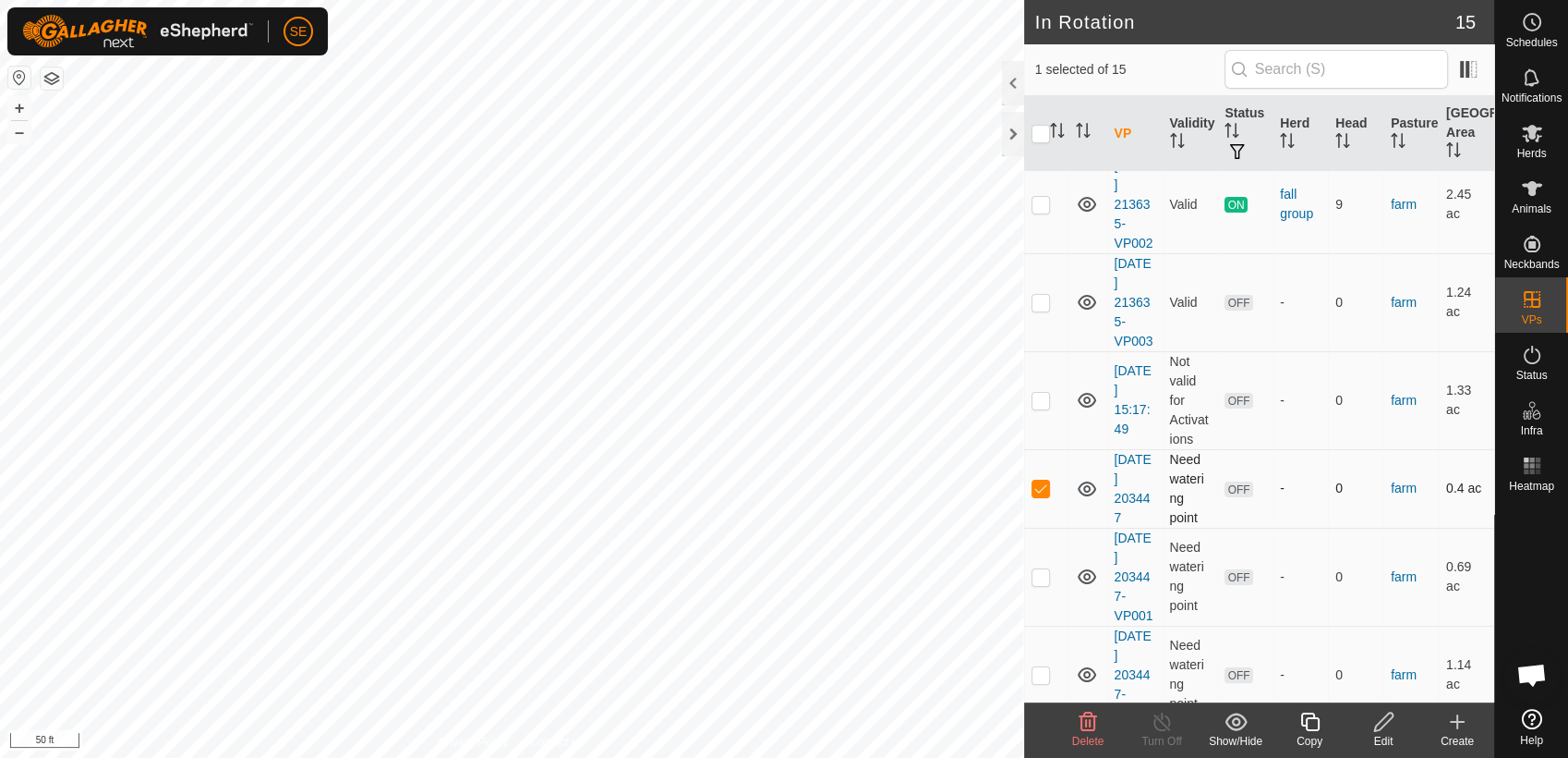
checkbox input "false"
checkbox input "true"
click at [1047, 490] on p-checkbox at bounding box center [1041, 488] width 19 height 15
checkbox input "false"
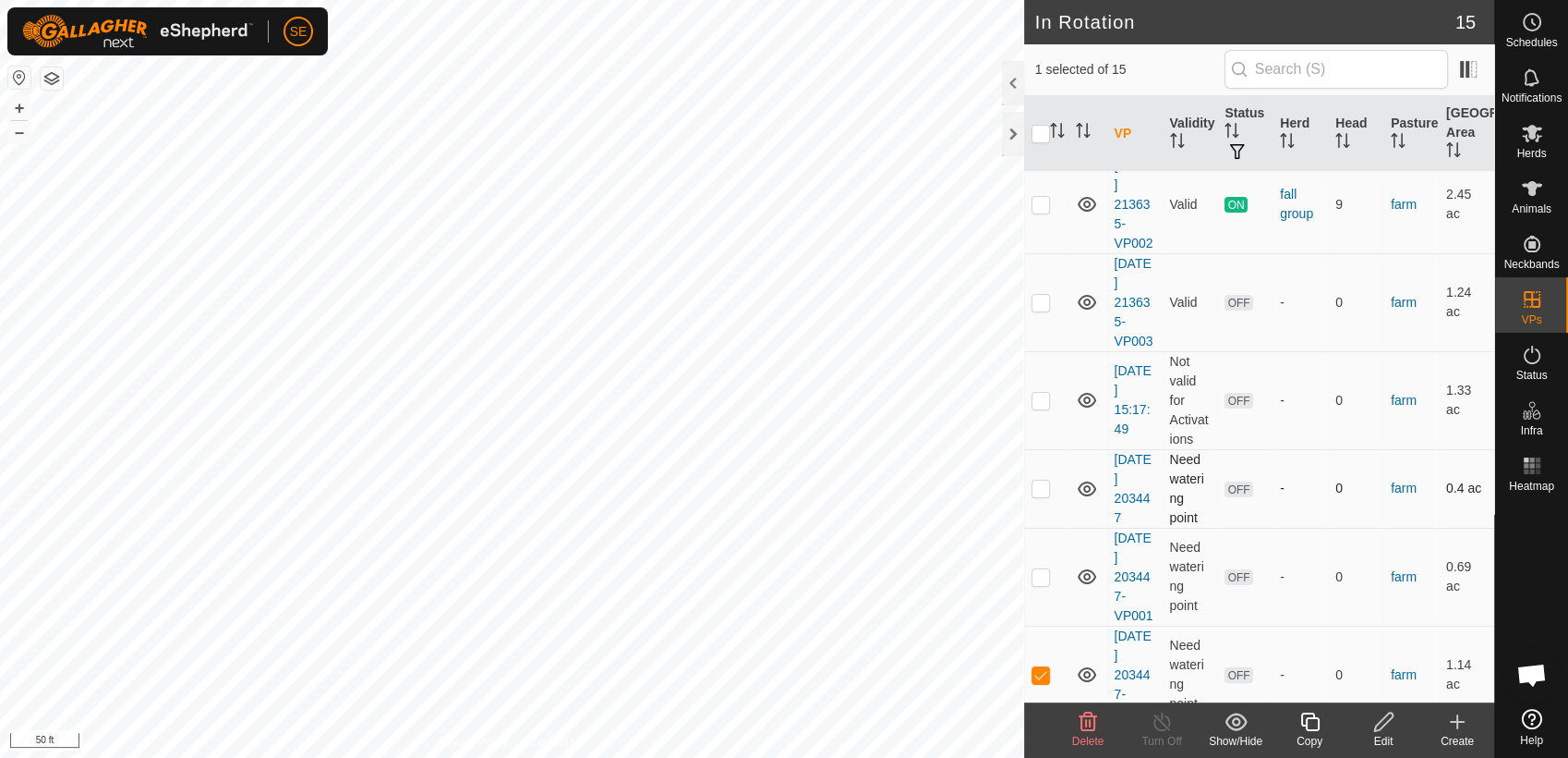
checkbox input "false"
checkbox input "true"
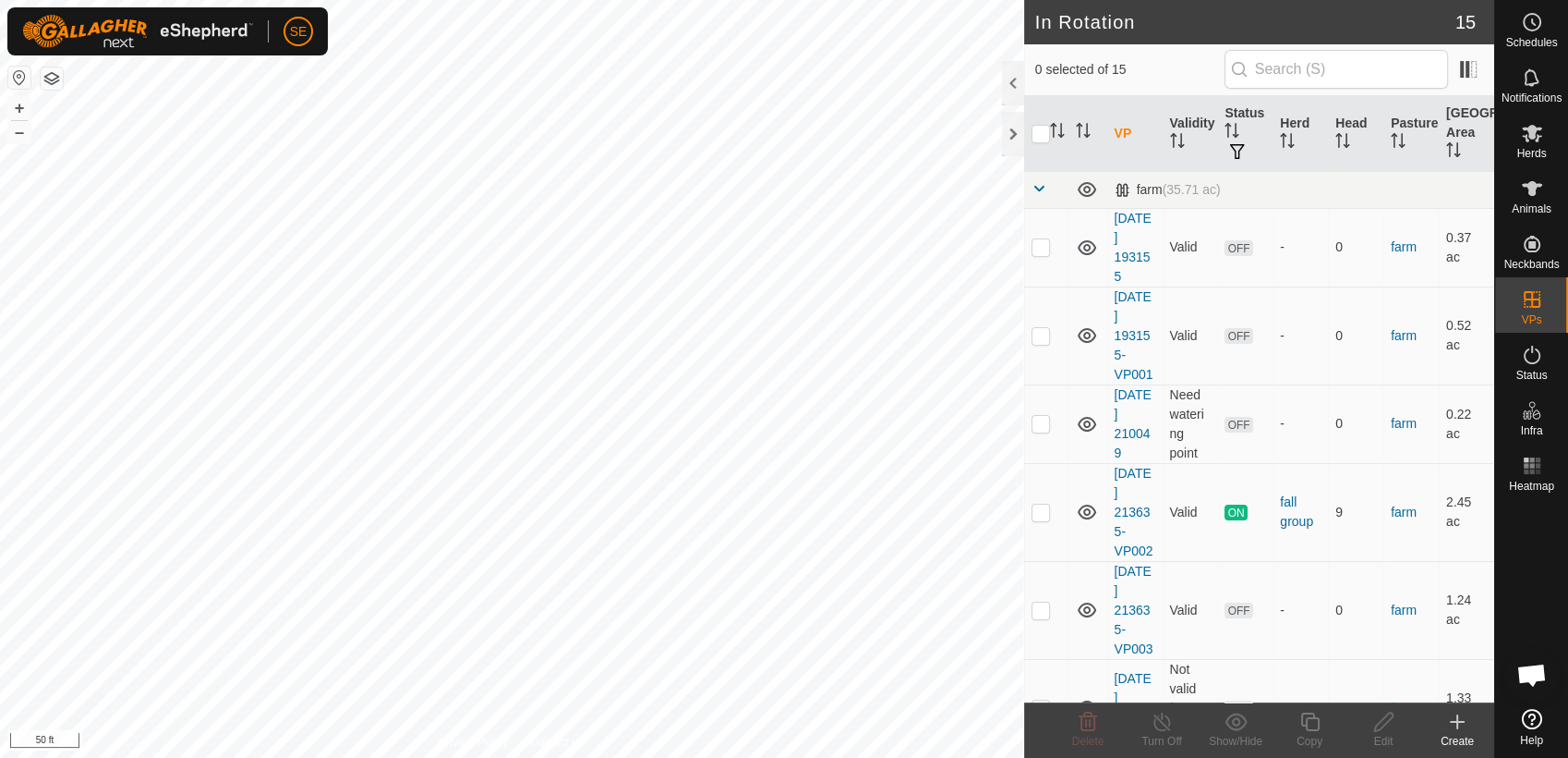
scroll to position [1481, 0]
click at [1135, 488] on link "[DATE] 213635-VP002" at bounding box center [1134, 511] width 38 height 92
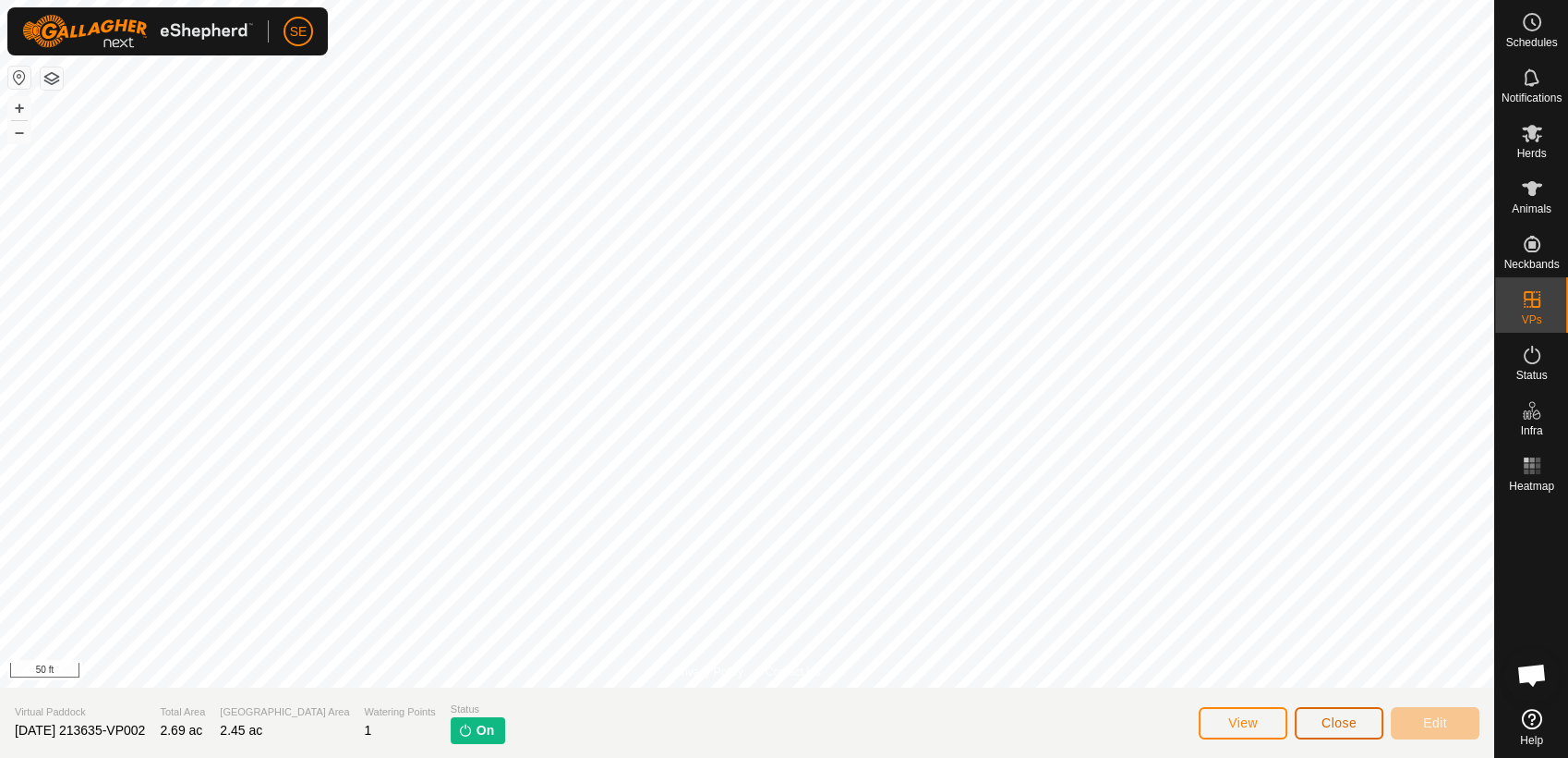
click at [1334, 720] on span "Close" at bounding box center [1338, 722] width 35 height 15
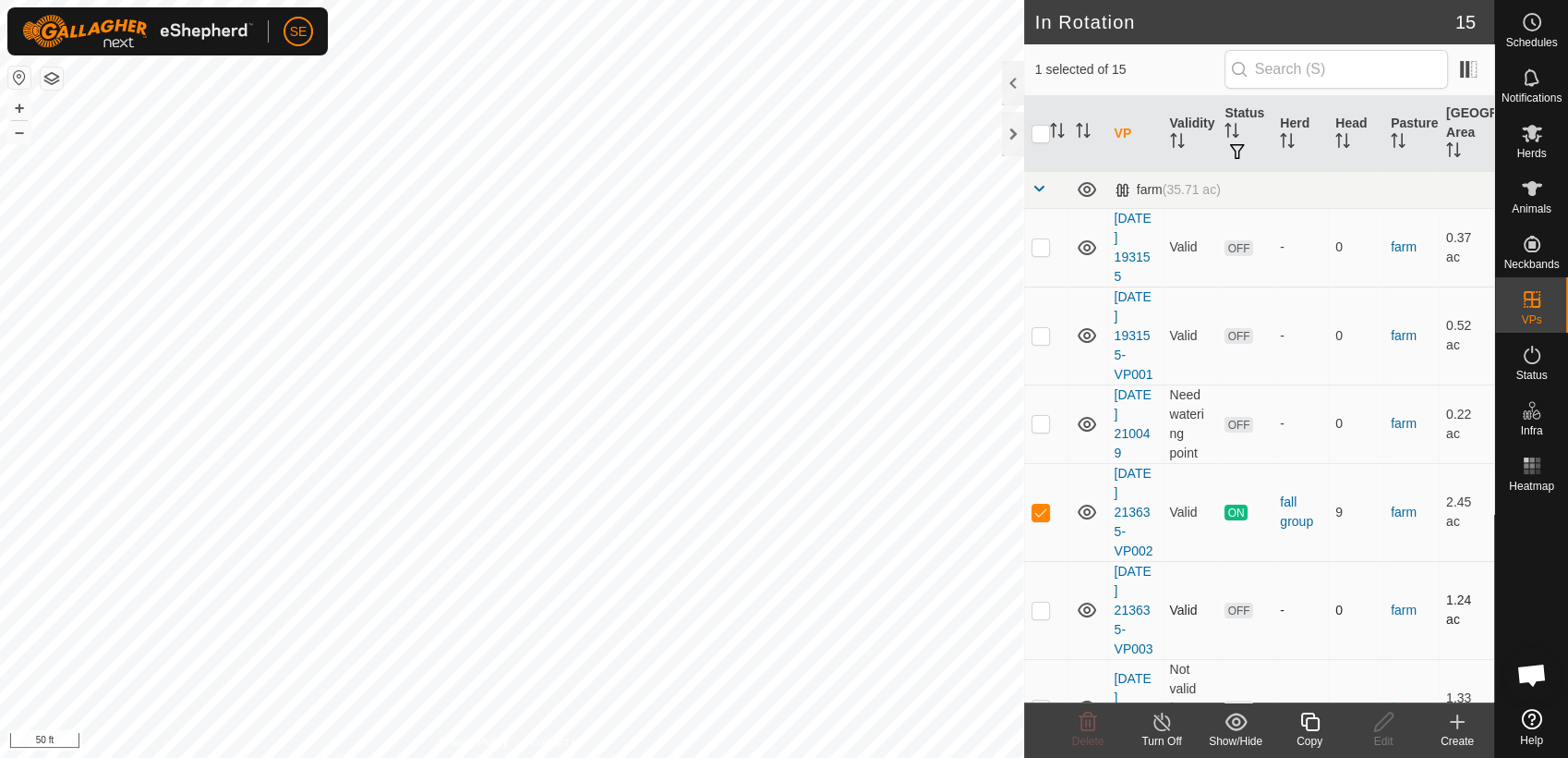
checkbox input "false"
checkbox input "true"
click at [1381, 720] on icon at bounding box center [1384, 721] width 19 height 19
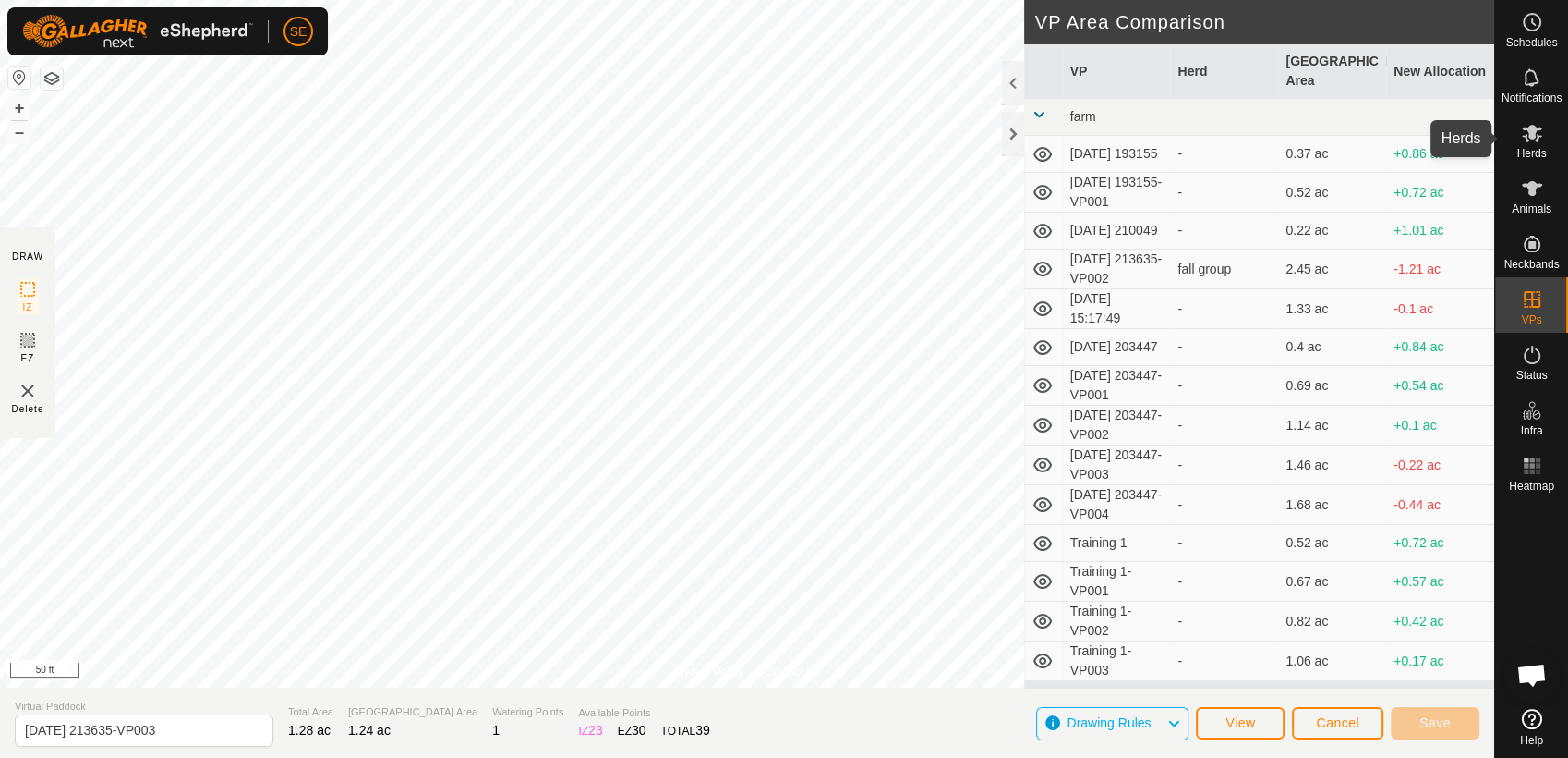
click at [1529, 142] on icon at bounding box center [1532, 133] width 23 height 23
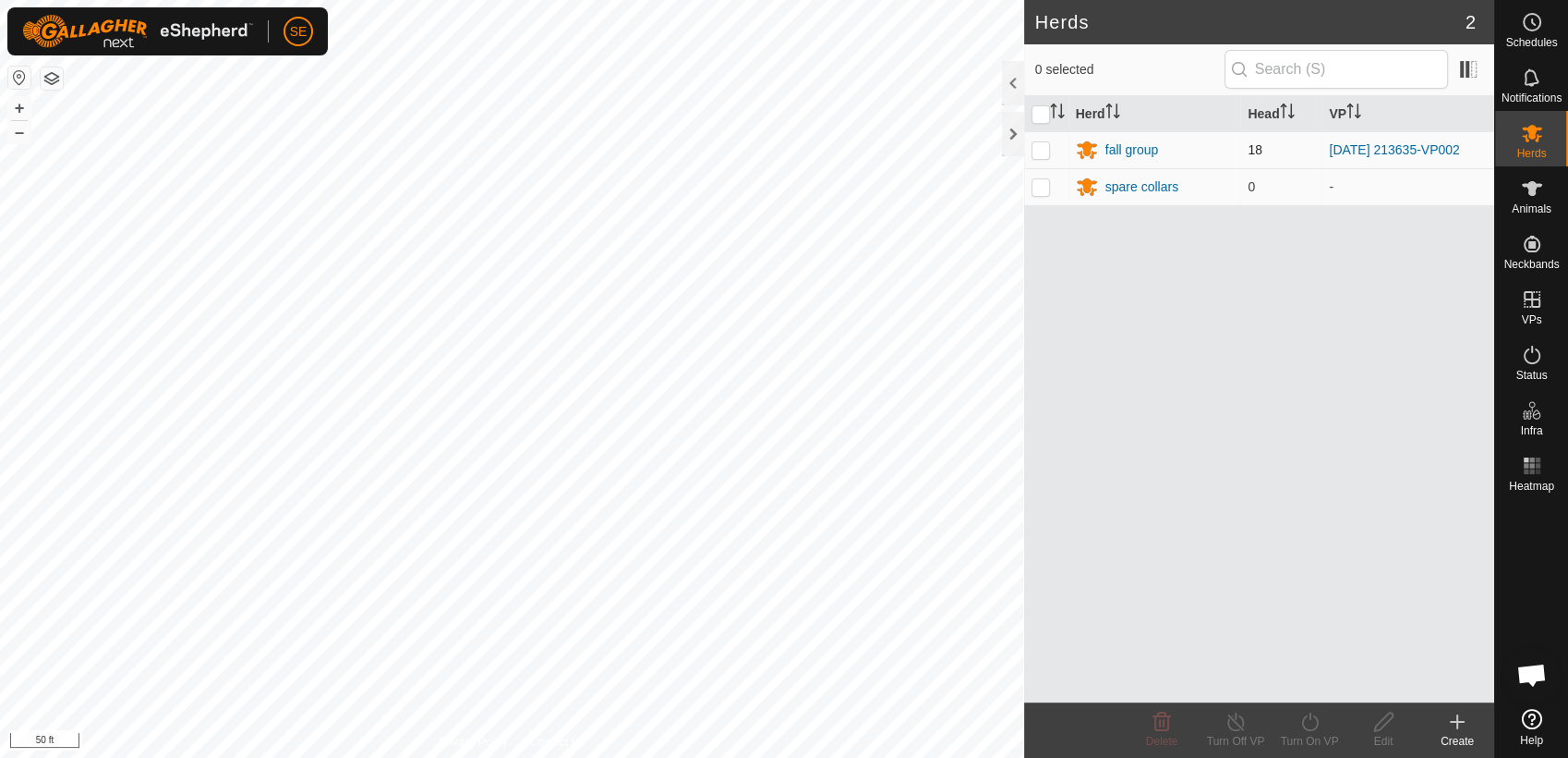
click at [1041, 148] on p-checkbox at bounding box center [1041, 150] width 19 height 15
checkbox input "true"
click at [1308, 720] on icon at bounding box center [1310, 721] width 23 height 23
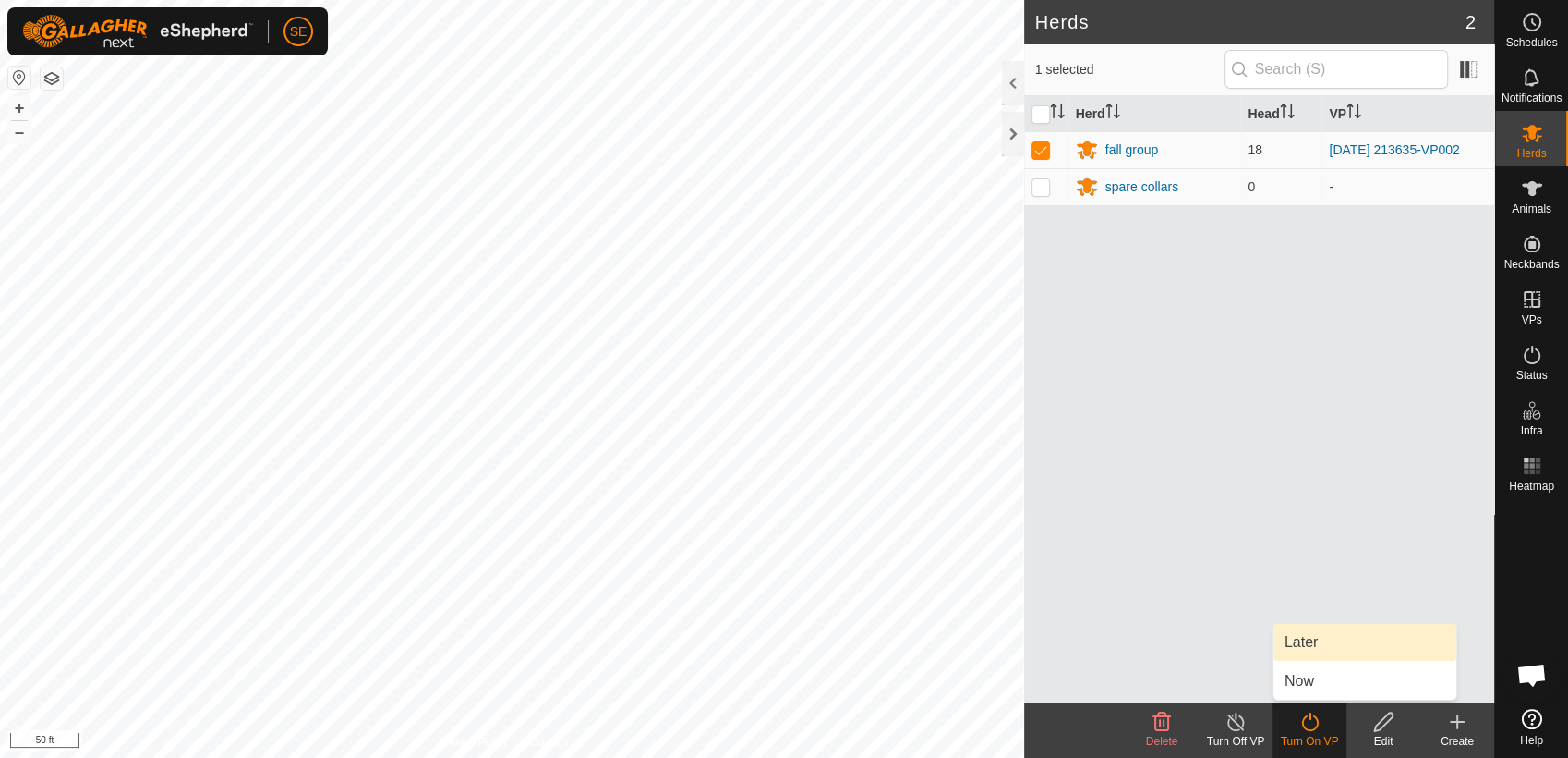
click at [1316, 642] on link "Later" at bounding box center [1364, 642] width 183 height 37
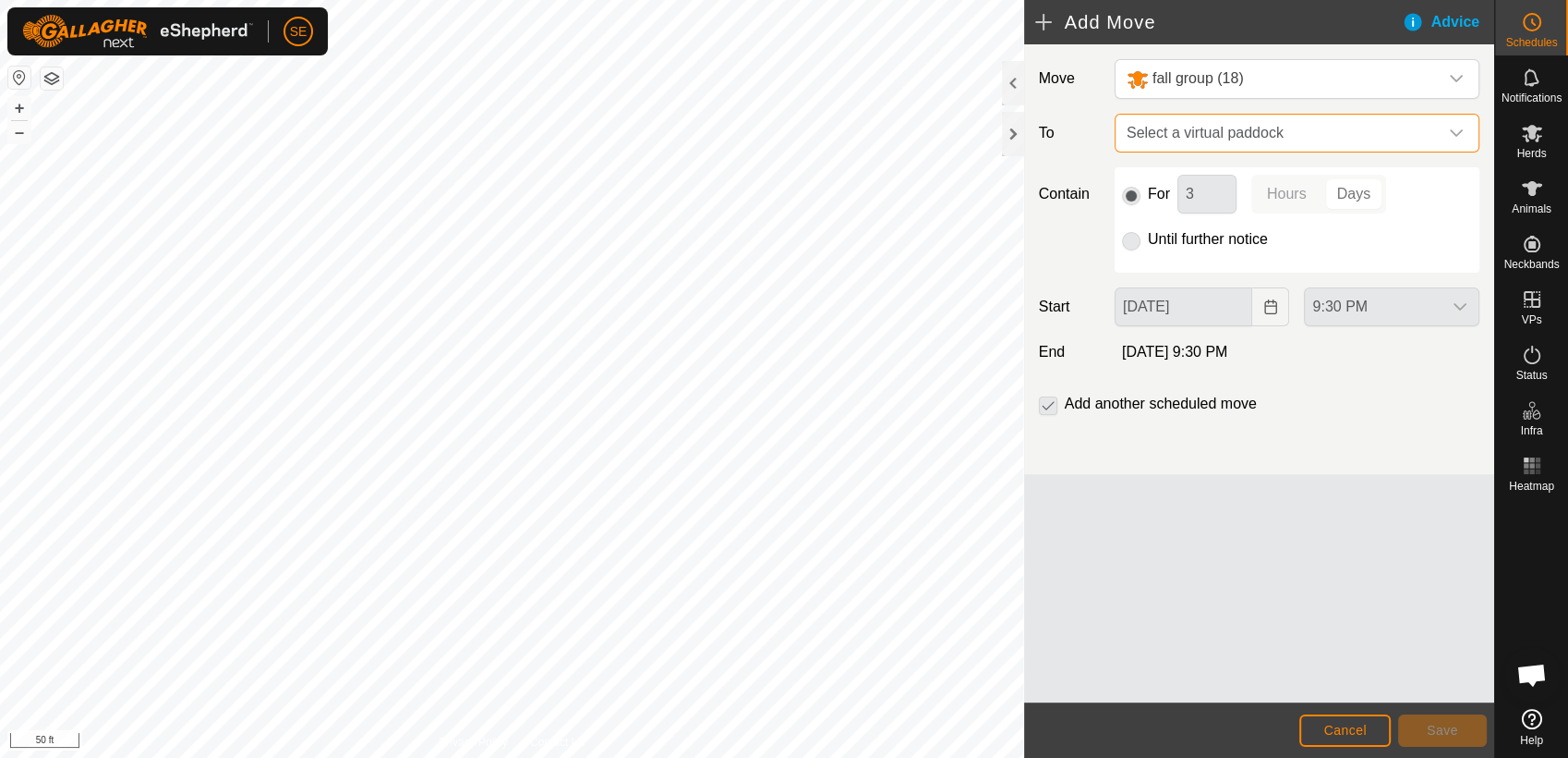
click at [1260, 136] on span "Select a virtual paddock" at bounding box center [1279, 132] width 319 height 37
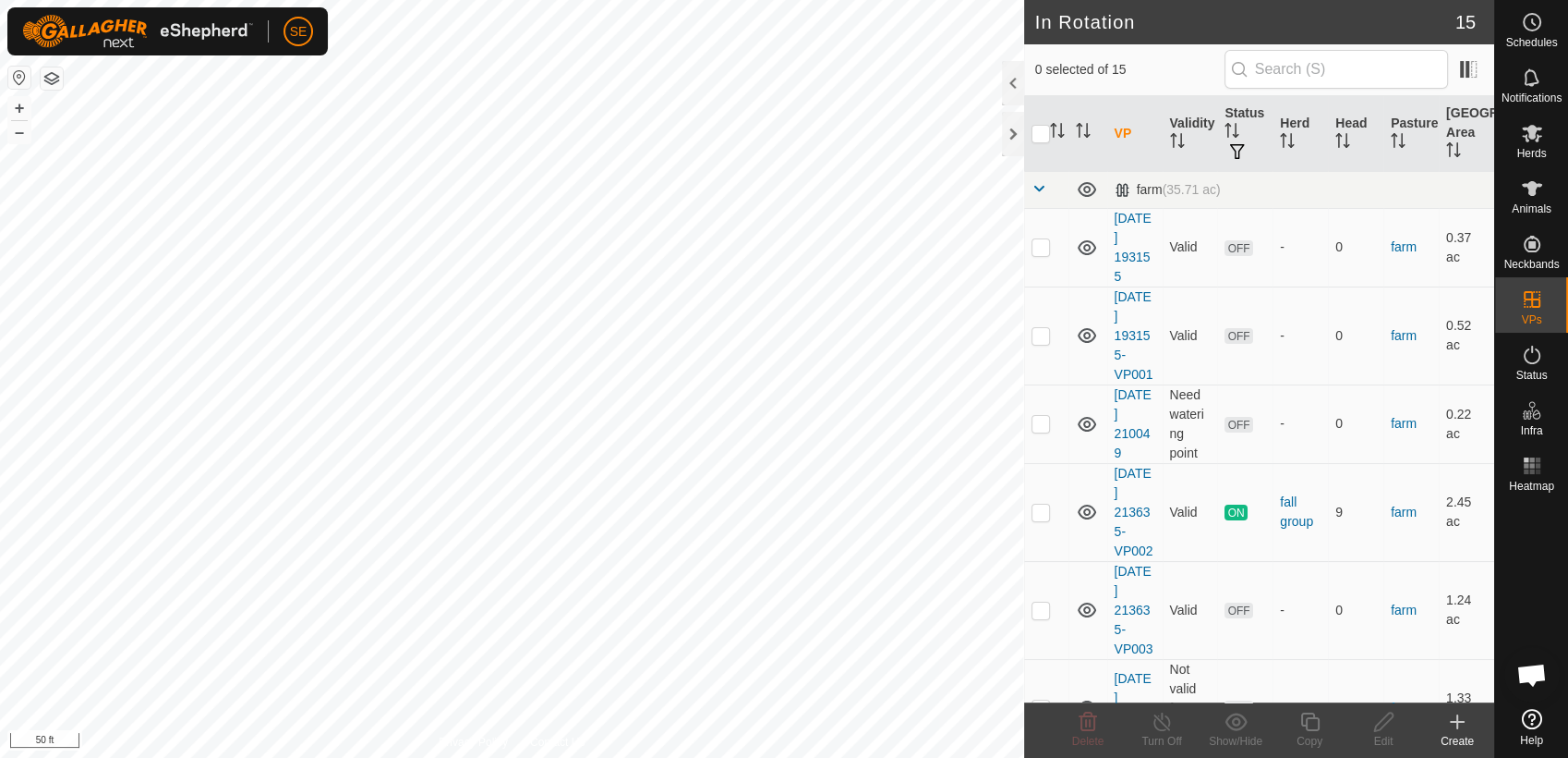
checkbox input "true"
click at [1380, 718] on icon at bounding box center [1384, 721] width 23 height 23
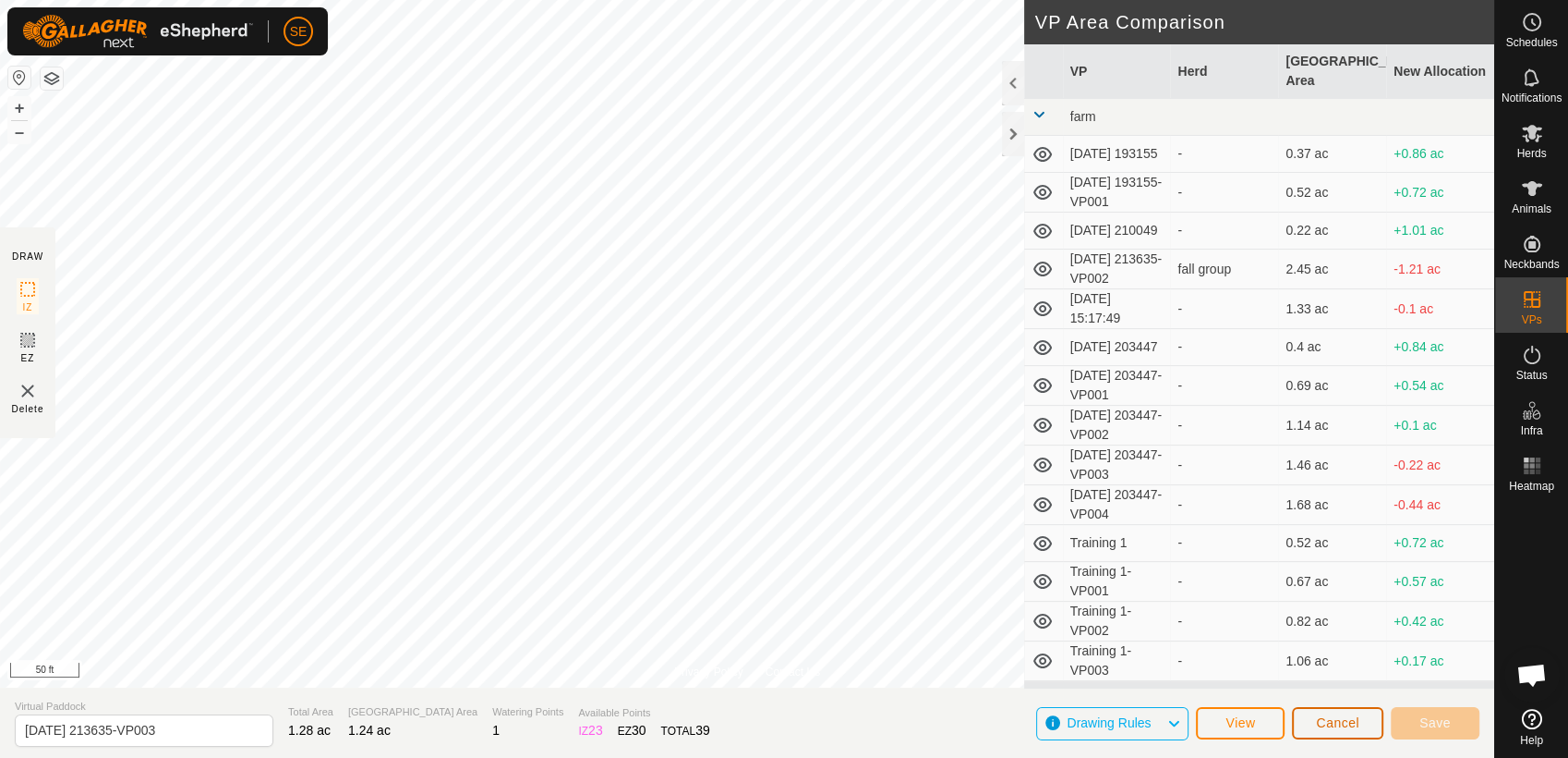
click at [1317, 720] on span "Cancel" at bounding box center [1338, 722] width 43 height 15
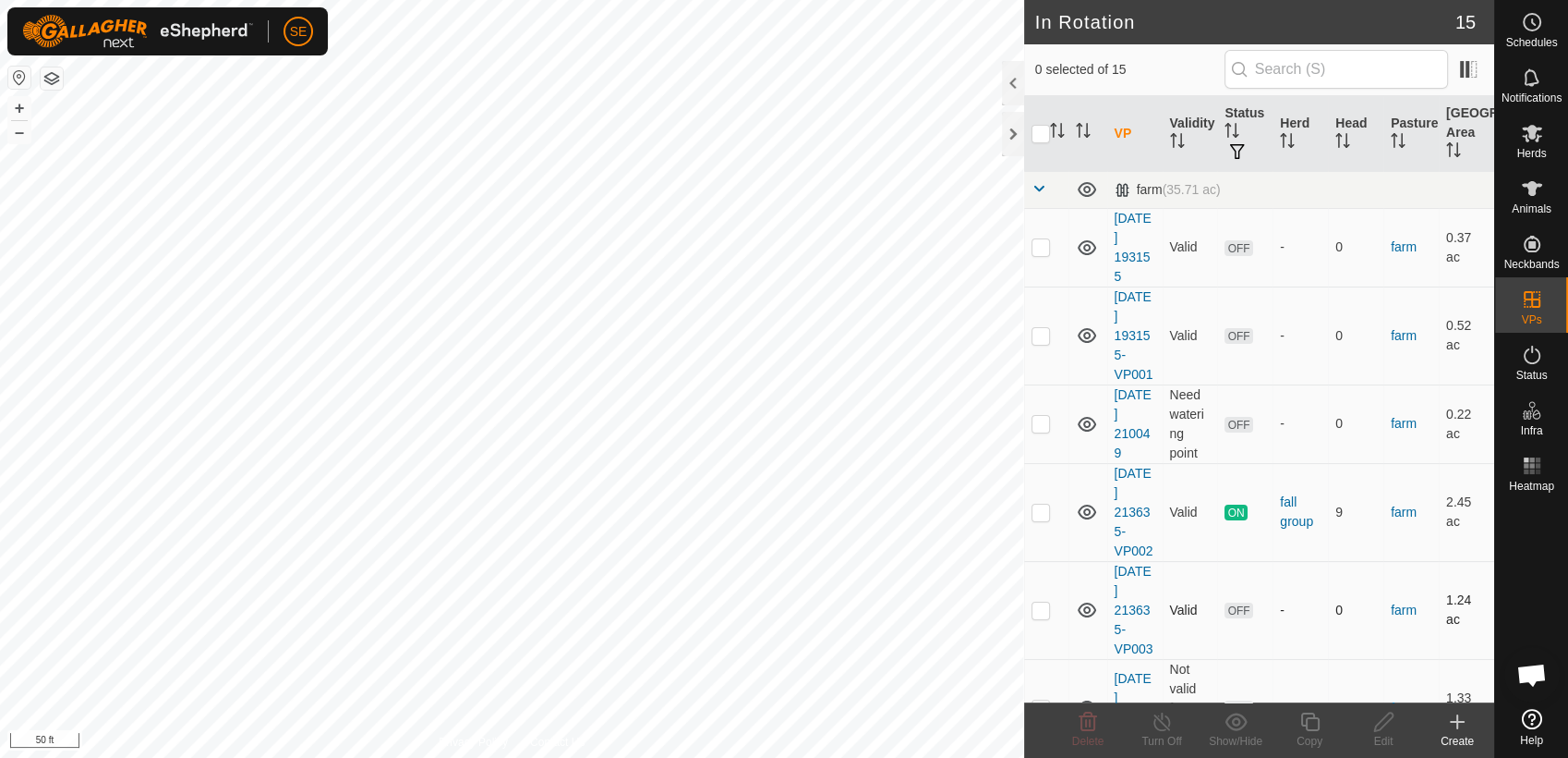
click at [1044, 610] on p-checkbox at bounding box center [1041, 610] width 19 height 15
checkbox input "true"
click at [1233, 720] on icon at bounding box center [1236, 720] width 23 height 18
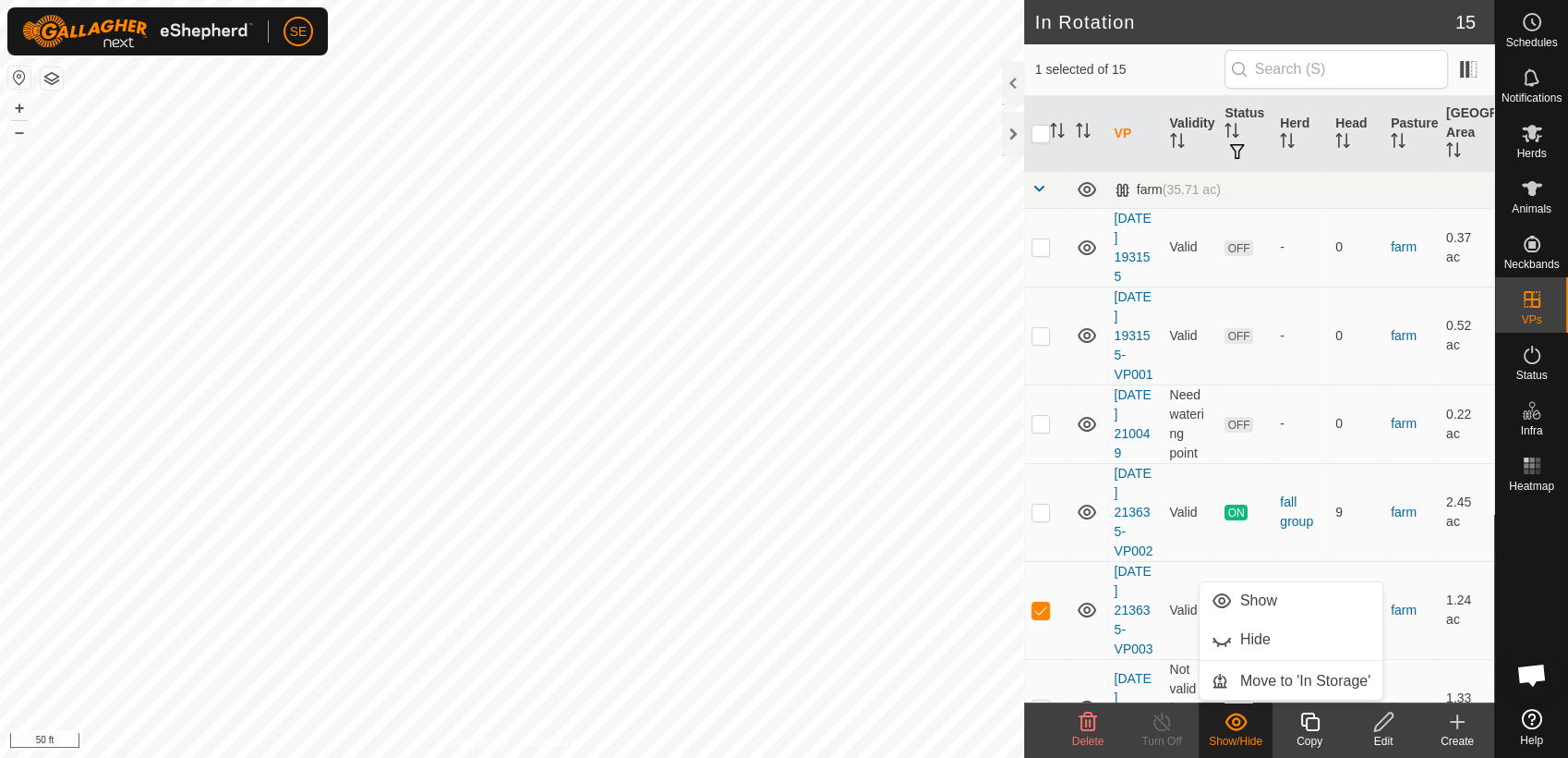
click at [1454, 722] on icon at bounding box center [1457, 721] width 23 height 23
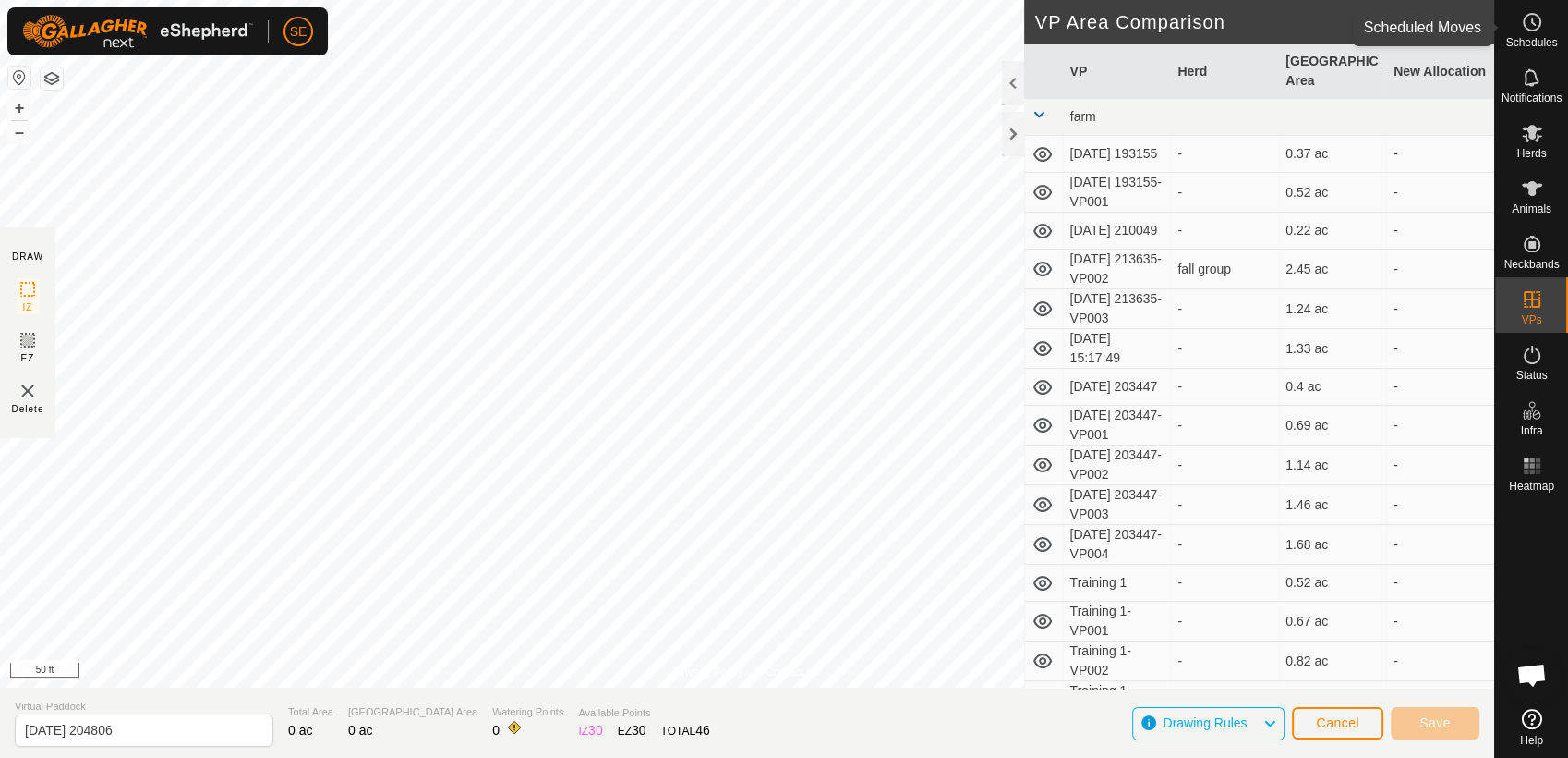
click at [1544, 30] on es-schedule-vp-svg-icon at bounding box center [1531, 23] width 33 height 30
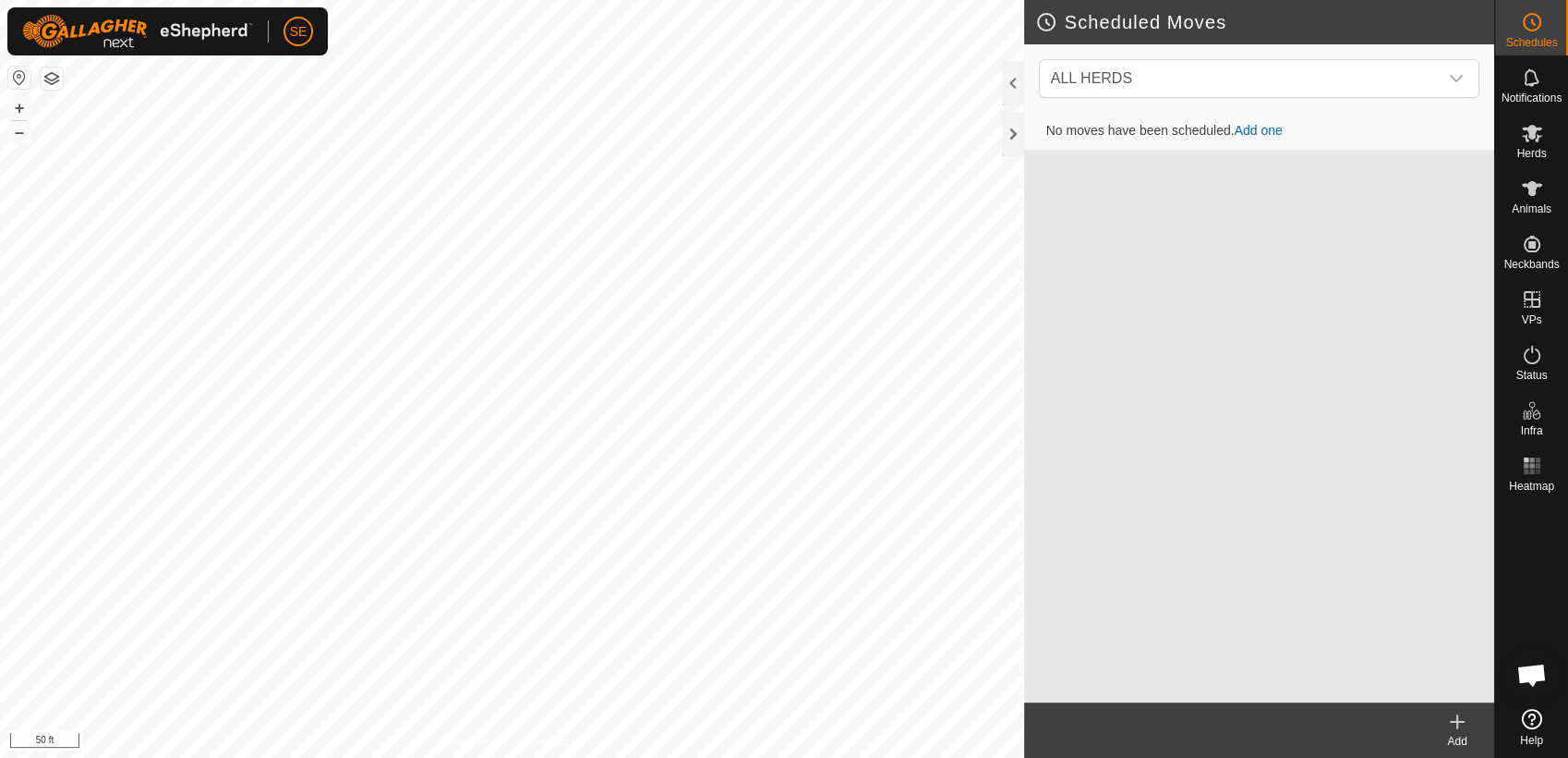
click at [1255, 130] on link "Add one" at bounding box center [1259, 130] width 48 height 15
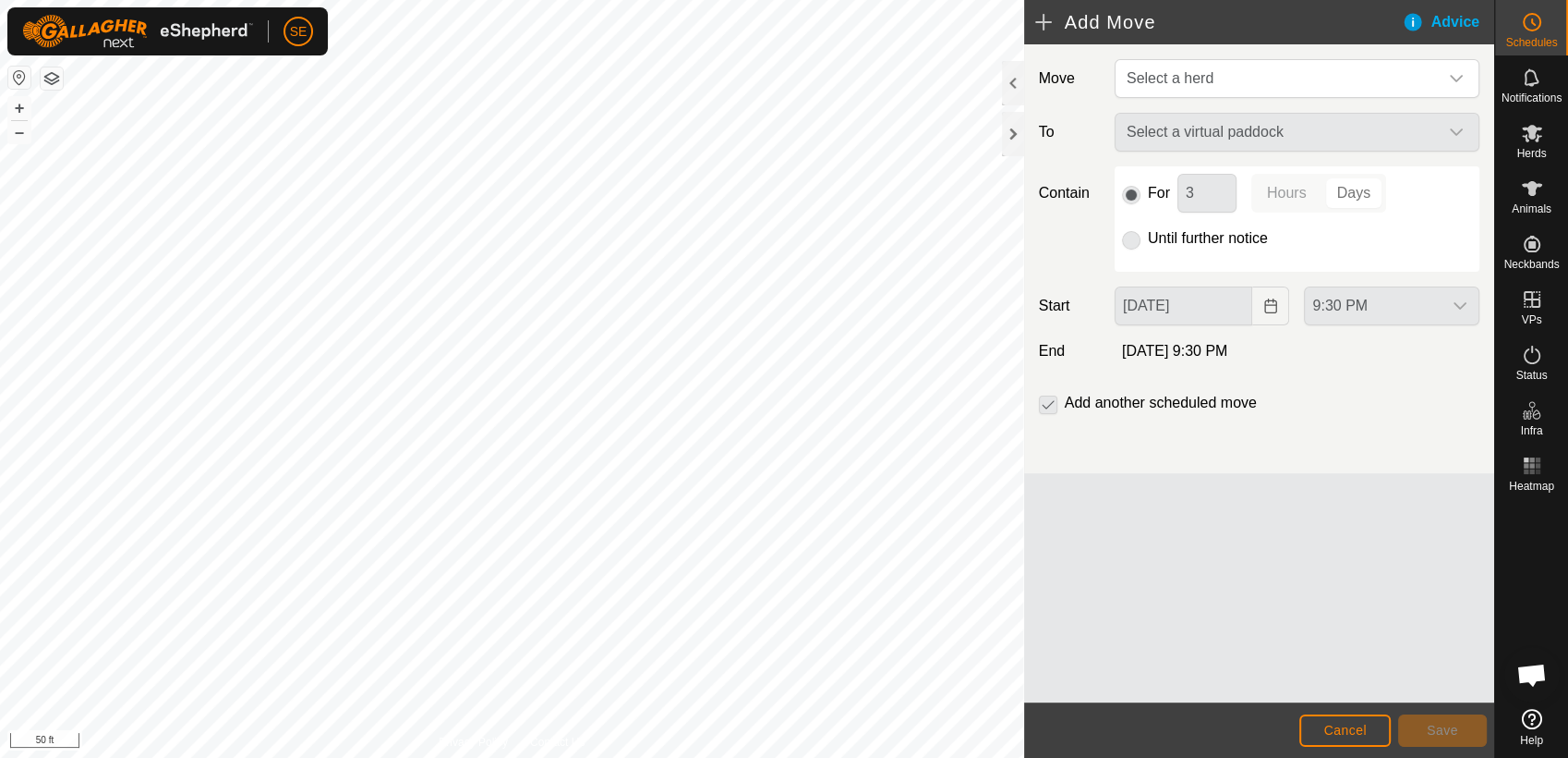
click at [1204, 130] on div "Select a virtual paddock" at bounding box center [1297, 131] width 380 height 38
click at [1195, 68] on span "Select a herd" at bounding box center [1279, 78] width 319 height 37
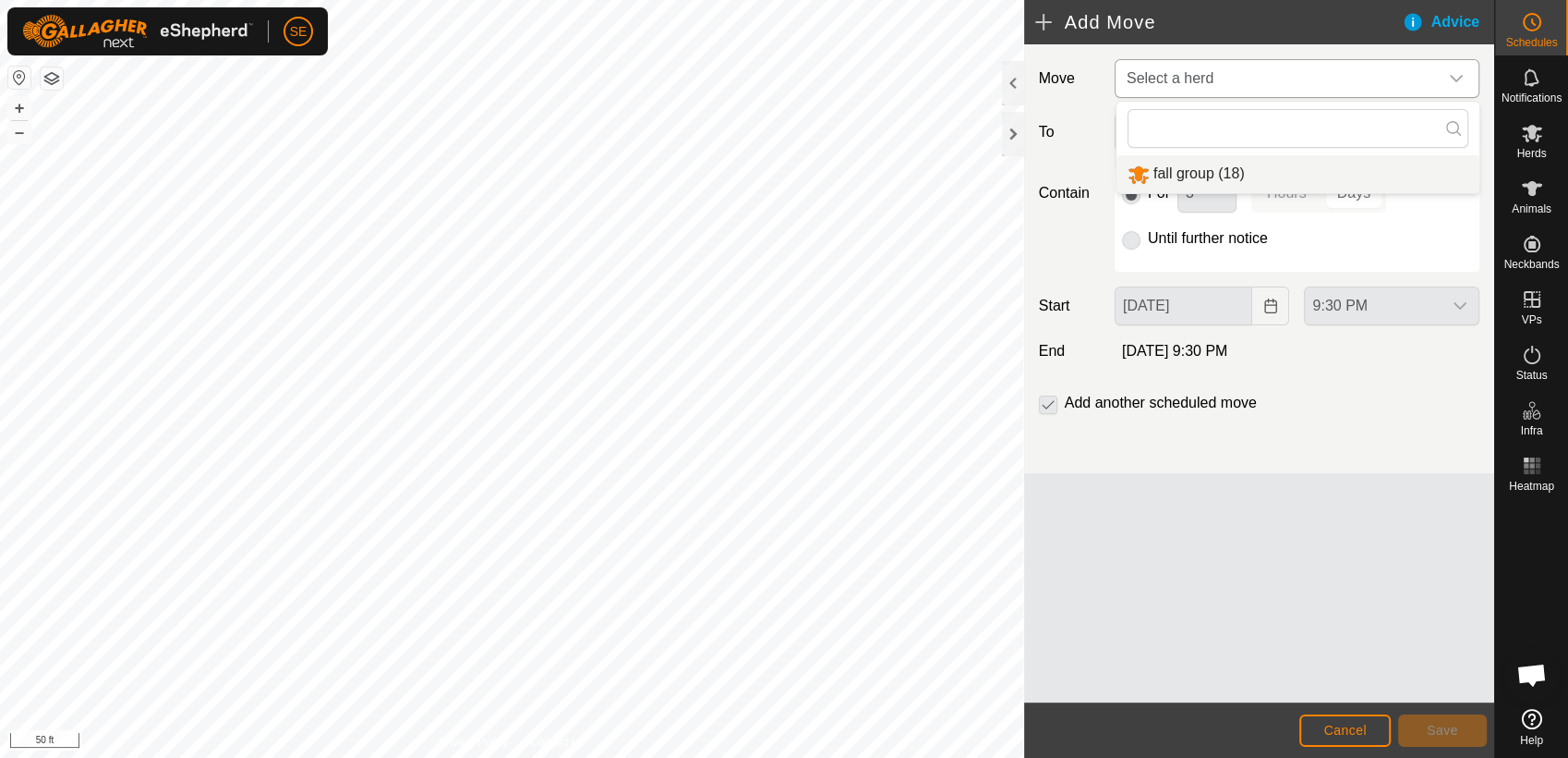
click at [1178, 181] on li "fall group (18)" at bounding box center [1298, 174] width 363 height 38
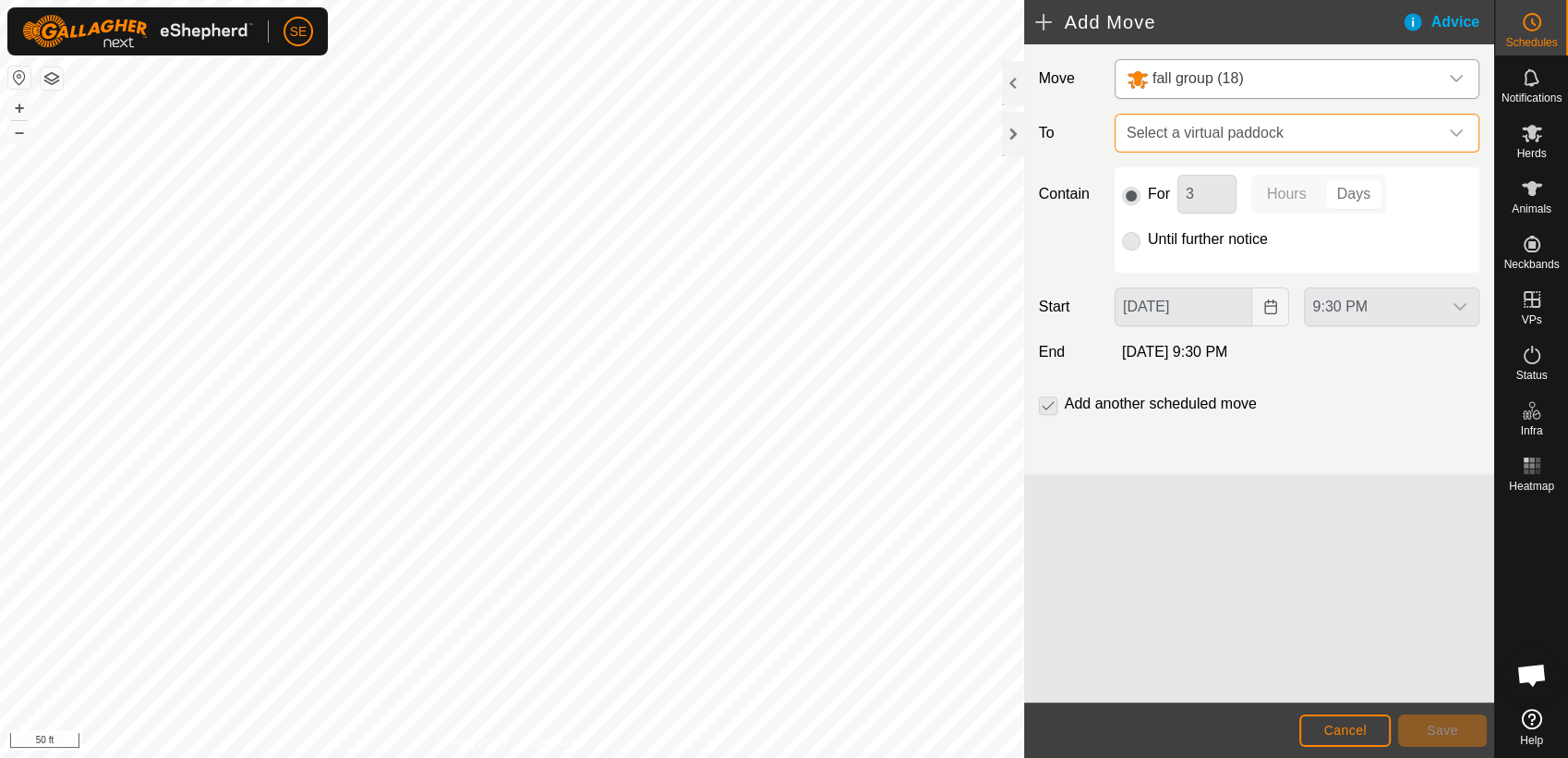
click at [1198, 132] on span "Select a virtual paddock" at bounding box center [1279, 132] width 319 height 37
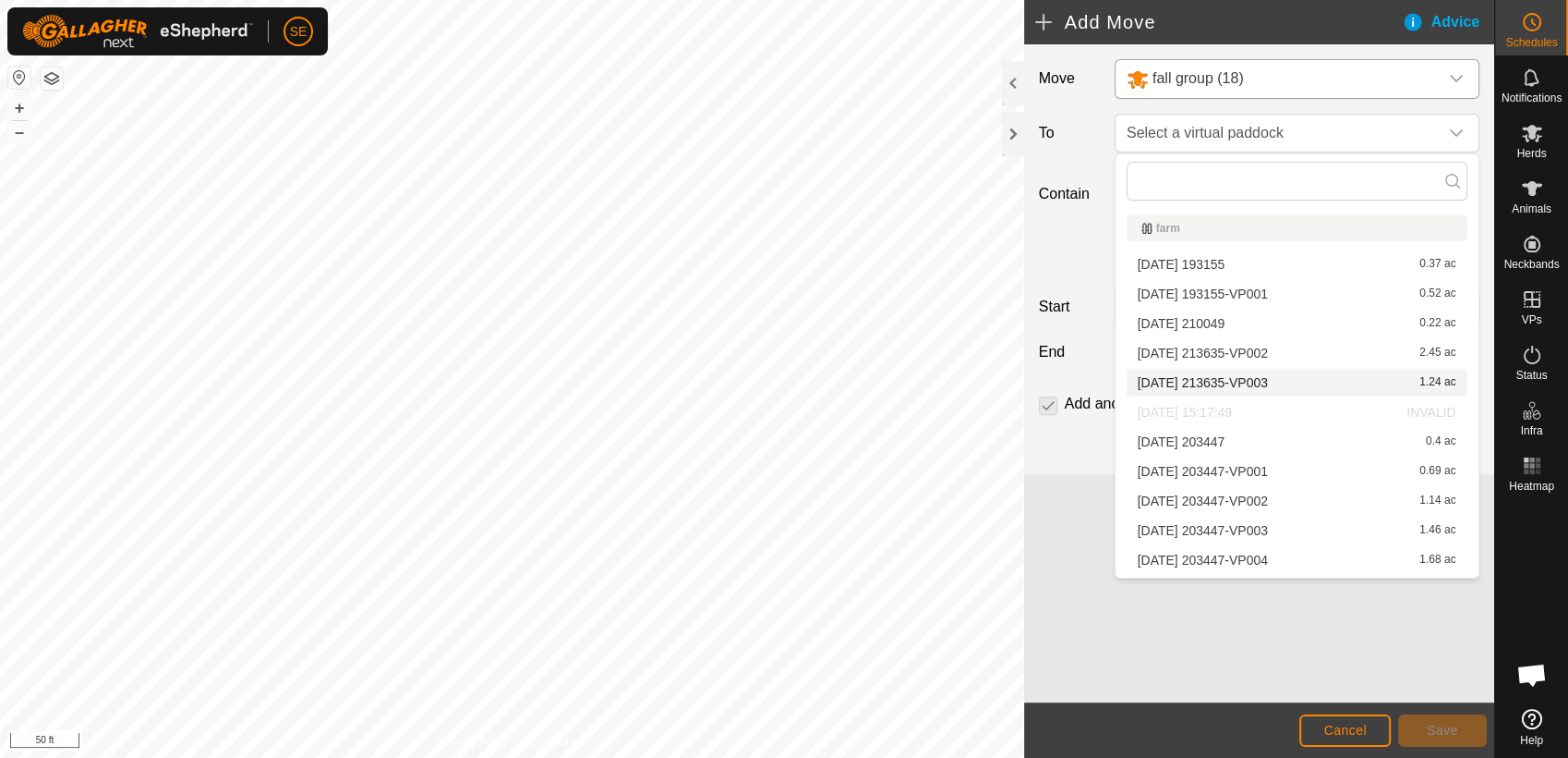
click at [1194, 380] on li "2025-10-01 213635-VP003 1.24 ac" at bounding box center [1297, 383] width 340 height 28
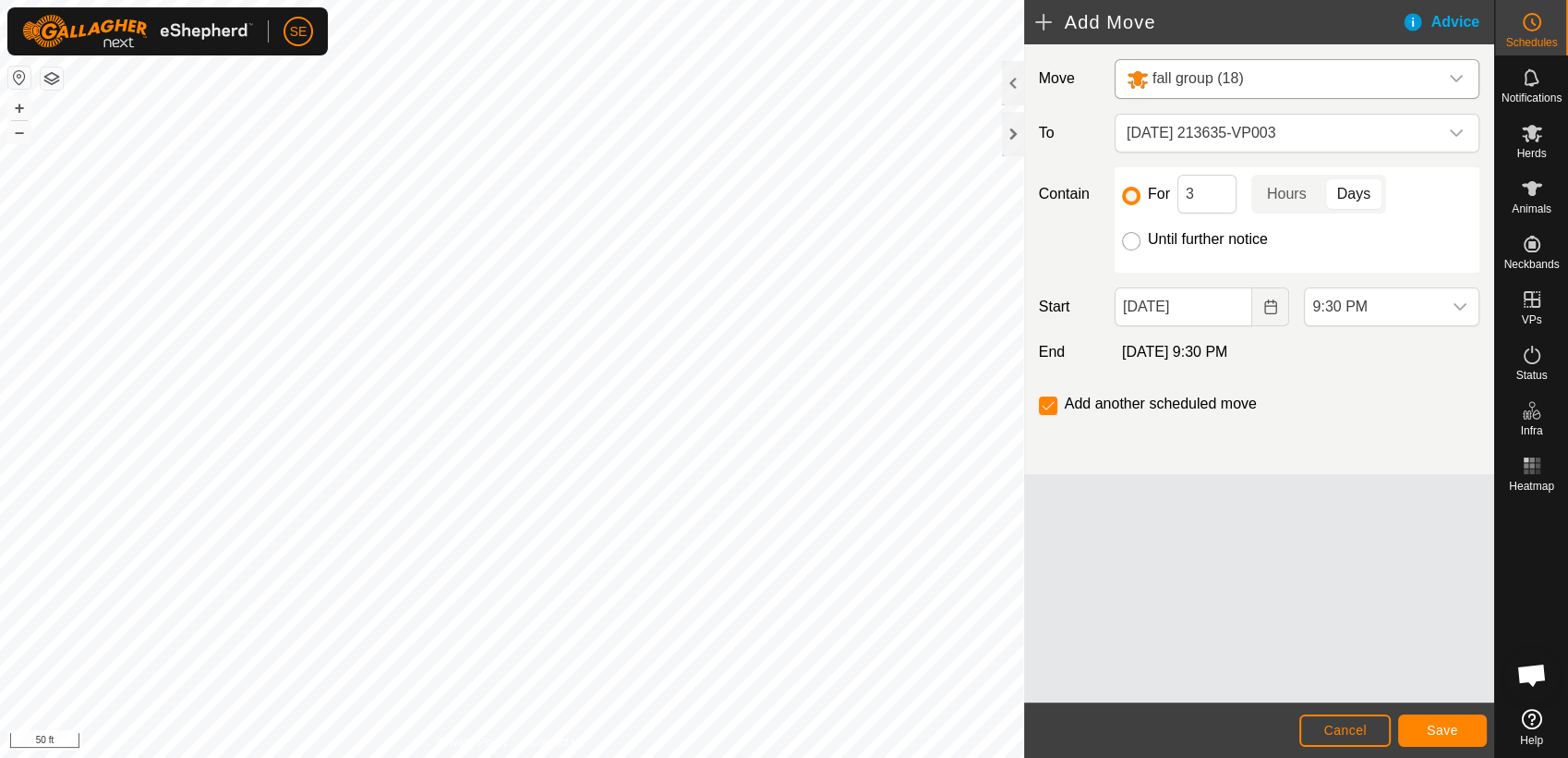
click at [1134, 240] on input "Until further notice" at bounding box center [1132, 241] width 19 height 19
radio input "true"
checkbox input "false"
click at [1439, 724] on span "Save" at bounding box center [1442, 730] width 31 height 15
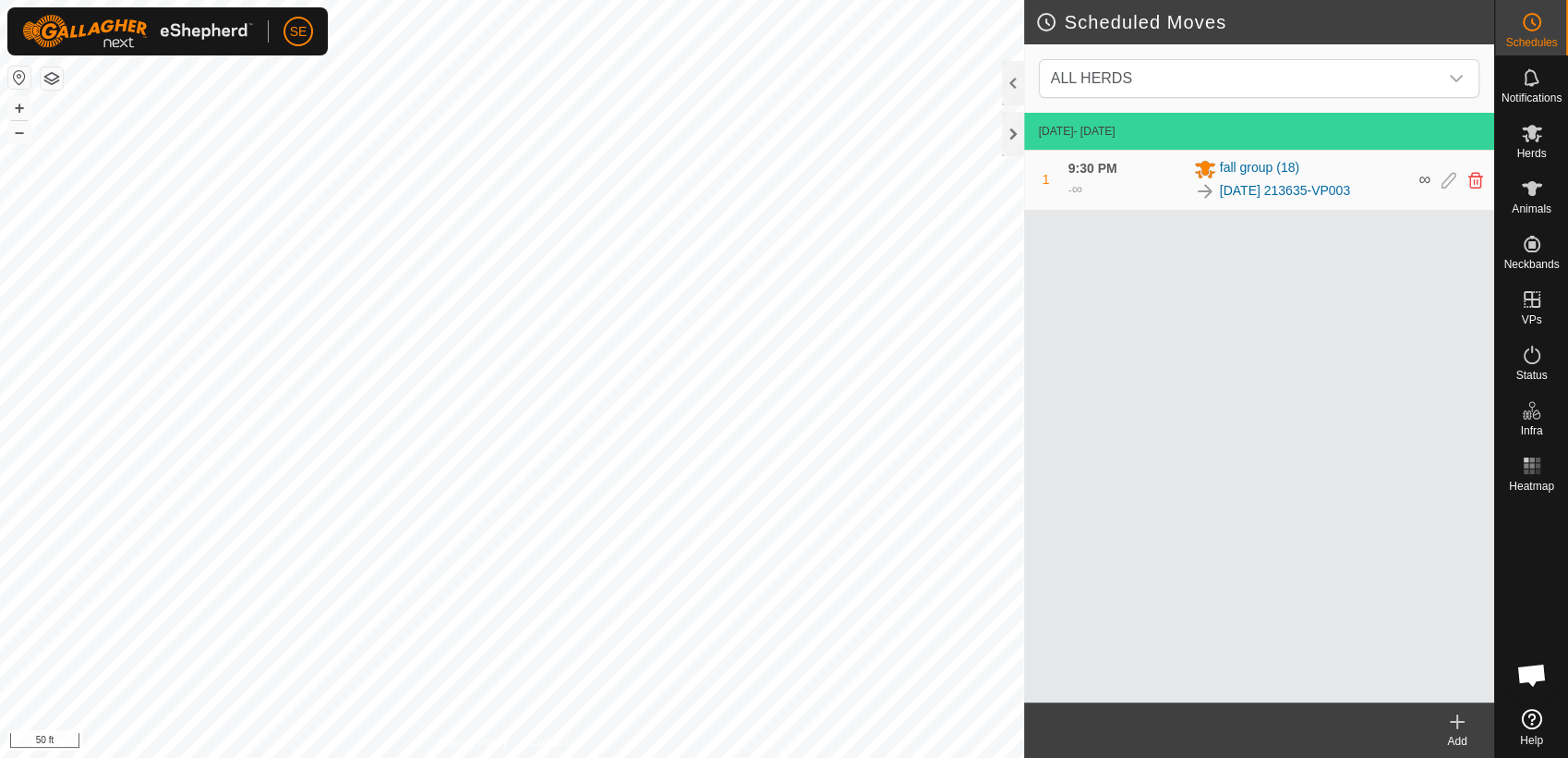
scroll to position [1481, 0]
click at [1253, 461] on div "[DATE] - [DATE] 1 9:30 PM - ∞ fall group [PHONE_NUMBER][DATE] 213635-VP003 ∞" at bounding box center [1259, 407] width 470 height 589
